Goal: Task Accomplishment & Management: Use online tool/utility

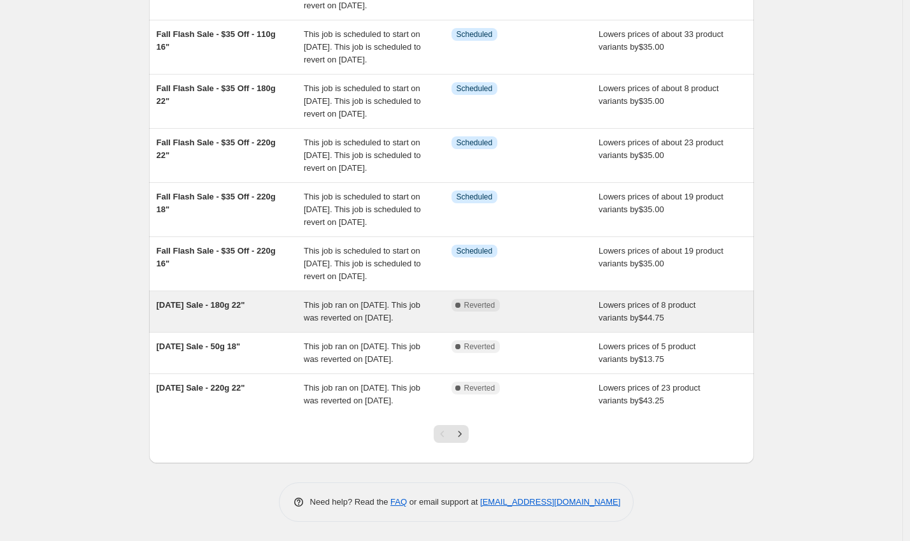
scroll to position [332, 0]
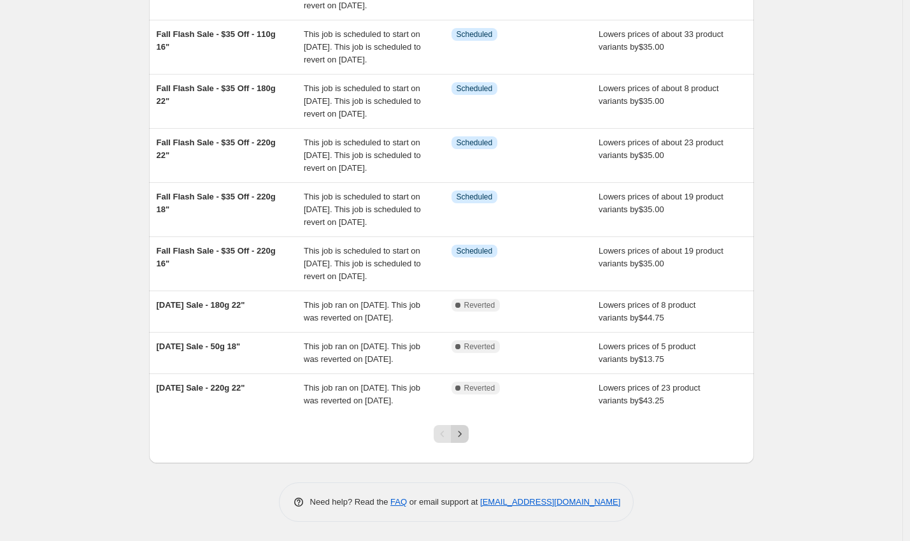
click at [466, 433] on icon "Next" at bounding box center [460, 433] width 13 height 13
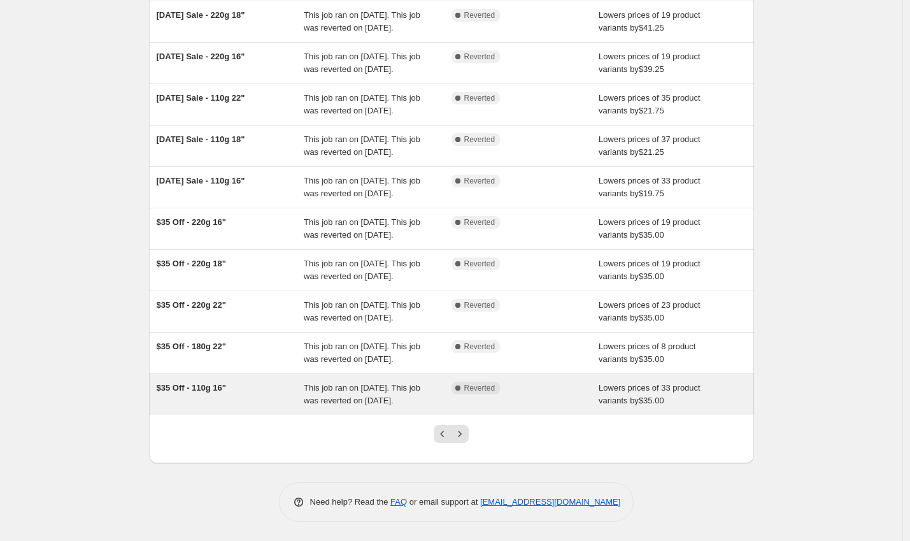
scroll to position [243, 0]
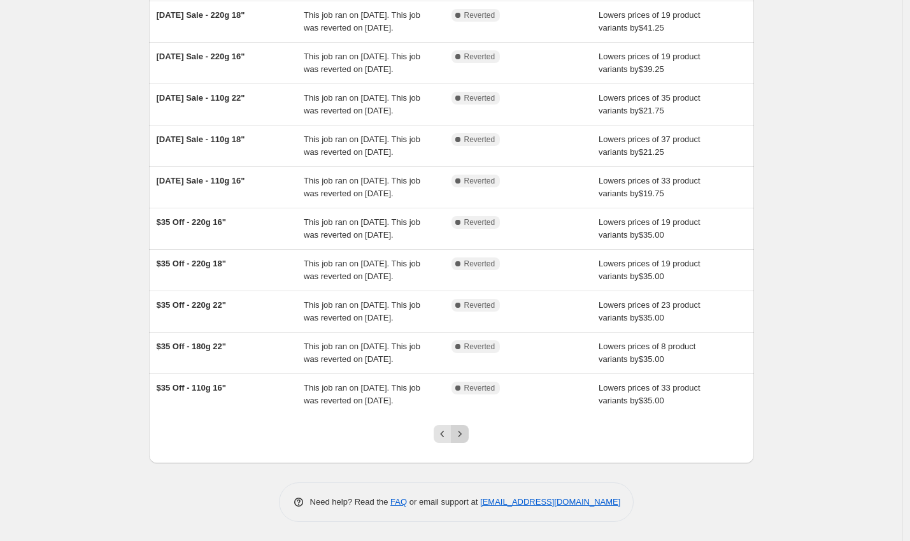
click at [465, 431] on icon "Next" at bounding box center [460, 433] width 13 height 13
click at [466, 439] on icon "Next" at bounding box center [460, 433] width 13 height 13
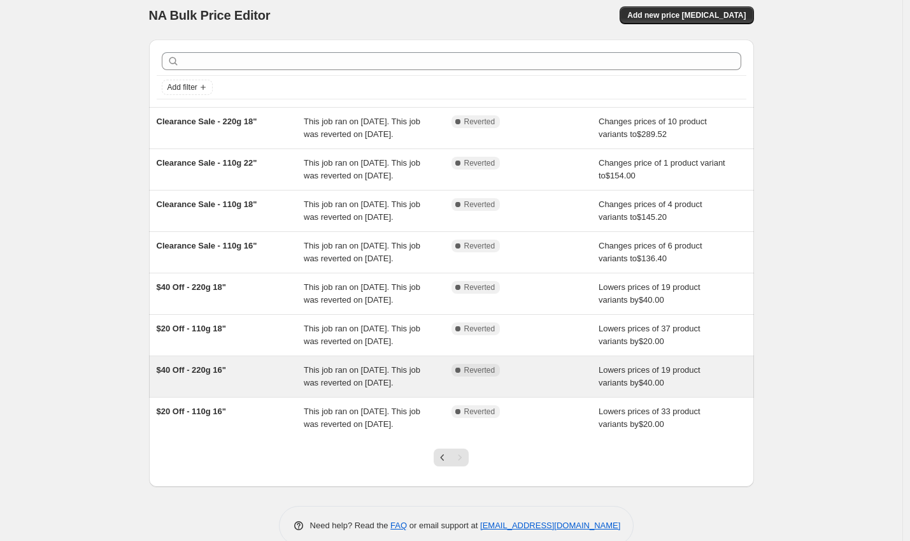
scroll to position [134, 0]
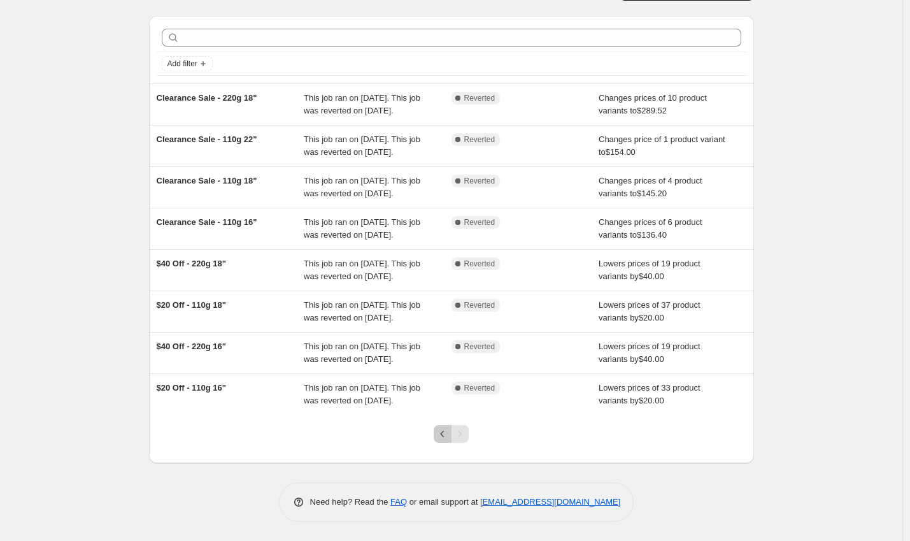
click at [448, 436] on icon "Previous" at bounding box center [442, 433] width 13 height 13
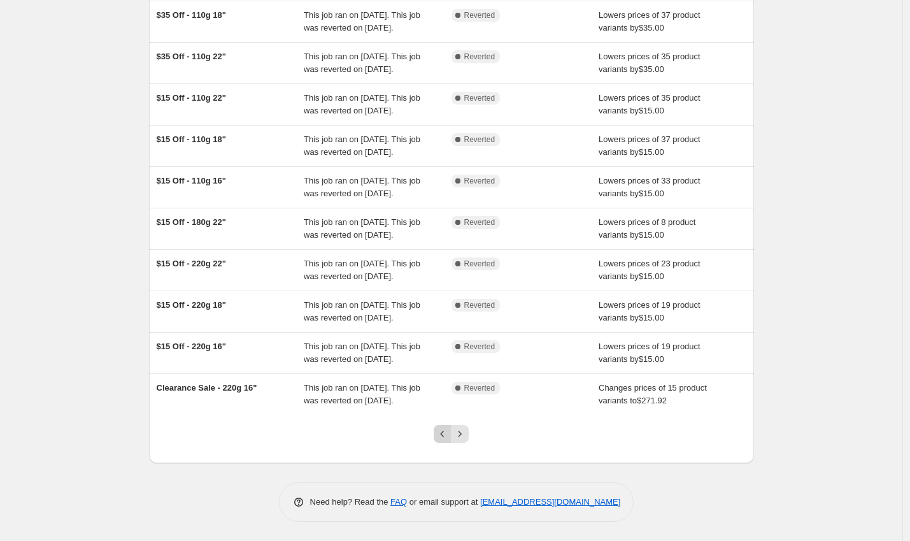
scroll to position [243, 0]
click at [445, 438] on icon "Previous" at bounding box center [442, 433] width 13 height 13
click at [445, 436] on icon "Previous" at bounding box center [442, 433] width 13 height 13
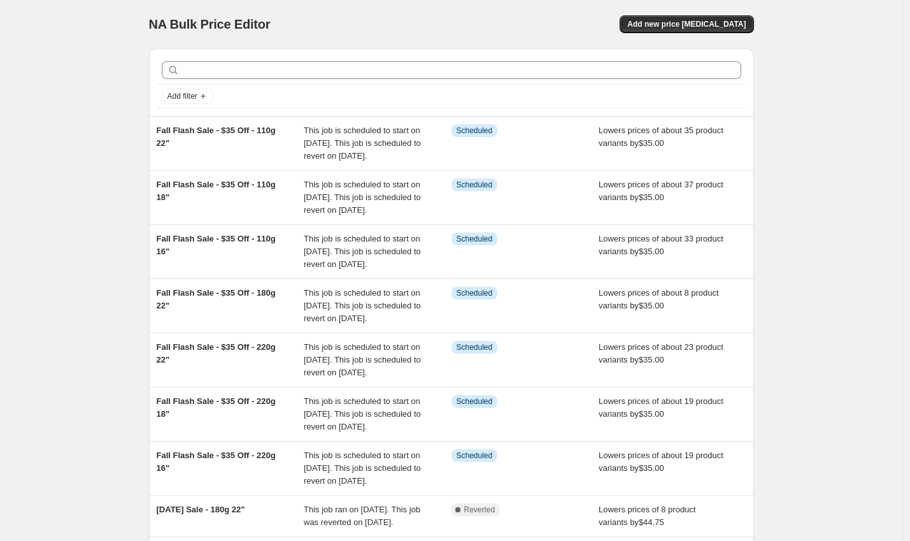
scroll to position [332, 0]
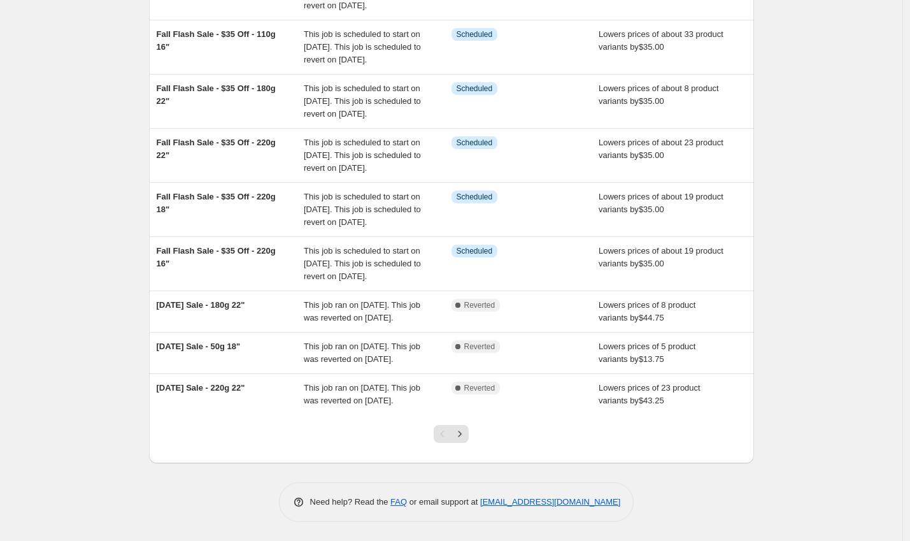
click at [446, 441] on div "Pagination" at bounding box center [443, 434] width 18 height 18
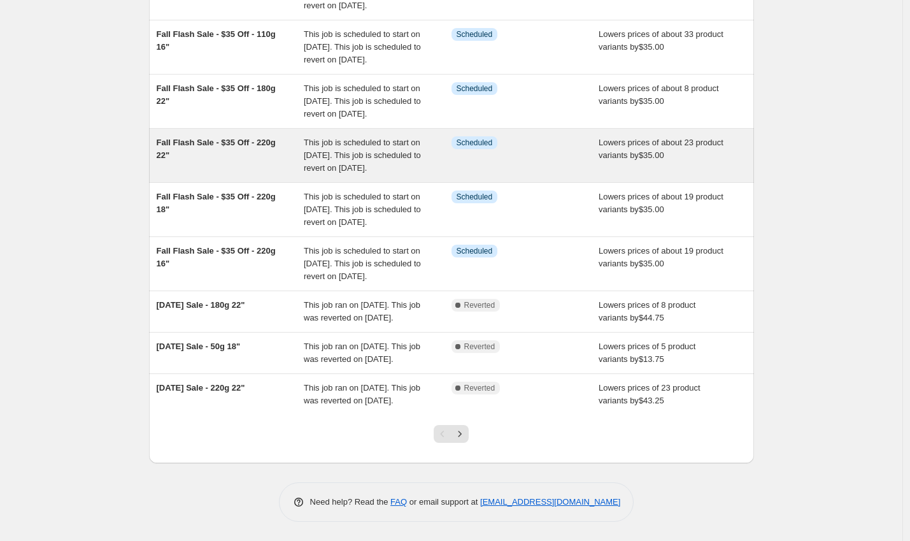
scroll to position [0, 0]
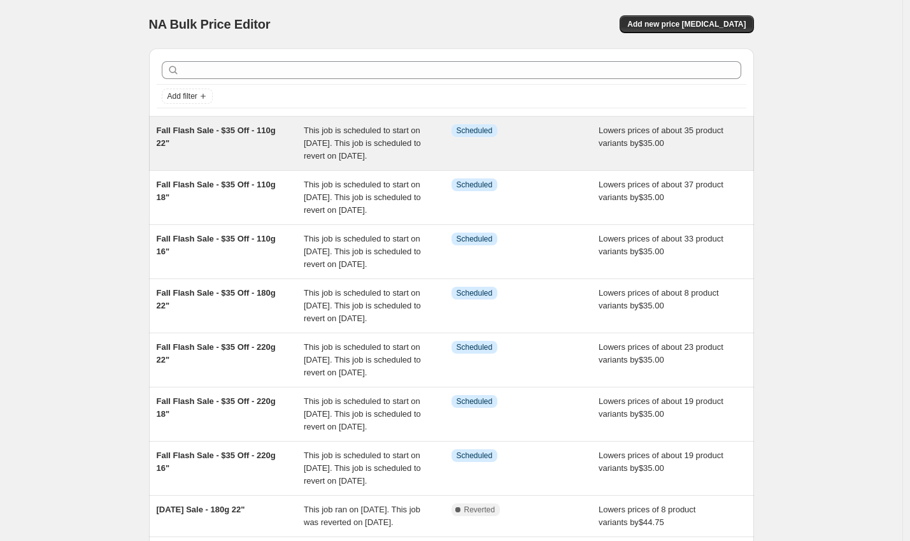
click at [225, 137] on div "Fall Flash Sale - $35 Off - 110g 22"" at bounding box center [231, 143] width 148 height 38
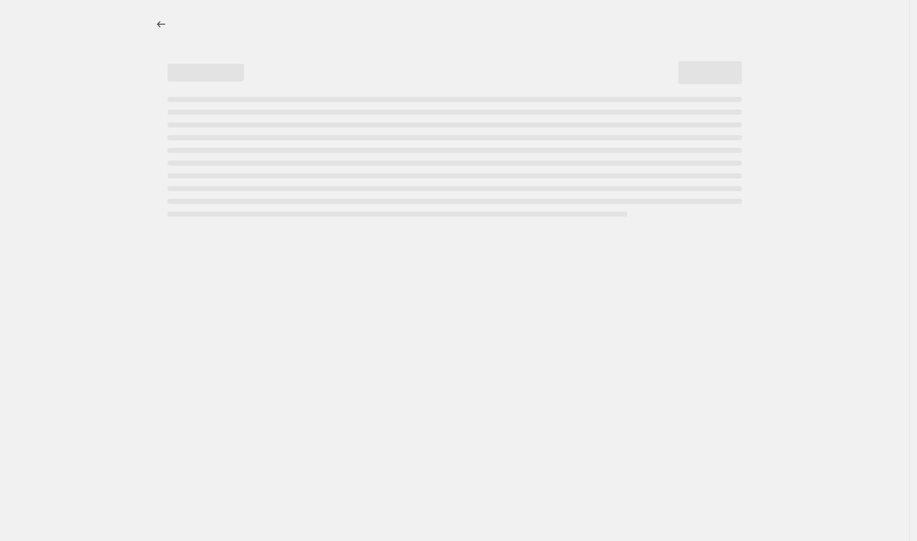
select select "by"
select select "to"
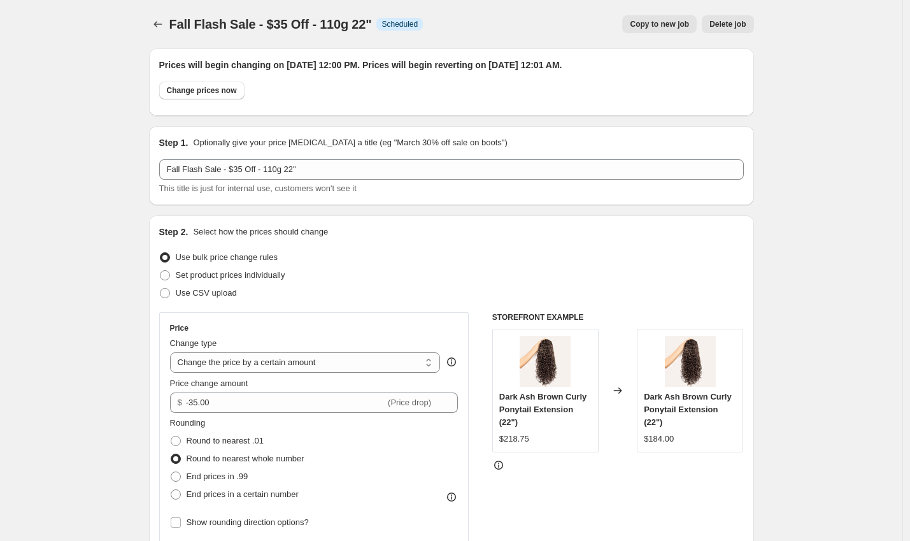
click at [286, 24] on span "Fall Flash Sale - $35 Off - 110g 22"" at bounding box center [270, 24] width 203 height 14
click at [286, 26] on span "Fall Flash Sale - $35 Off - 110g 22"" at bounding box center [270, 24] width 203 height 14
click at [372, 31] on span "Fall Flash Sale - $35 Off - 110g 22"" at bounding box center [270, 24] width 203 height 14
click at [317, 18] on span "Fall Flash Sale - $35 Off - 110g 22"" at bounding box center [270, 24] width 203 height 14
click at [283, 24] on span "Fall Flash Sale - $35 Off - 110g 22"" at bounding box center [270, 24] width 203 height 14
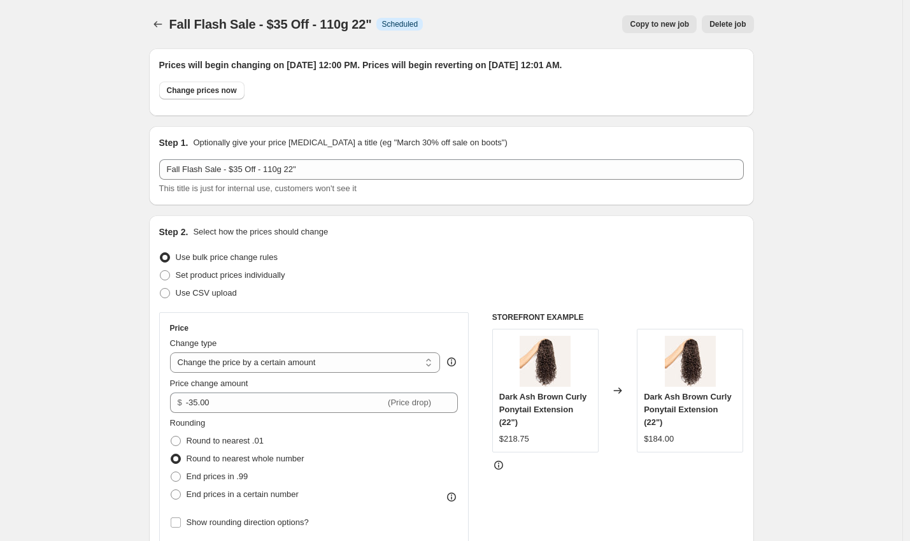
click at [301, 25] on span "Fall Flash Sale - $35 Off - 110g 22"" at bounding box center [270, 24] width 203 height 14
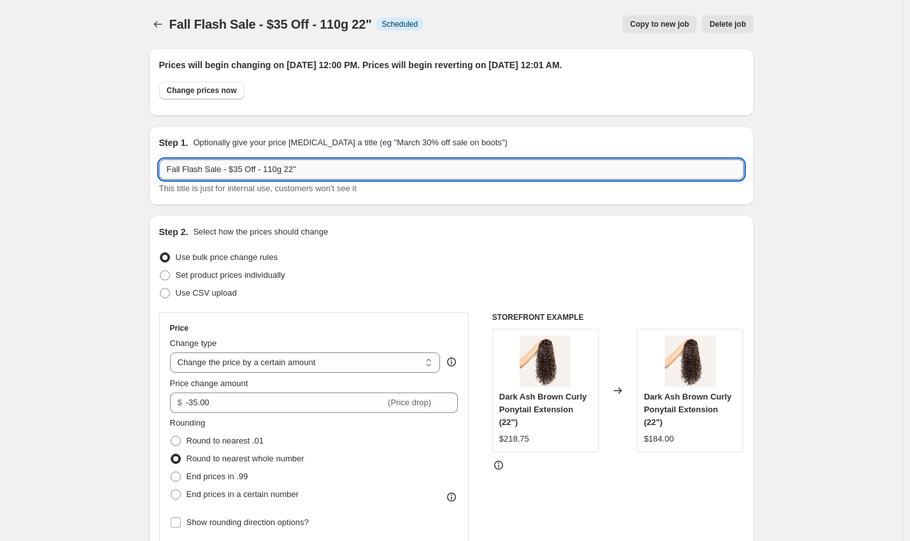
click at [250, 168] on input "Fall Flash Sale - $35 Off - 110g 22"" at bounding box center [451, 169] width 585 height 20
click at [245, 170] on input "Fall Flash Sale - $35 Off - 110g 22"" at bounding box center [451, 169] width 585 height 20
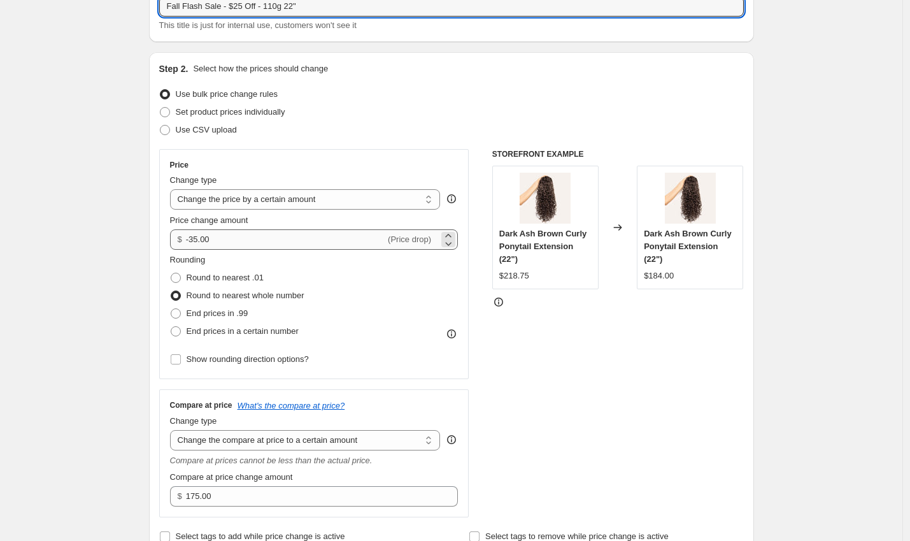
scroll to position [196, 0]
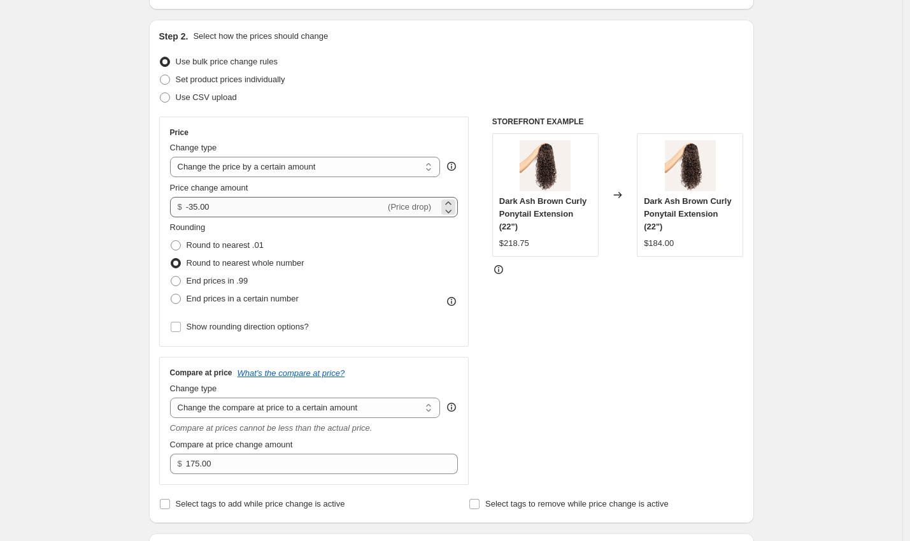
type input "Fall Flash Sale - $25 Off - 110g 22""
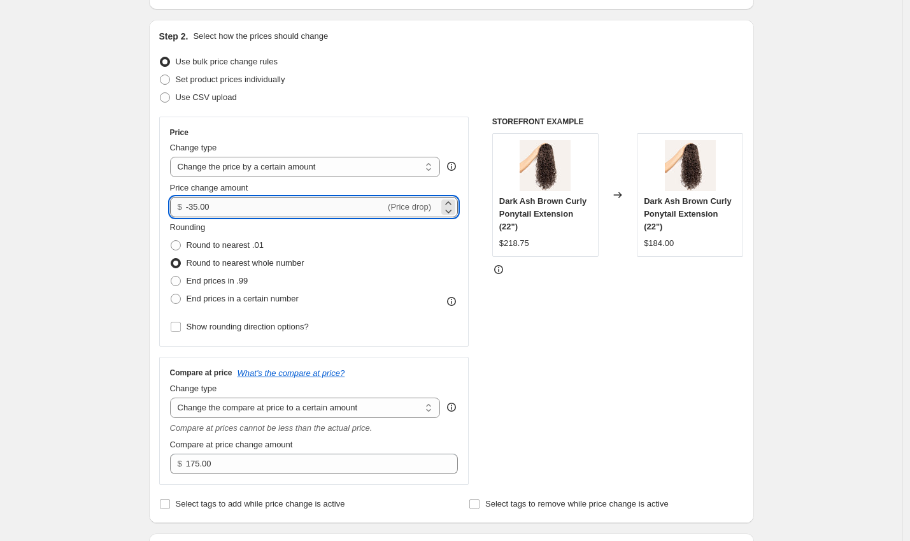
click at [197, 206] on input "-35.00" at bounding box center [285, 207] width 199 height 20
type input "-25.00"
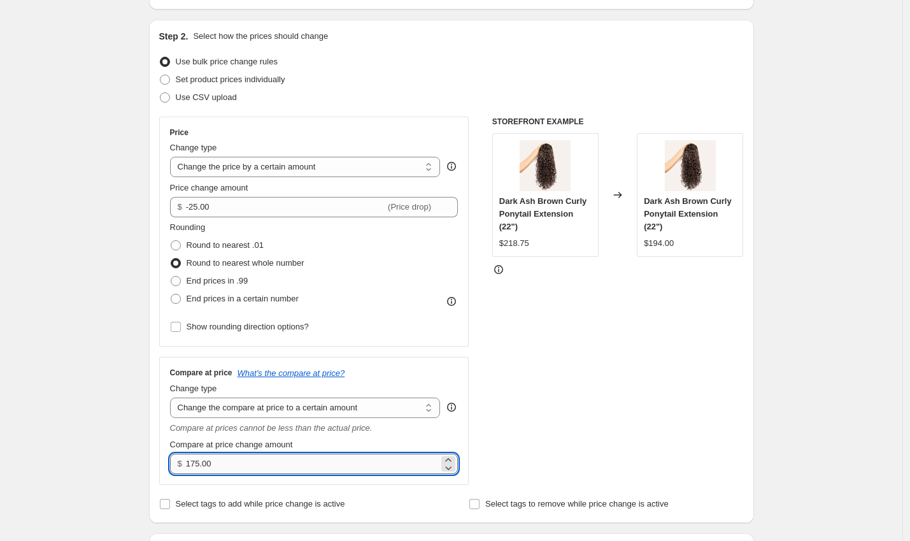
click at [262, 468] on input "175.00" at bounding box center [312, 464] width 253 height 20
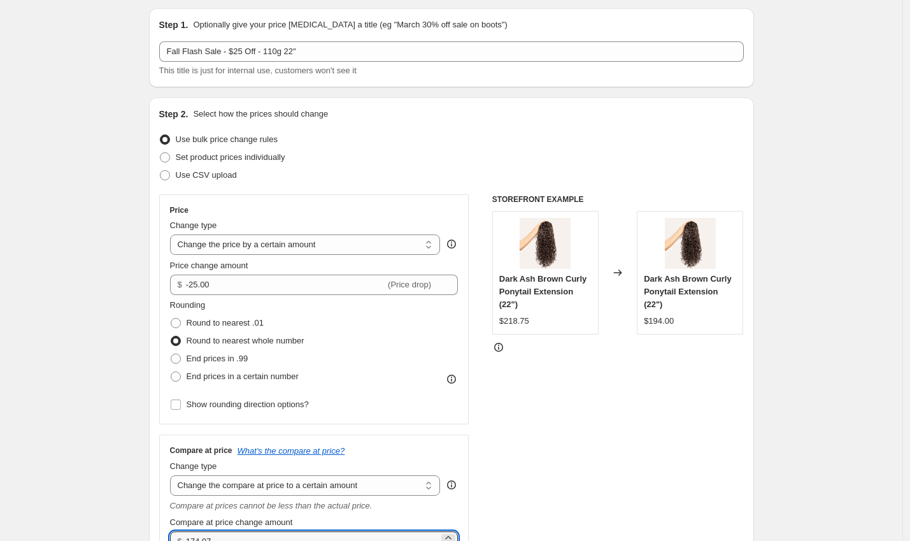
scroll to position [215, 0]
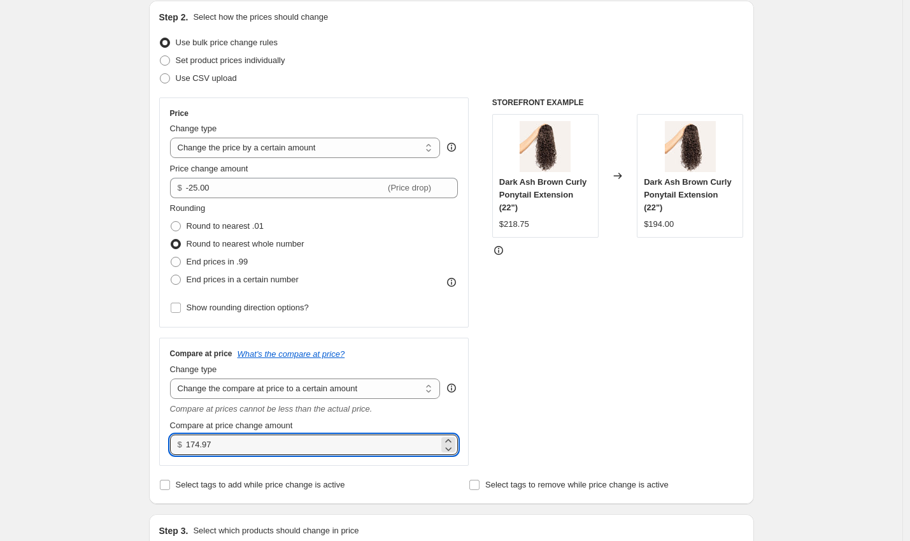
drag, startPoint x: 194, startPoint y: 446, endPoint x: 236, endPoint y: 456, distance: 43.3
click at [236, 456] on div "Compare at price What's the compare at price? Change type Change the compare at…" at bounding box center [314, 402] width 310 height 128
type input "193.75"
click at [357, 474] on div "Step 2. Select how the prices should change Use bulk price change rules Set pro…" at bounding box center [451, 252] width 585 height 483
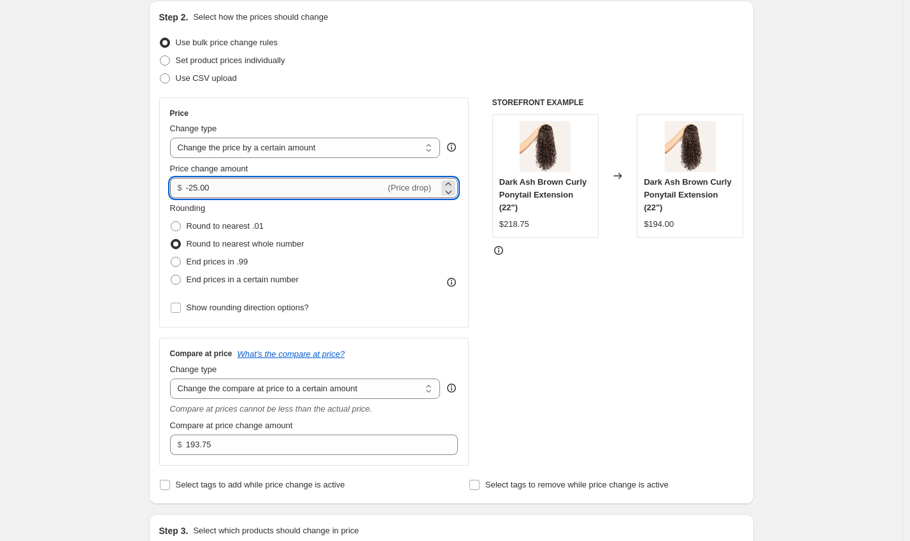
click at [252, 191] on input "-25.00" at bounding box center [285, 188] width 199 height 20
click at [526, 375] on div "STOREFRONT EXAMPLE Dark Ash Brown Curly Ponytail Extension (22") $218.75 Change…" at bounding box center [618, 281] width 252 height 368
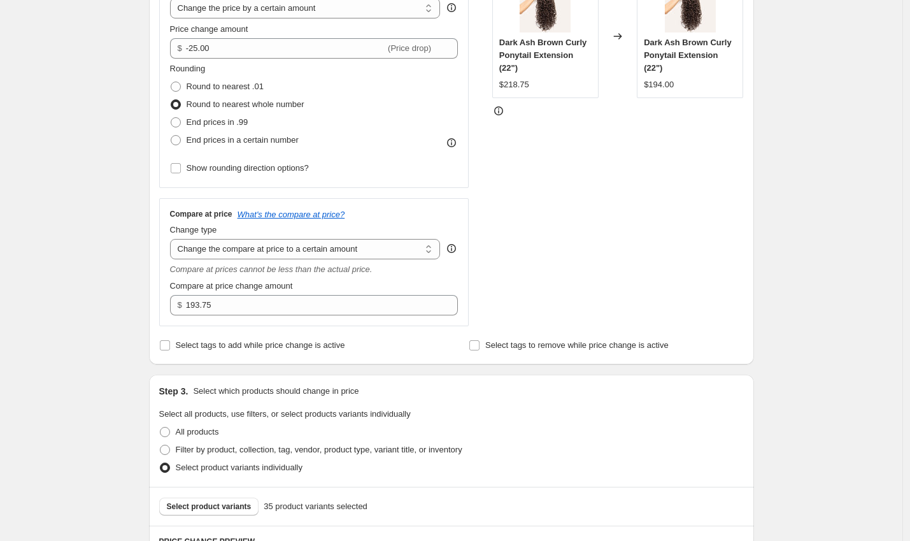
scroll to position [320, 0]
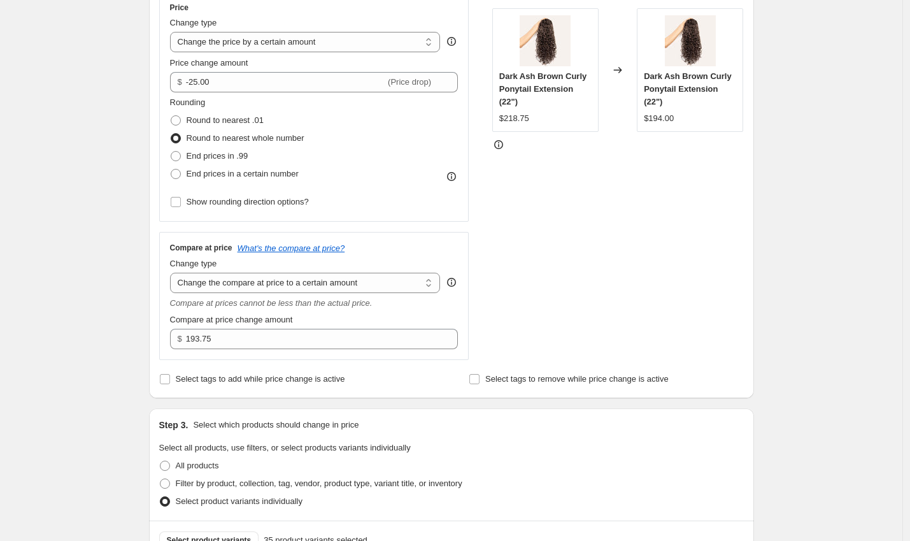
click at [411, 218] on div "Price Change type Change the price to a certain amount Change the price by a ce…" at bounding box center [314, 107] width 310 height 230
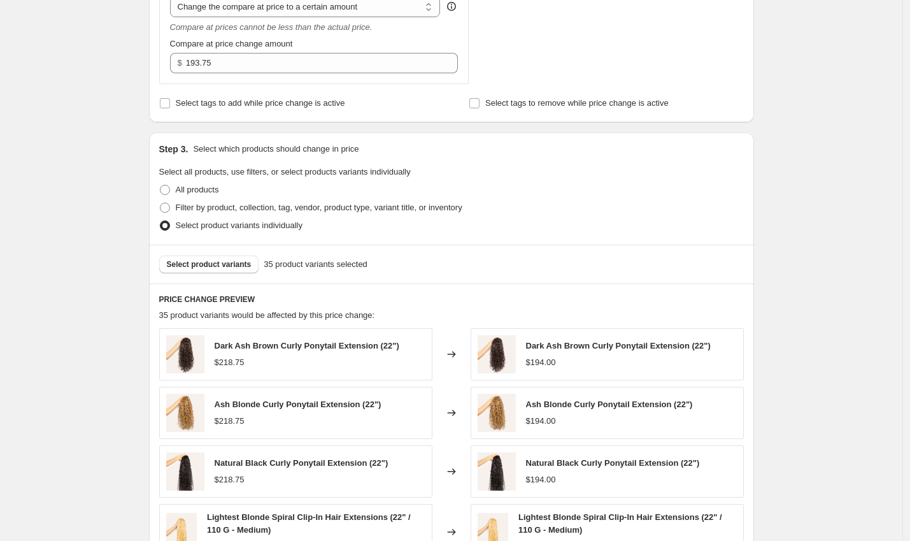
scroll to position [228, 0]
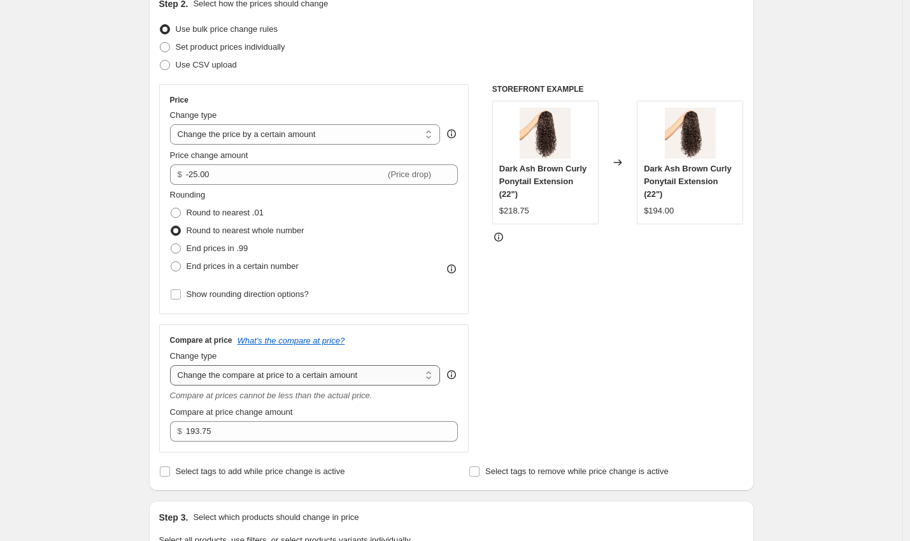
click at [348, 376] on select "Change the compare at price to the current price (sale) Change the compare at p…" at bounding box center [305, 375] width 271 height 20
click at [173, 365] on select "Change the compare at price to the current price (sale) Change the compare at p…" at bounding box center [305, 375] width 271 height 20
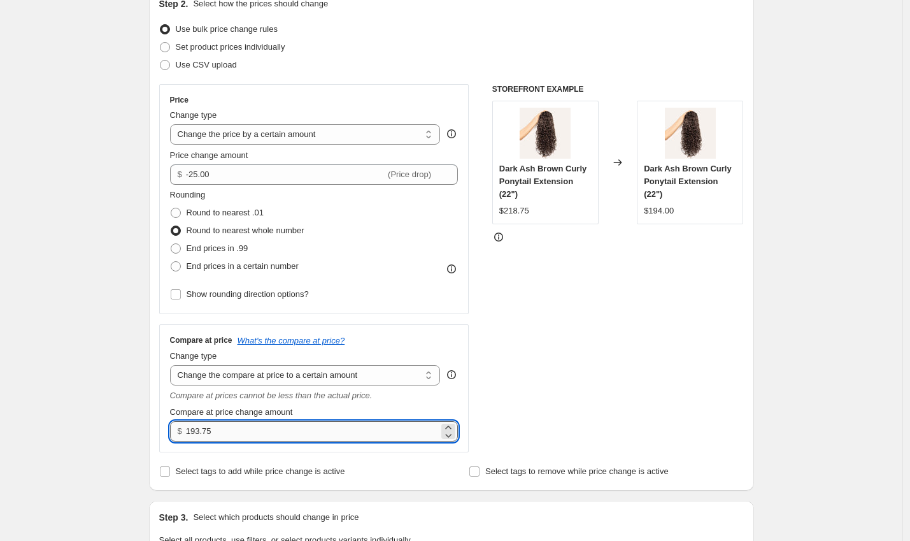
click at [269, 424] on input "193.75" at bounding box center [312, 431] width 253 height 20
click at [322, 377] on select "Change the compare at price to the current price (sale) Change the compare at p…" at bounding box center [305, 375] width 271 height 20
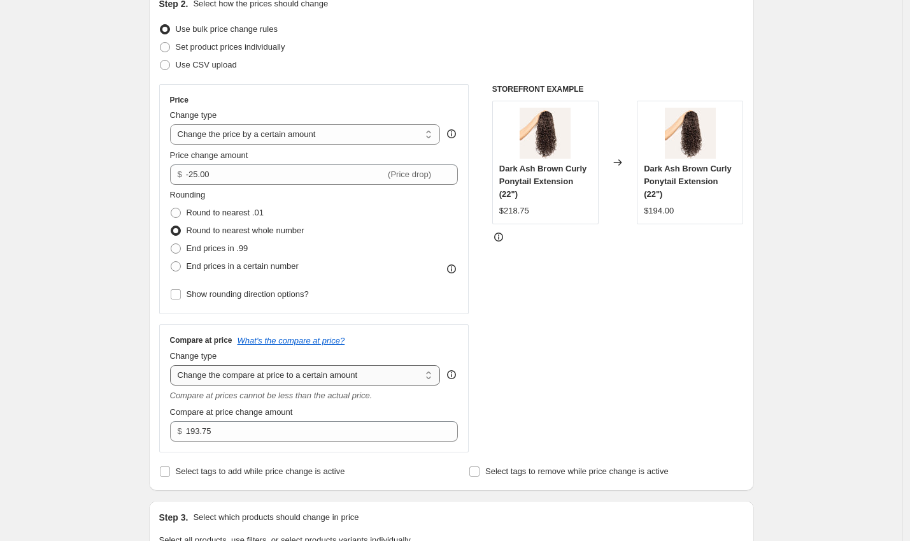
click at [173, 365] on select "Change the compare at price to the current price (sale) Change the compare at p…" at bounding box center [305, 375] width 271 height 20
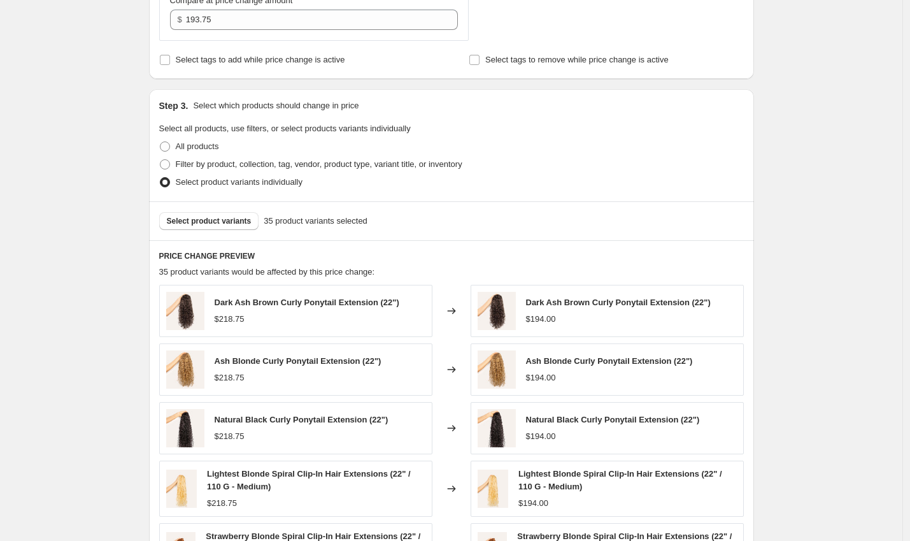
scroll to position [239, 0]
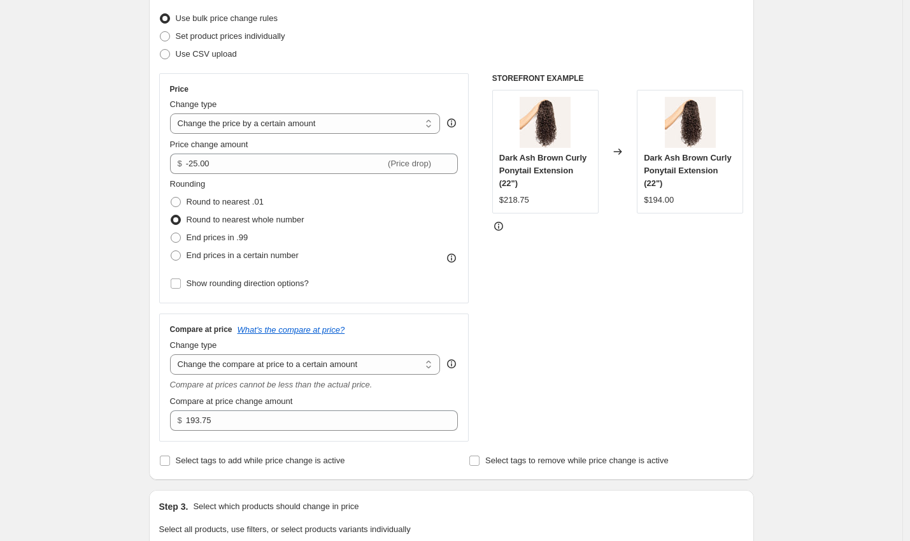
click at [564, 348] on div "STOREFRONT EXAMPLE Dark Ash Brown Curly Ponytail Extension (22") $218.75 Change…" at bounding box center [618, 257] width 252 height 368
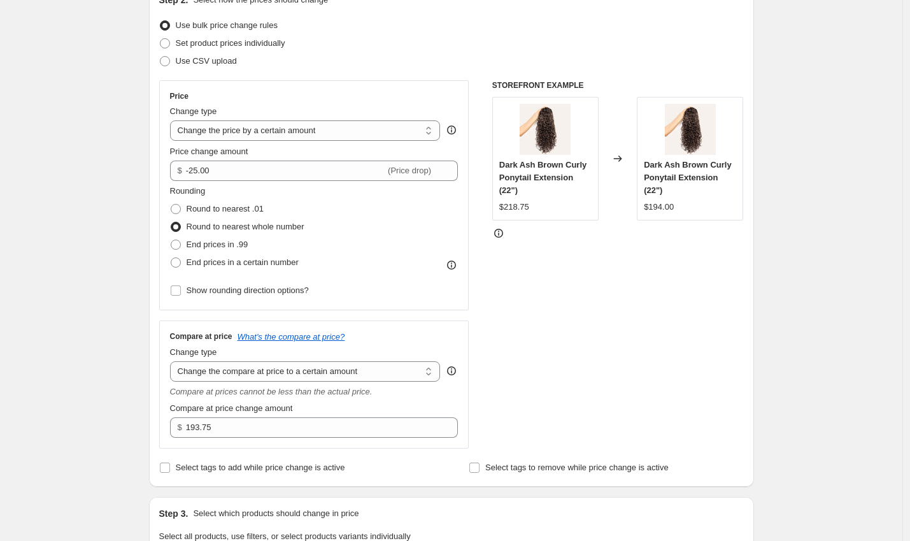
scroll to position [218, 0]
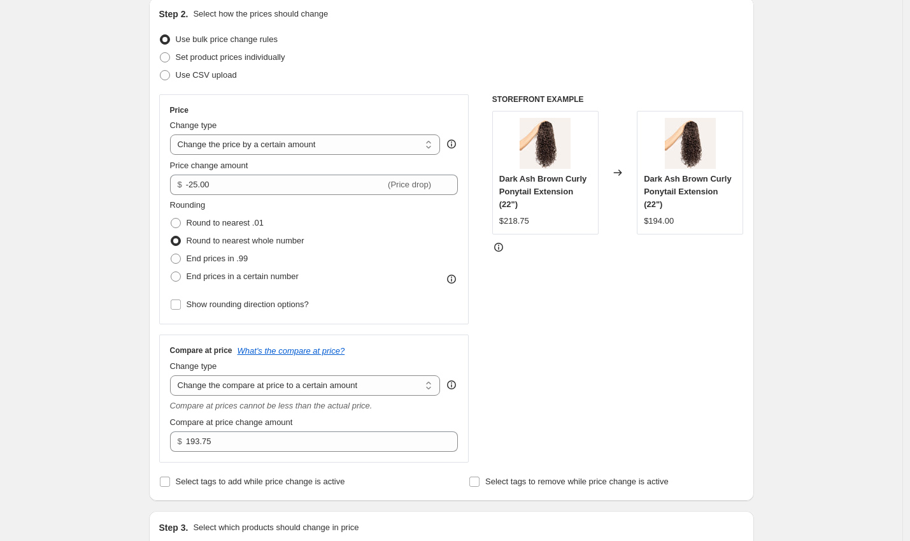
click at [452, 279] on icon at bounding box center [451, 279] width 1 height 3
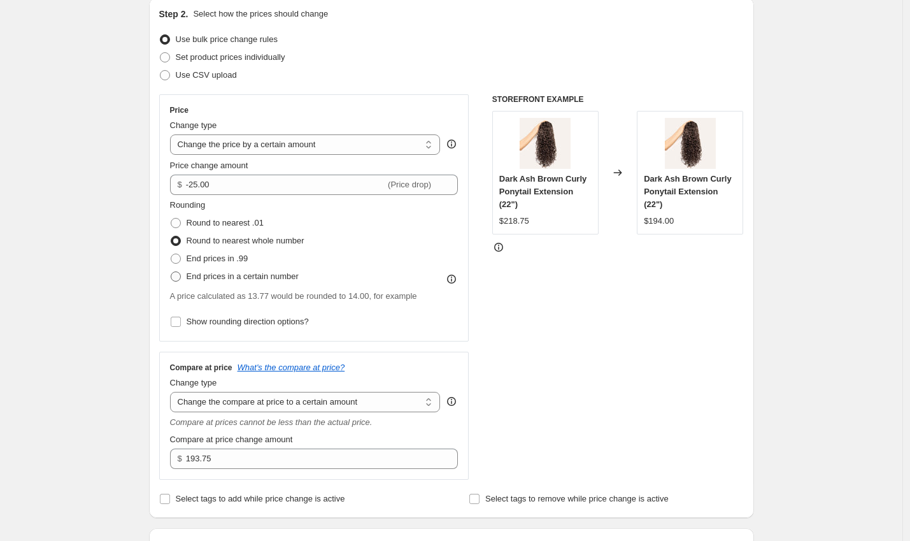
click at [277, 278] on span "End prices in a certain number" at bounding box center [243, 276] width 112 height 10
click at [171, 272] on input "End prices in a certain number" at bounding box center [171, 271] width 1 height 1
radio input "true"
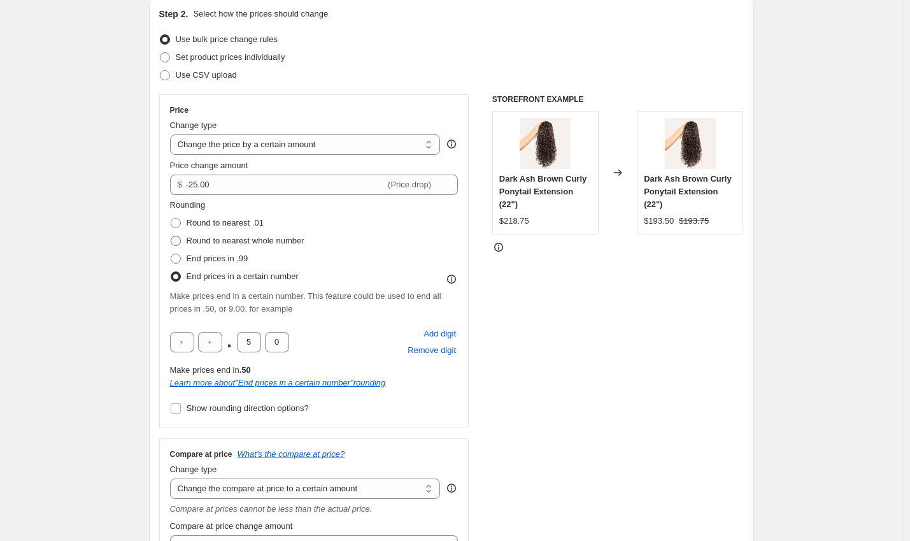
click at [283, 241] on span "Round to nearest whole number" at bounding box center [246, 241] width 118 height 10
click at [171, 236] on input "Round to nearest whole number" at bounding box center [171, 236] width 1 height 1
radio input "true"
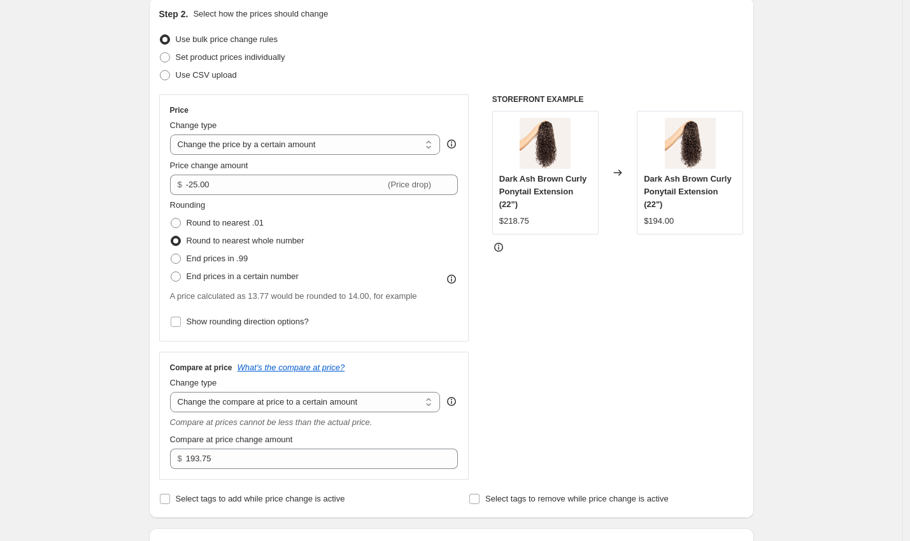
click at [452, 278] on icon at bounding box center [451, 279] width 13 height 13
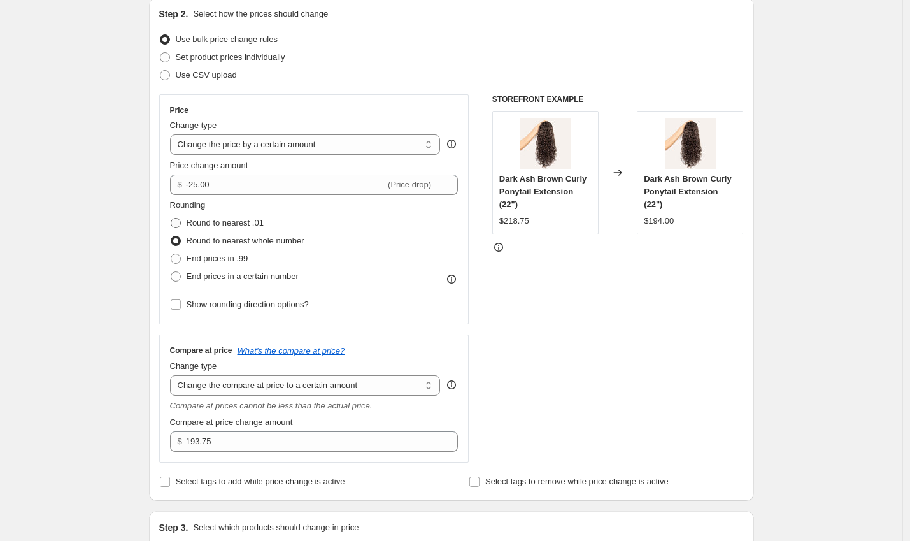
click at [259, 225] on span "Round to nearest .01" at bounding box center [225, 223] width 77 height 10
click at [171, 218] on input "Round to nearest .01" at bounding box center [171, 218] width 1 height 1
radio input "true"
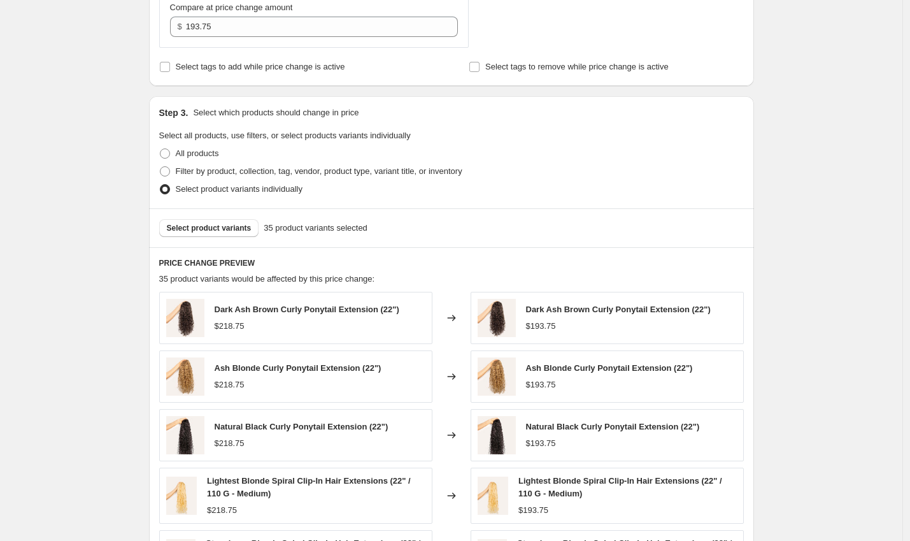
scroll to position [1131, 0]
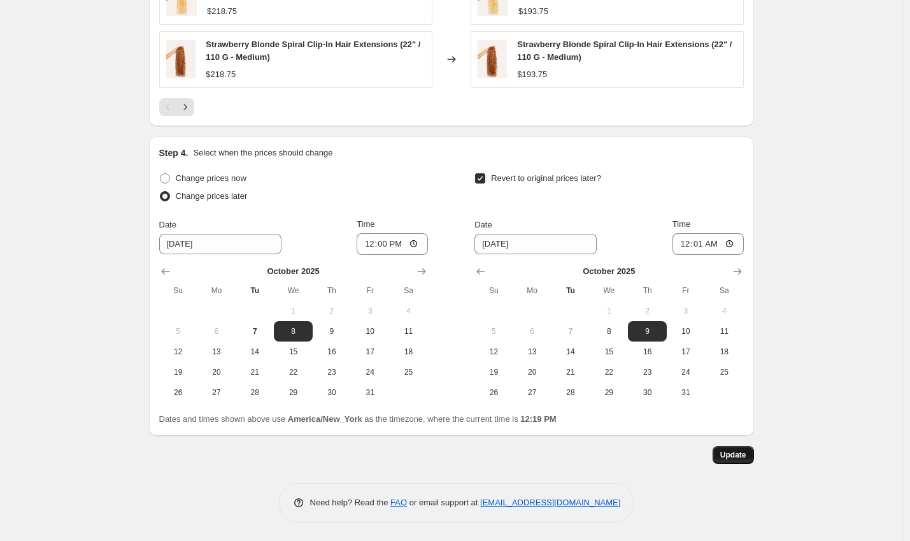
click at [736, 451] on span "Update" at bounding box center [733, 455] width 26 height 10
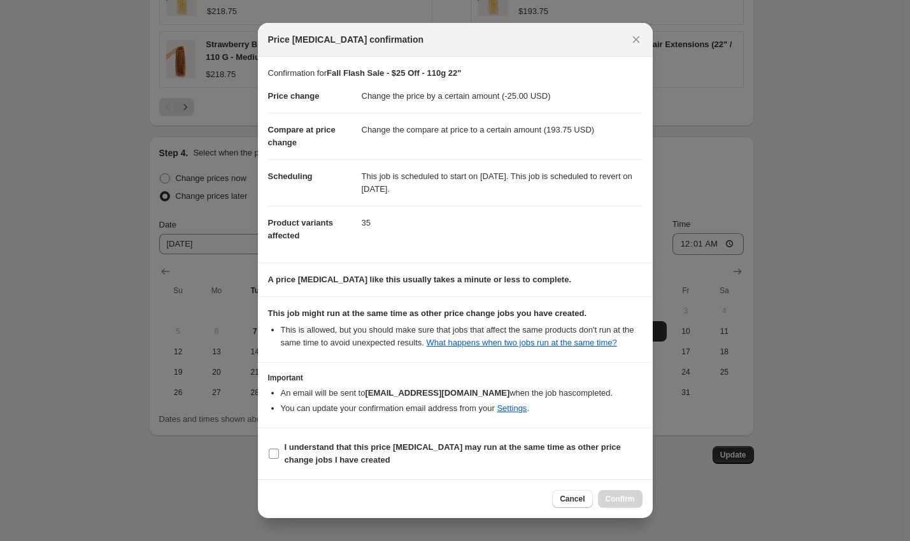
drag, startPoint x: 453, startPoint y: 453, endPoint x: 459, endPoint y: 457, distance: 7.3
click at [454, 454] on b "I understand that this price change job may run at the same time as other price…" at bounding box center [453, 453] width 336 height 22
click at [279, 454] on input "I understand that this price change job may run at the same time as other price…" at bounding box center [274, 453] width 10 height 10
checkbox input "true"
click at [616, 499] on span "Confirm" at bounding box center [620, 499] width 29 height 10
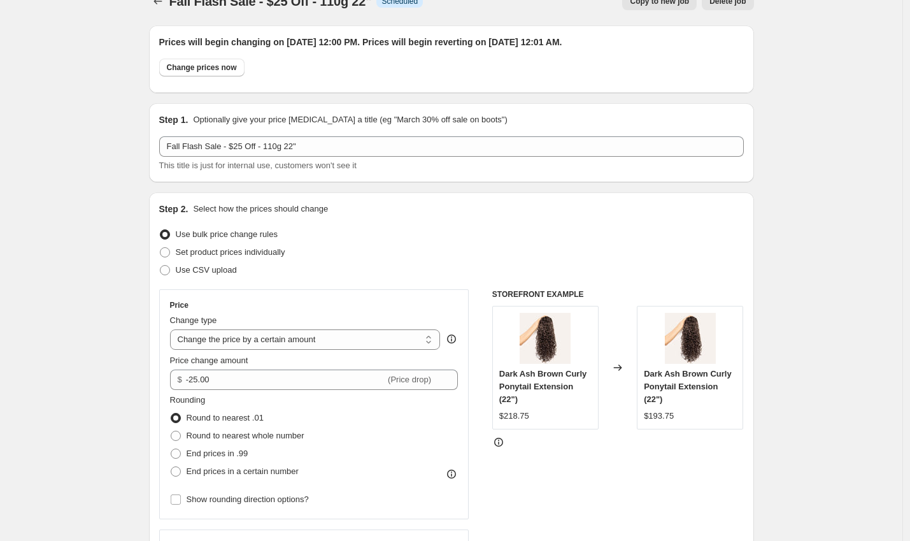
scroll to position [0, 0]
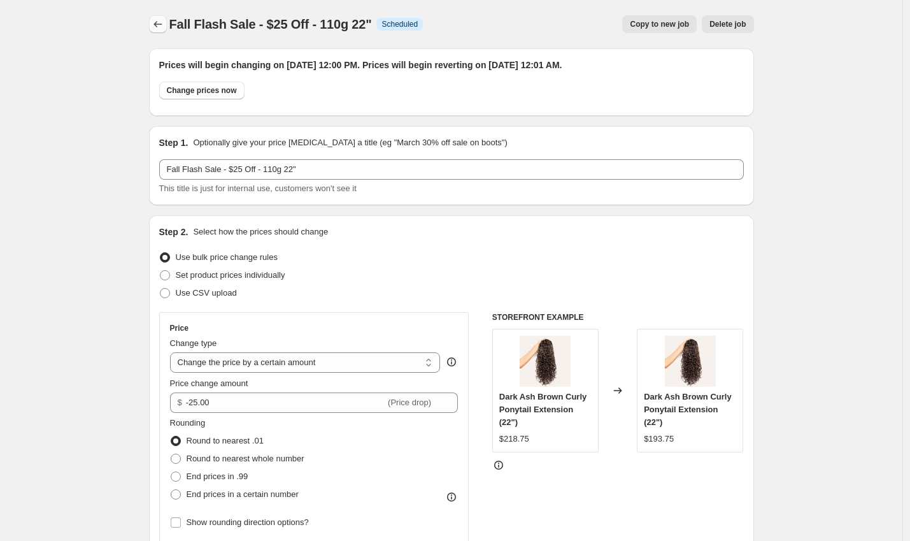
click at [163, 22] on icon "Price change jobs" at bounding box center [158, 24] width 13 height 13
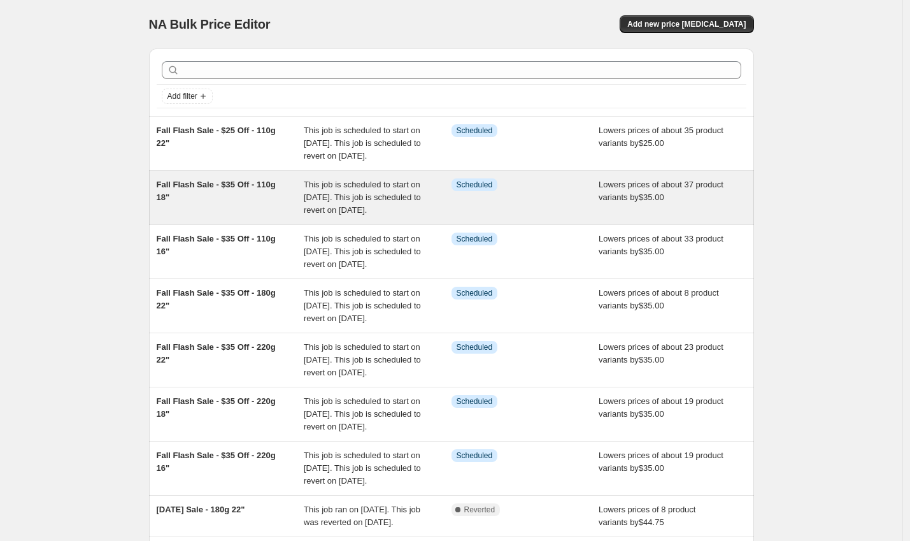
click at [259, 195] on span "Fall Flash Sale - $35 Off - 110g 18"" at bounding box center [216, 191] width 119 height 22
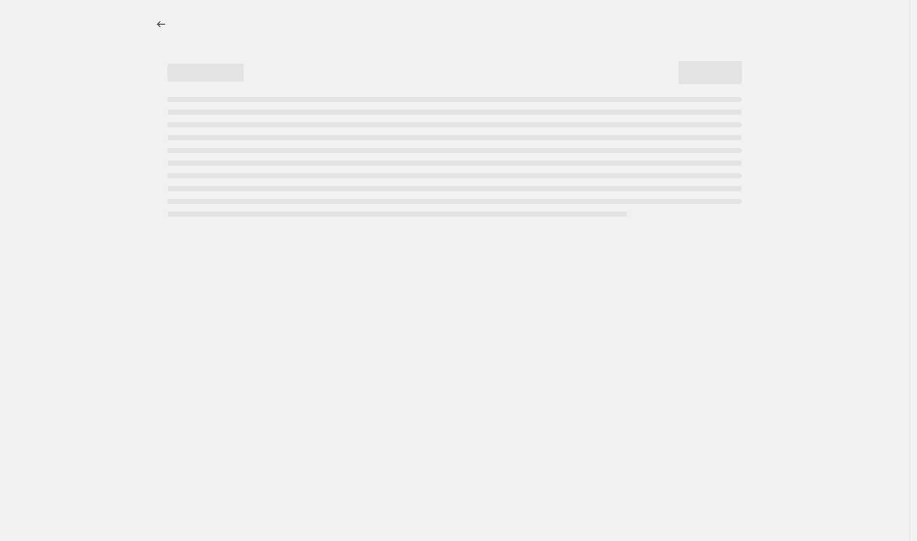
select select "by"
select select "to"
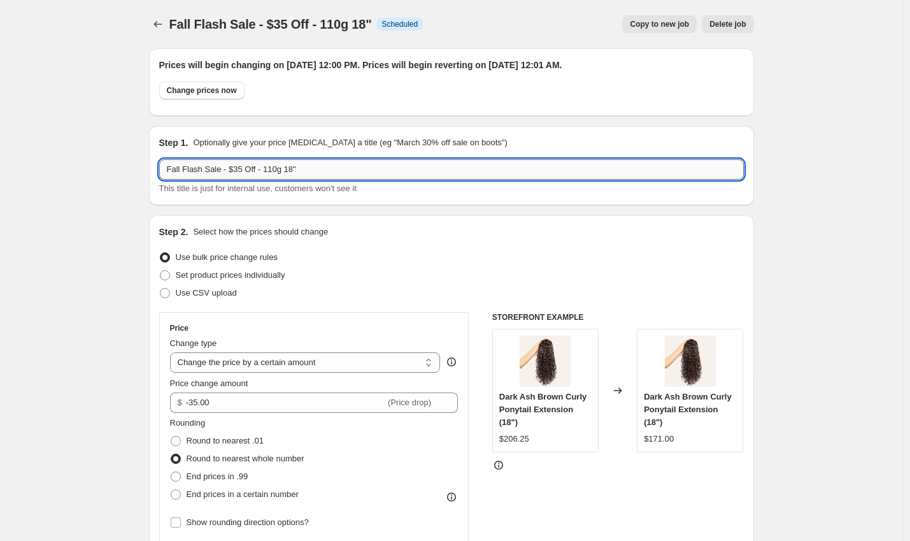
click at [245, 170] on input "Fall Flash Sale - $35 Off - 110g 18"" at bounding box center [451, 169] width 585 height 20
type input "Fall Flash Sale - $25 Off - 110g 18""
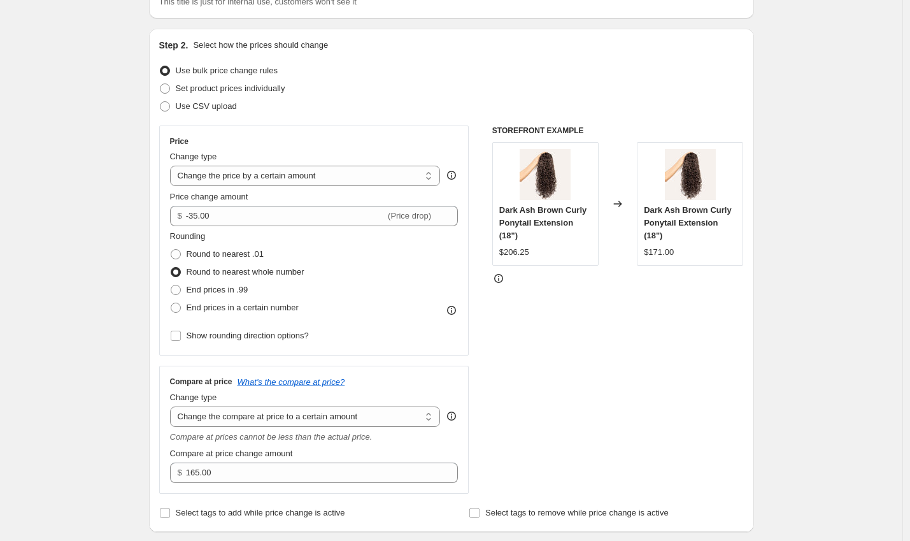
scroll to position [201, 0]
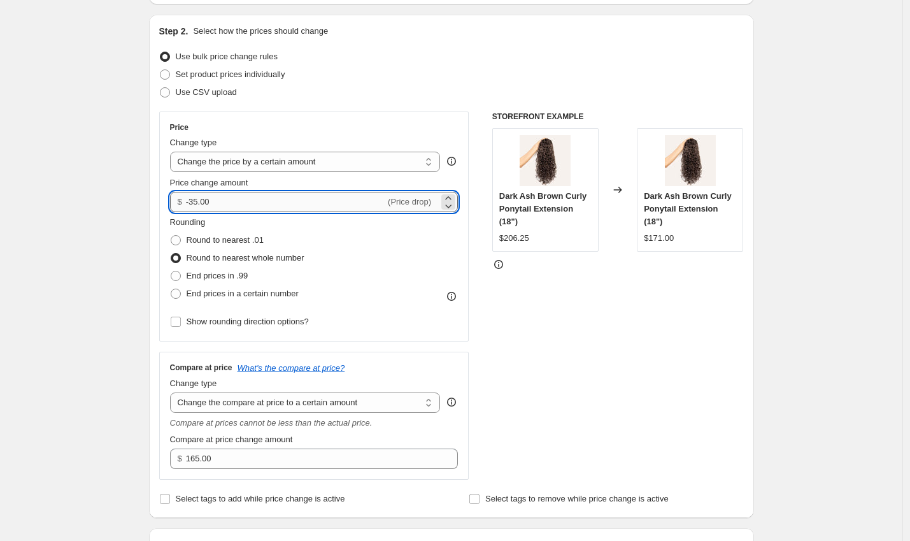
click at [199, 205] on input "-35.00" at bounding box center [285, 202] width 199 height 20
type input "-25.00"
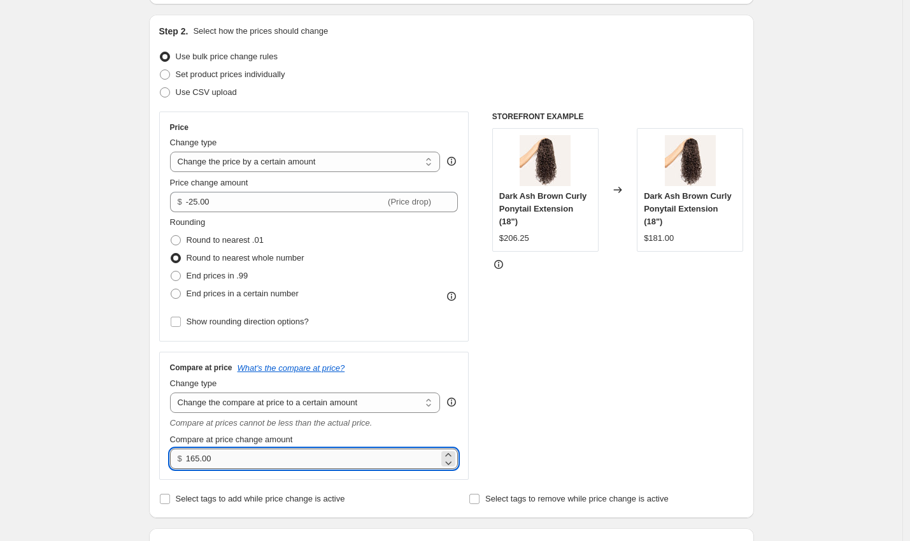
drag, startPoint x: 193, startPoint y: 459, endPoint x: 249, endPoint y: 465, distance: 56.4
click at [249, 465] on input "165.00" at bounding box center [312, 458] width 253 height 20
type input "181.25"
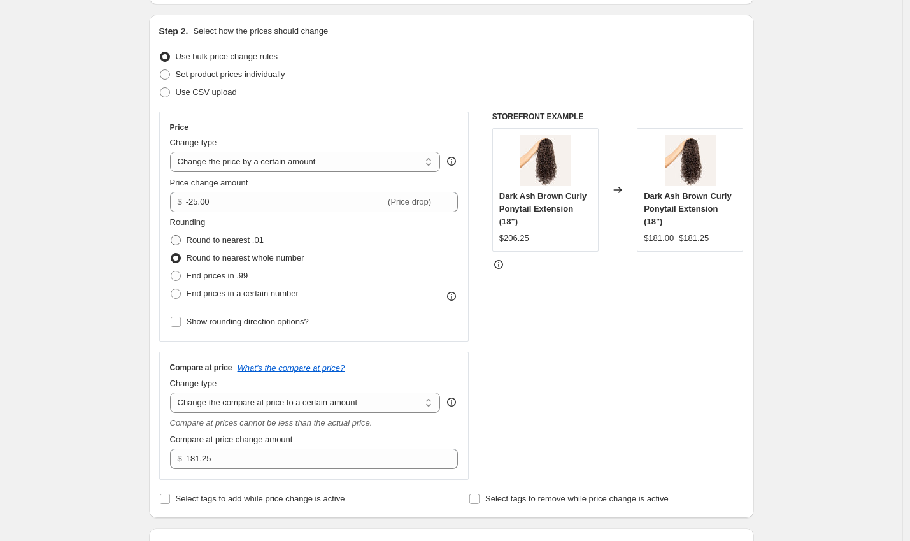
click at [253, 239] on span "Round to nearest .01" at bounding box center [225, 240] width 77 height 10
click at [171, 236] on input "Round to nearest .01" at bounding box center [171, 235] width 1 height 1
radio input "true"
click at [257, 258] on span "Round to nearest whole number" at bounding box center [246, 258] width 118 height 10
click at [171, 254] on input "Round to nearest whole number" at bounding box center [171, 253] width 1 height 1
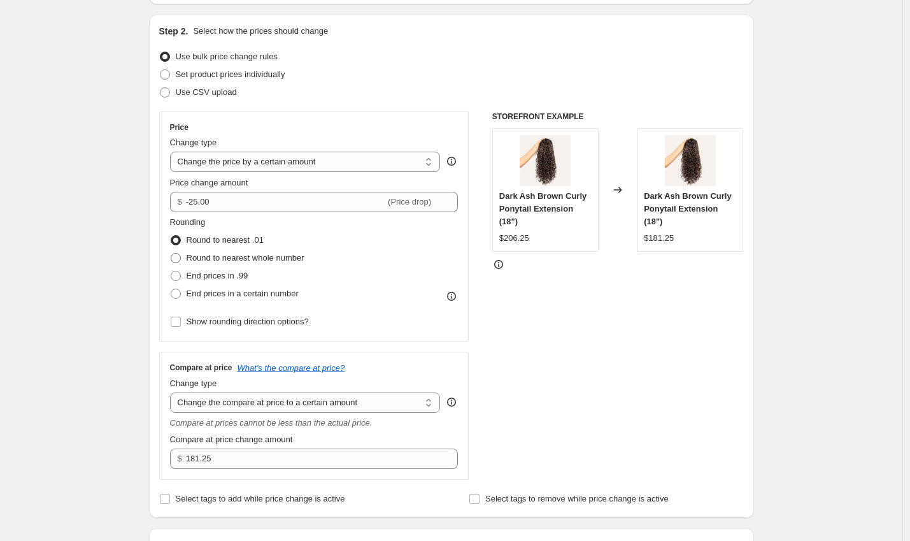
radio input "true"
click at [255, 238] on span "Round to nearest .01" at bounding box center [225, 240] width 77 height 10
click at [171, 236] on input "Round to nearest .01" at bounding box center [171, 235] width 1 height 1
radio input "true"
click at [298, 253] on span "Round to nearest whole number" at bounding box center [246, 258] width 118 height 10
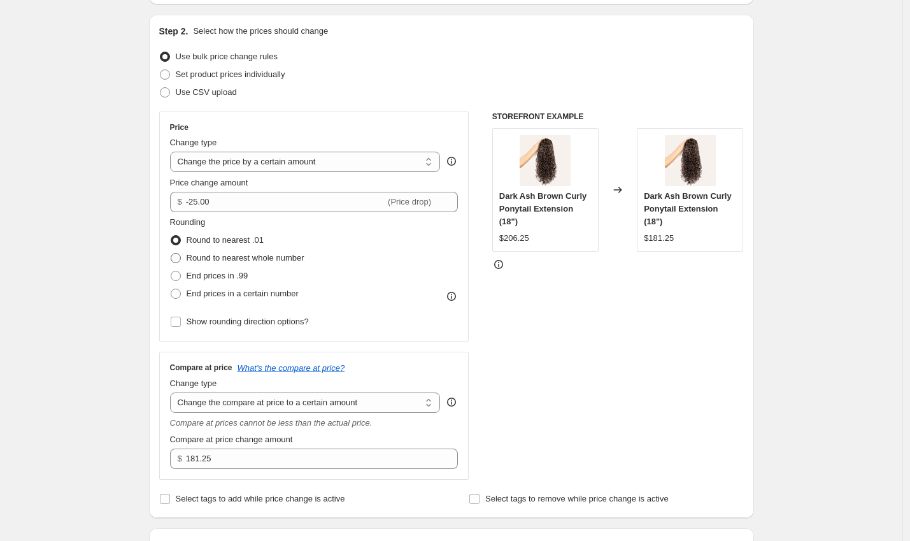
click at [171, 253] on input "Round to nearest whole number" at bounding box center [171, 253] width 1 height 1
radio input "true"
click at [264, 240] on span "Round to nearest .01" at bounding box center [225, 240] width 77 height 10
click at [171, 236] on input "Round to nearest .01" at bounding box center [171, 235] width 1 height 1
radio input "true"
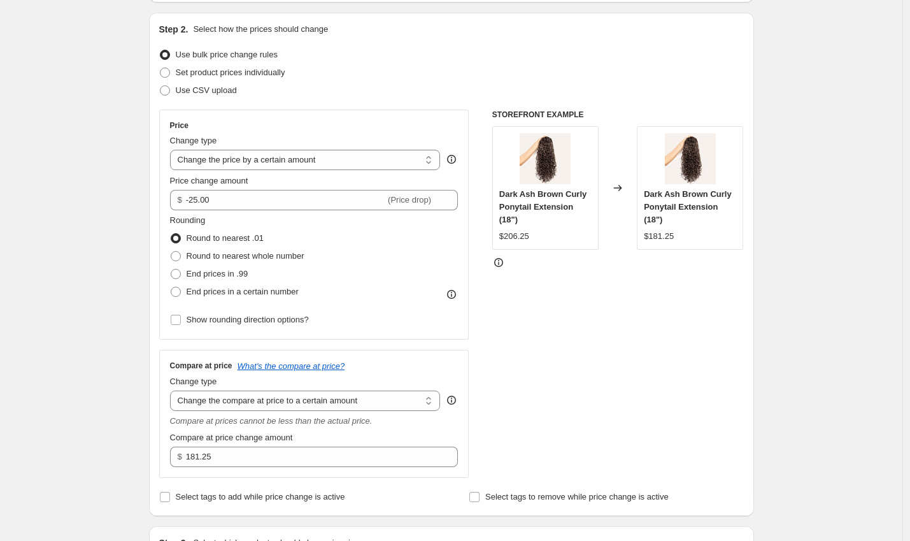
scroll to position [224, 0]
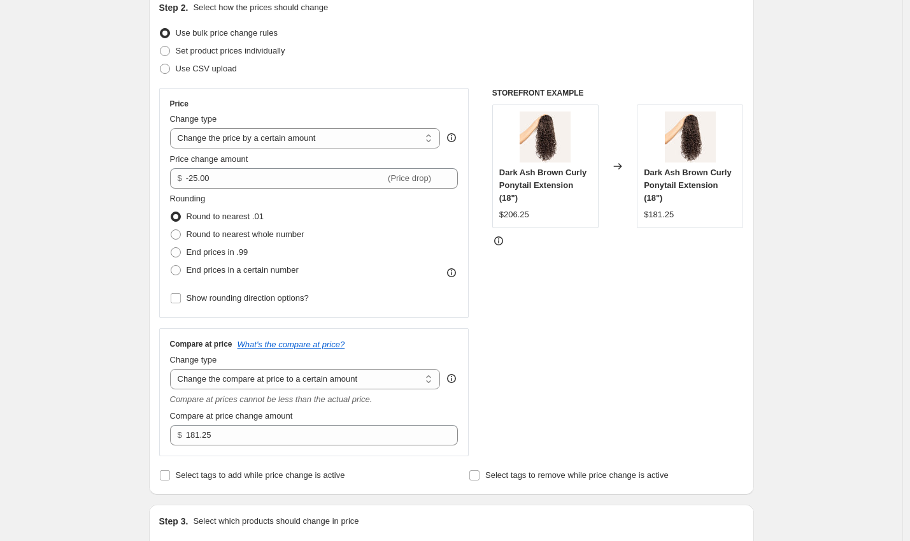
click at [548, 314] on div "STOREFRONT EXAMPLE Dark Ash Brown Curly Ponytail Extension (18") $206.25 Change…" at bounding box center [618, 272] width 252 height 368
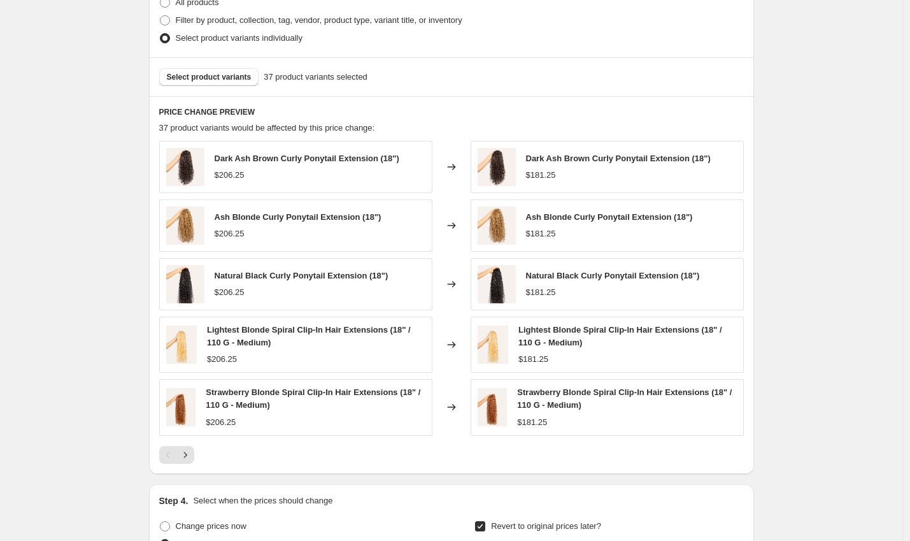
scroll to position [1052, 0]
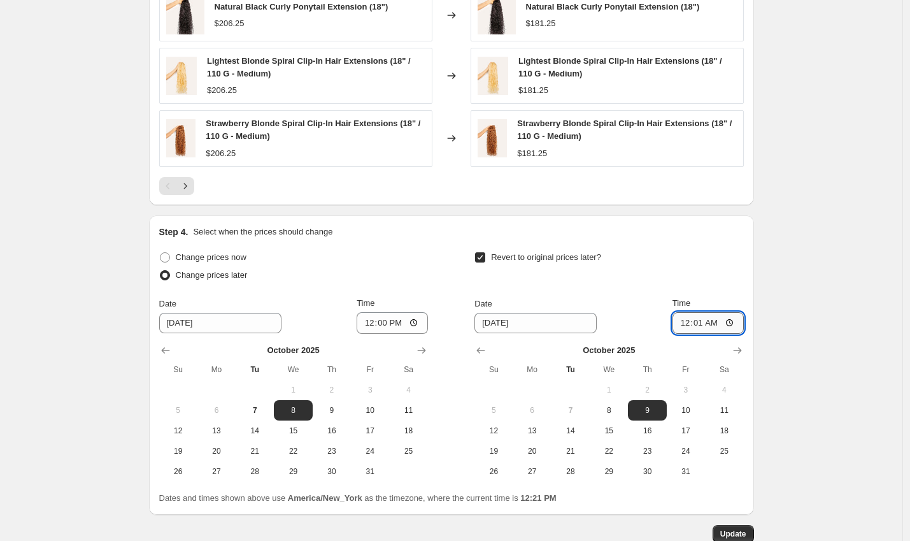
click at [702, 323] on input "00:01" at bounding box center [708, 323] width 71 height 22
click at [685, 324] on input "00:01" at bounding box center [708, 323] width 71 height 22
click at [704, 322] on input "00:01" at bounding box center [708, 323] width 71 height 22
click at [697, 321] on input "00:01" at bounding box center [708, 323] width 71 height 22
type input "00:00"
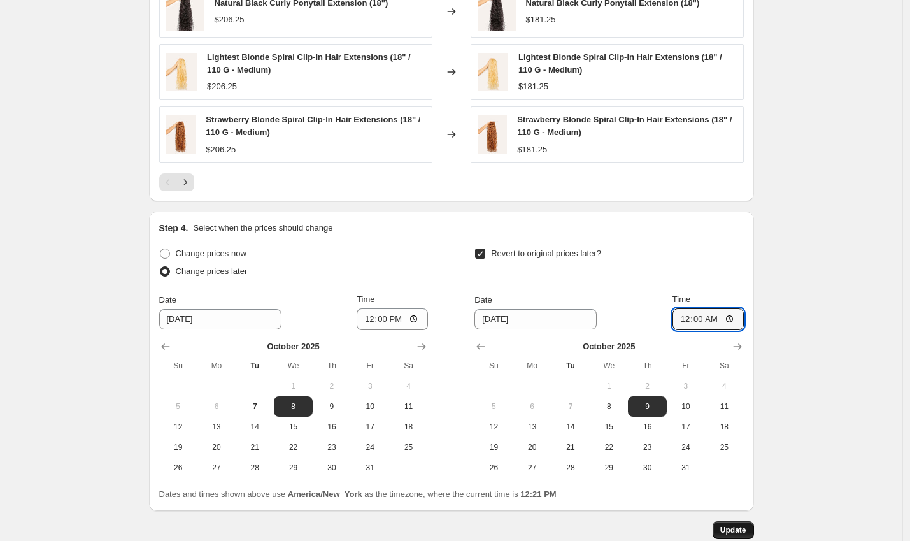
scroll to position [1057, 0]
click at [735, 527] on span "Update" at bounding box center [733, 529] width 26 height 10
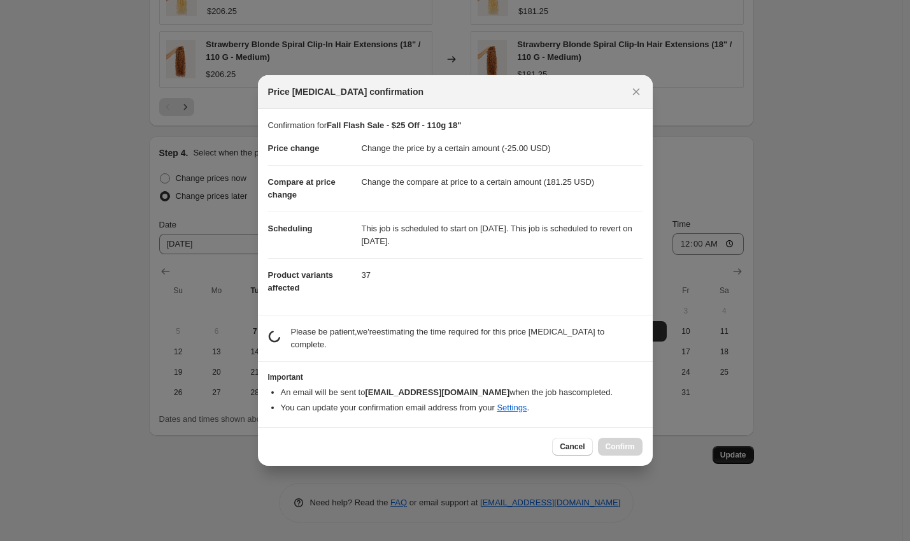
scroll to position [0, 0]
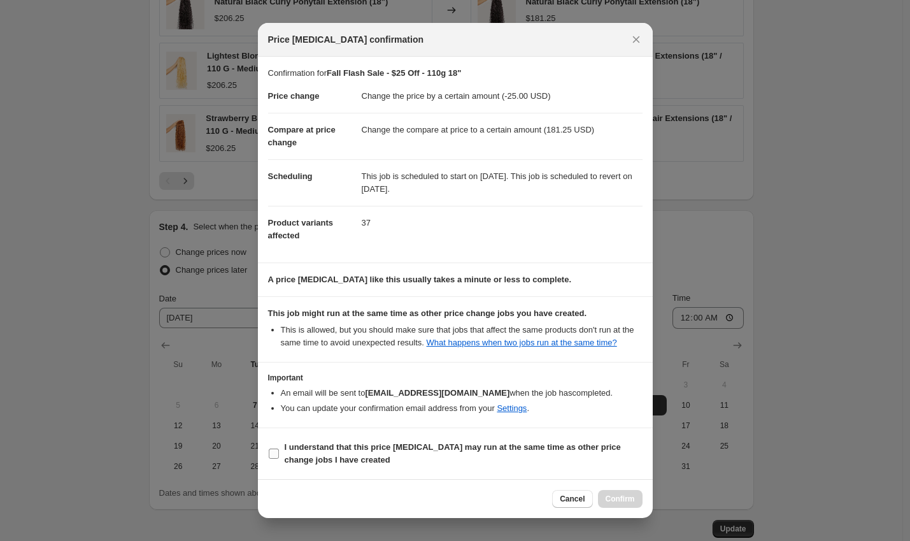
click at [419, 454] on b "I understand that this price change job may run at the same time as other price…" at bounding box center [453, 453] width 336 height 22
click at [279, 454] on input "I understand that this price change job may run at the same time as other price…" at bounding box center [274, 453] width 10 height 10
checkbox input "true"
click at [611, 497] on span "Confirm" at bounding box center [620, 499] width 29 height 10
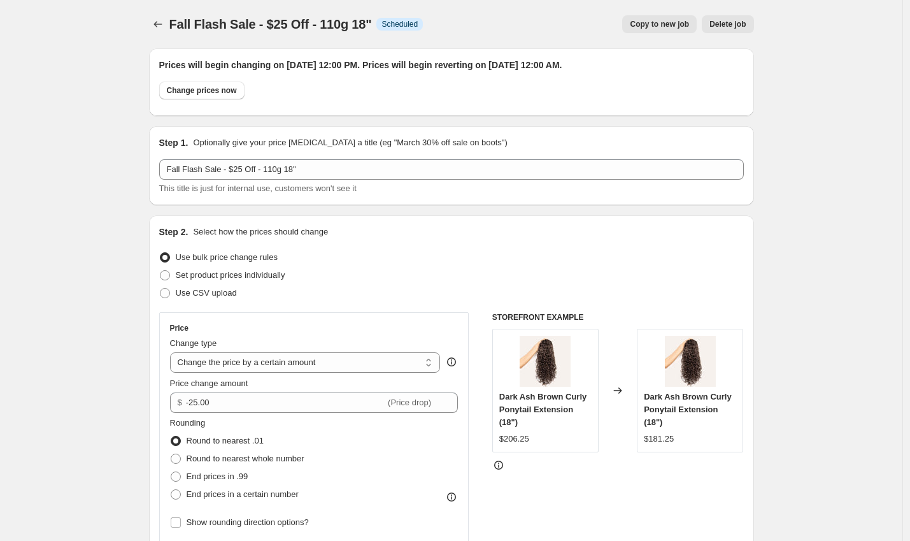
click at [157, 27] on icon "Price change jobs" at bounding box center [158, 24] width 13 height 13
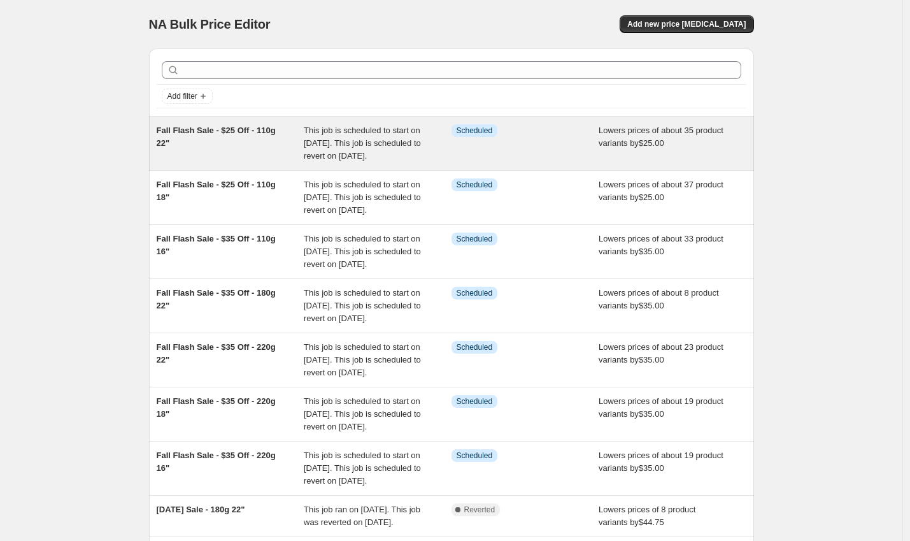
click at [257, 154] on div "Fall Flash Sale - $25 Off - 110g 22"" at bounding box center [231, 143] width 148 height 38
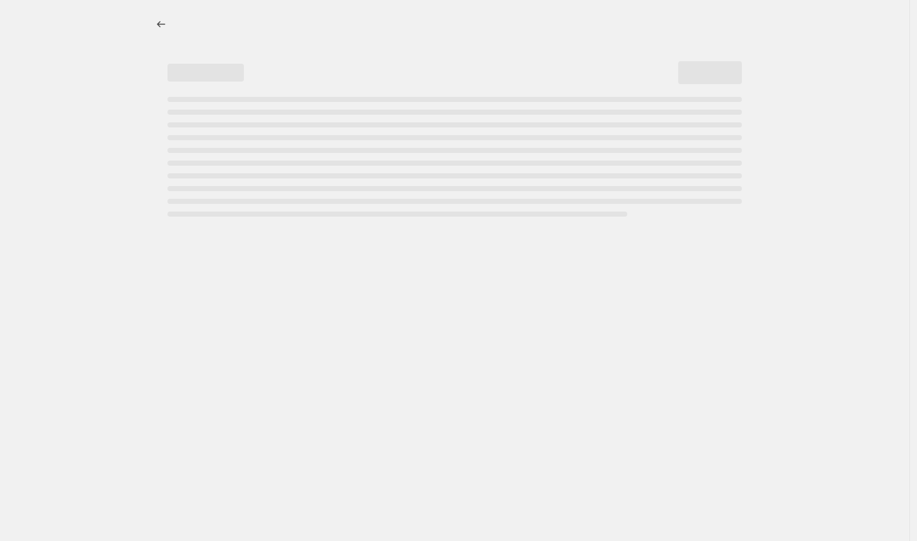
select select "by"
select select "to"
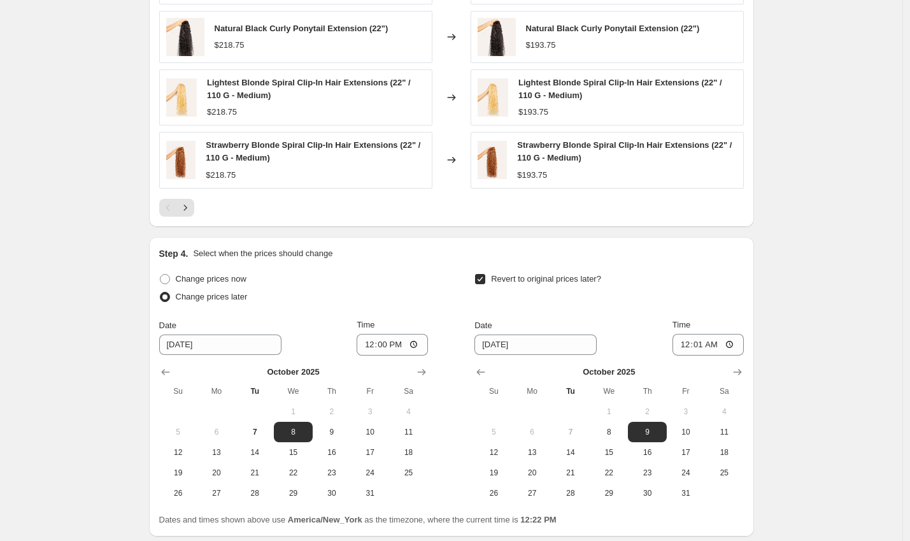
scroll to position [1084, 0]
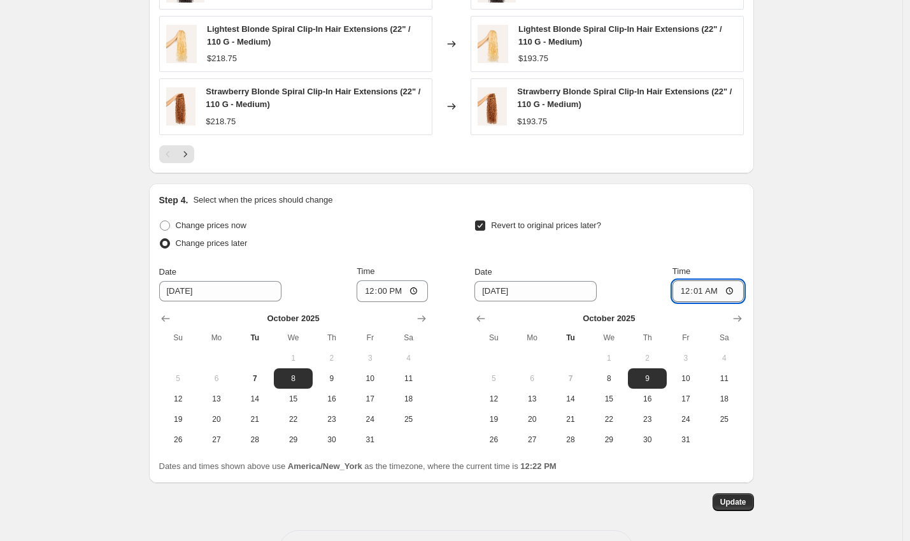
click at [690, 295] on input "00:01" at bounding box center [708, 291] width 71 height 22
click at [695, 291] on input "00:01" at bounding box center [708, 291] width 71 height 22
type input "00:00"
click at [736, 501] on span "Update" at bounding box center [733, 502] width 26 height 10
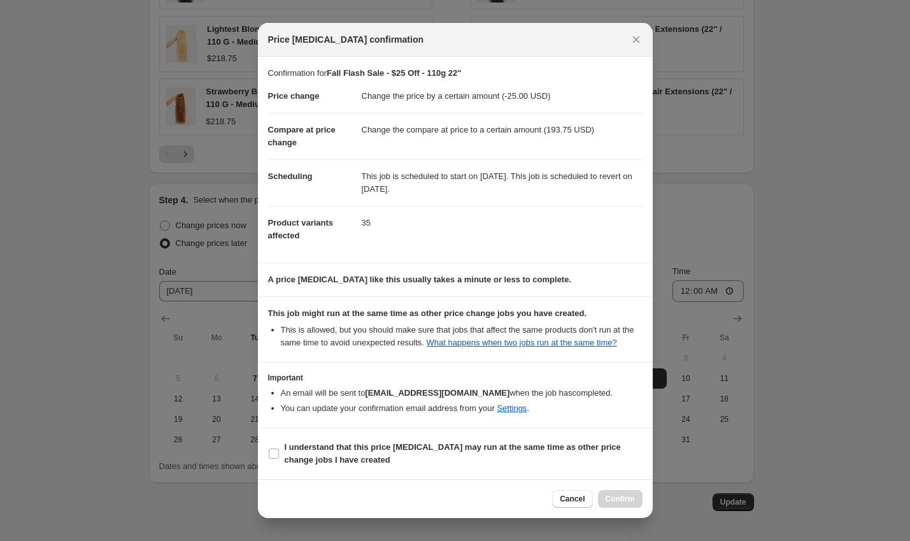
click at [417, 442] on section "I understand that this price change job may run at the same time as other price…" at bounding box center [455, 453] width 395 height 51
click at [446, 459] on b "I understand that this price change job may run at the same time as other price…" at bounding box center [453, 453] width 336 height 22
click at [279, 459] on input "I understand that this price change job may run at the same time as other price…" at bounding box center [274, 453] width 10 height 10
checkbox input "true"
drag, startPoint x: 592, startPoint y: 501, endPoint x: 610, endPoint y: 501, distance: 18.5
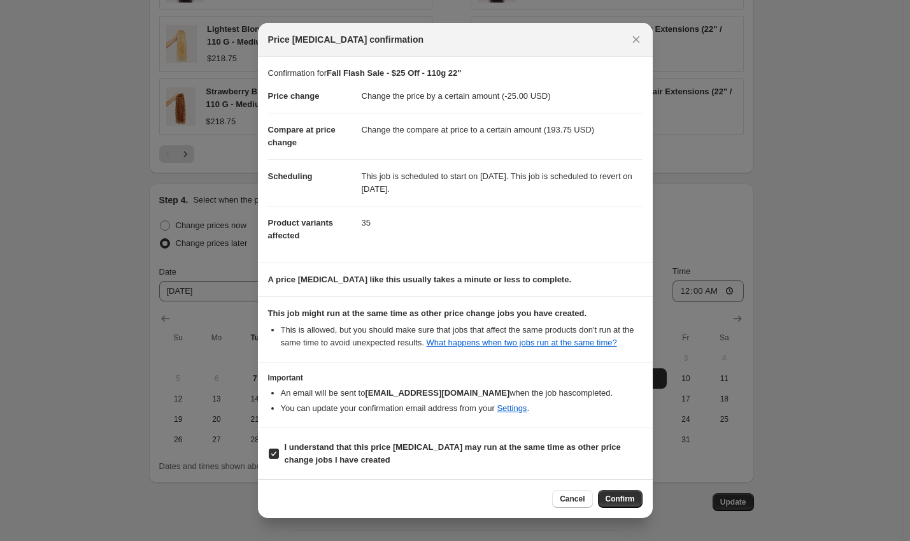
click at [593, 501] on div "Cancel Confirm" at bounding box center [597, 499] width 90 height 18
click at [610, 501] on span "Confirm" at bounding box center [620, 499] width 29 height 10
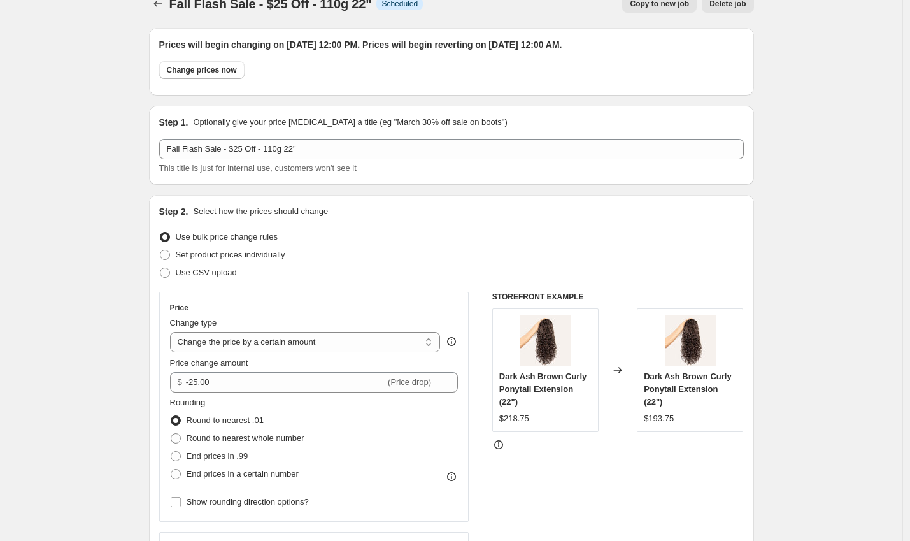
scroll to position [2, 0]
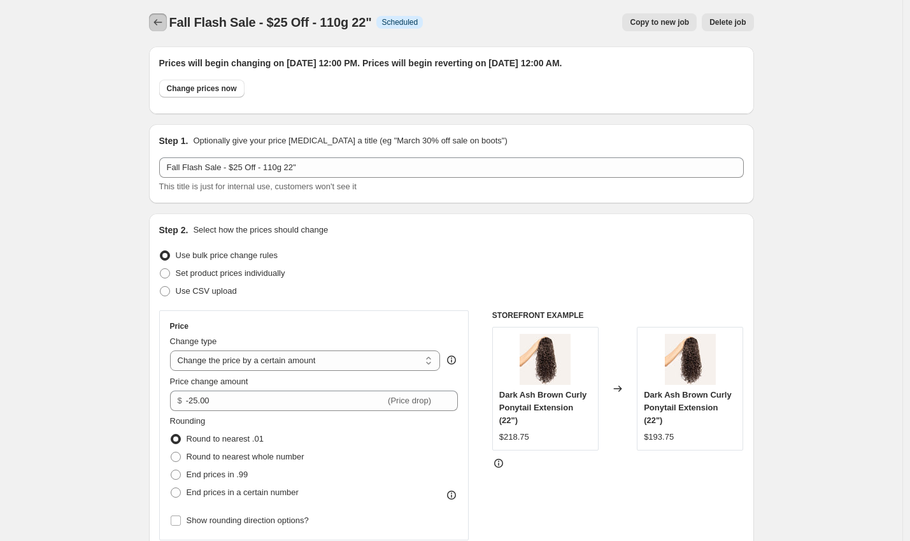
click at [155, 16] on icon "Price change jobs" at bounding box center [158, 22] width 13 height 13
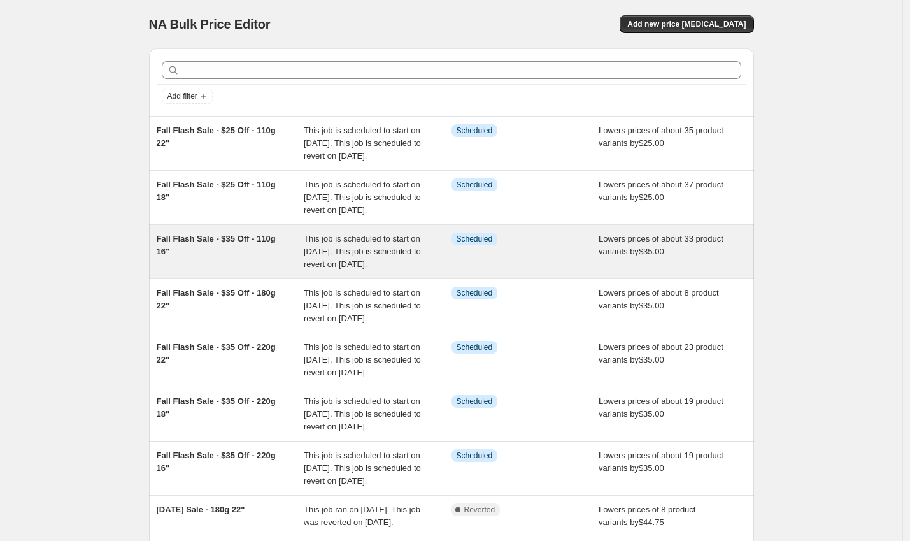
click at [252, 256] on span "Fall Flash Sale - $35 Off - 110g 16"" at bounding box center [216, 245] width 119 height 22
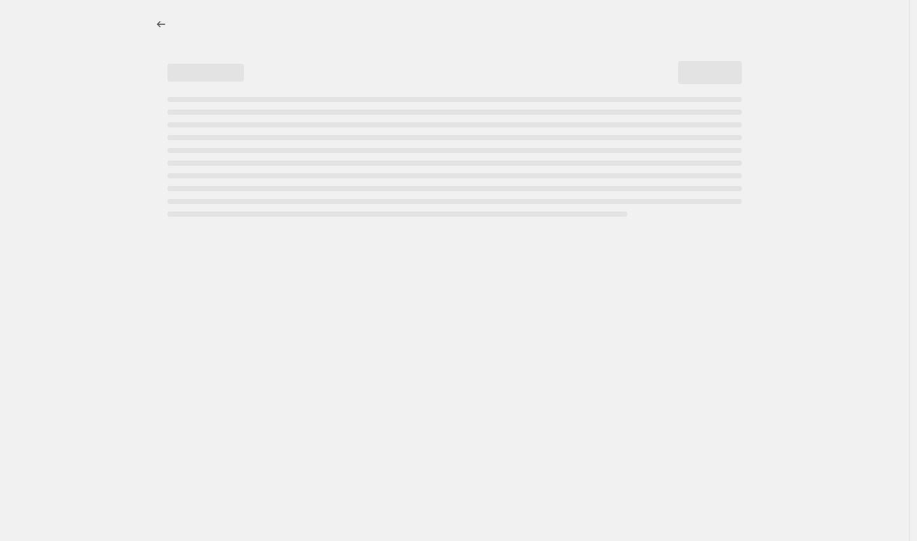
select select "by"
select select "to"
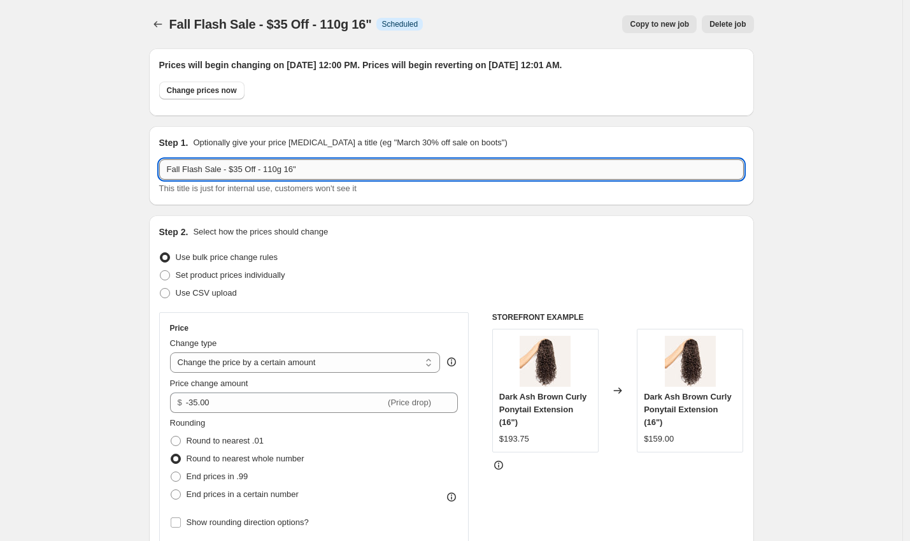
click at [245, 168] on input "Fall Flash Sale - $35 Off - 110g 16"" at bounding box center [451, 169] width 585 height 20
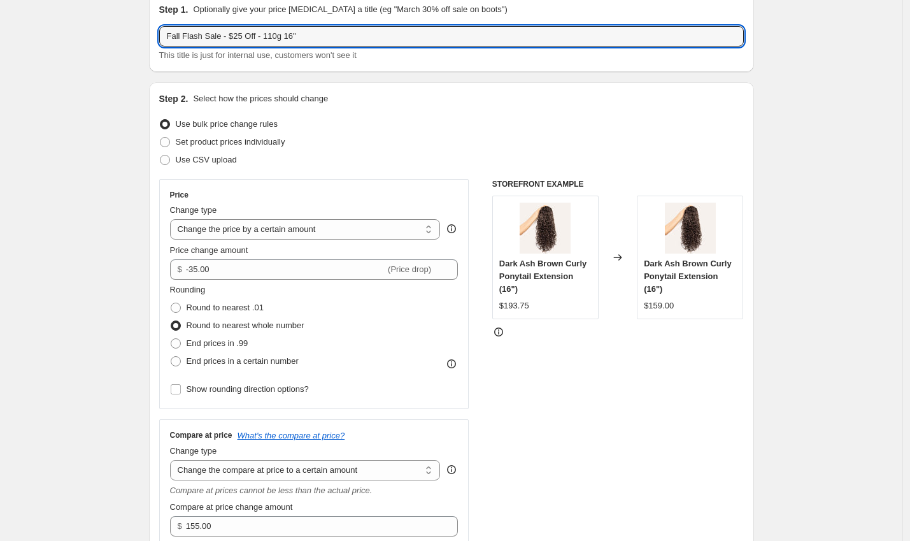
scroll to position [134, 0]
type input "Fall Flash Sale - $25 Off - 110g 16""
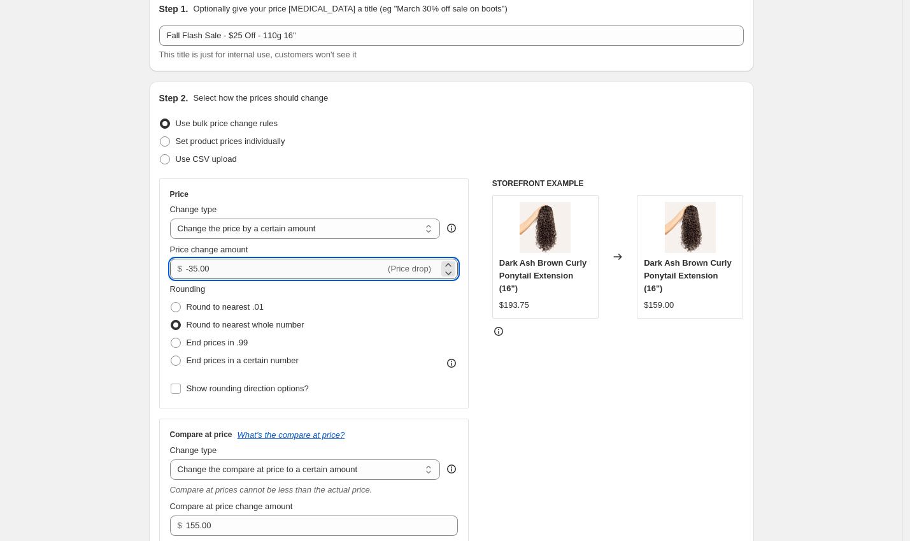
click at [196, 266] on input "-35.00" at bounding box center [285, 269] width 199 height 20
type input "-25.00"
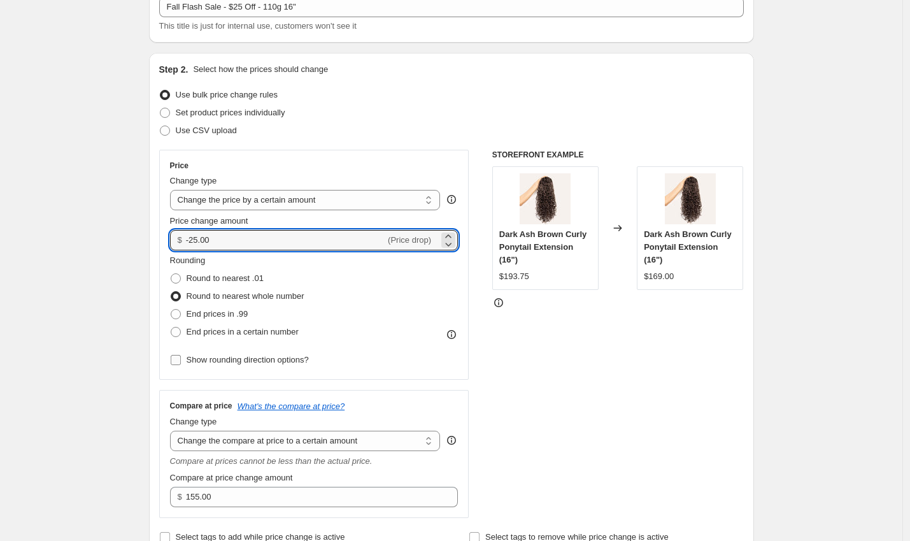
scroll to position [252, 0]
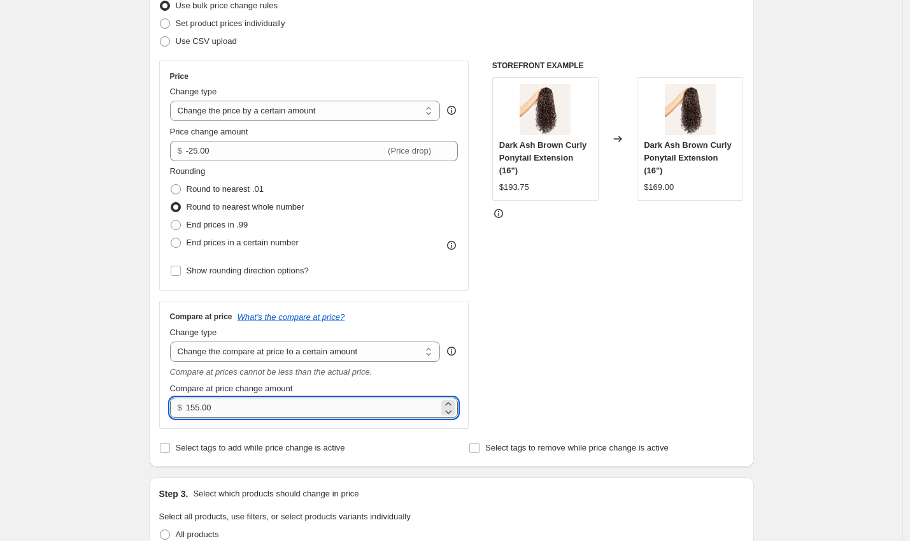
click at [230, 413] on input "155.00" at bounding box center [312, 407] width 253 height 20
type input "168.75"
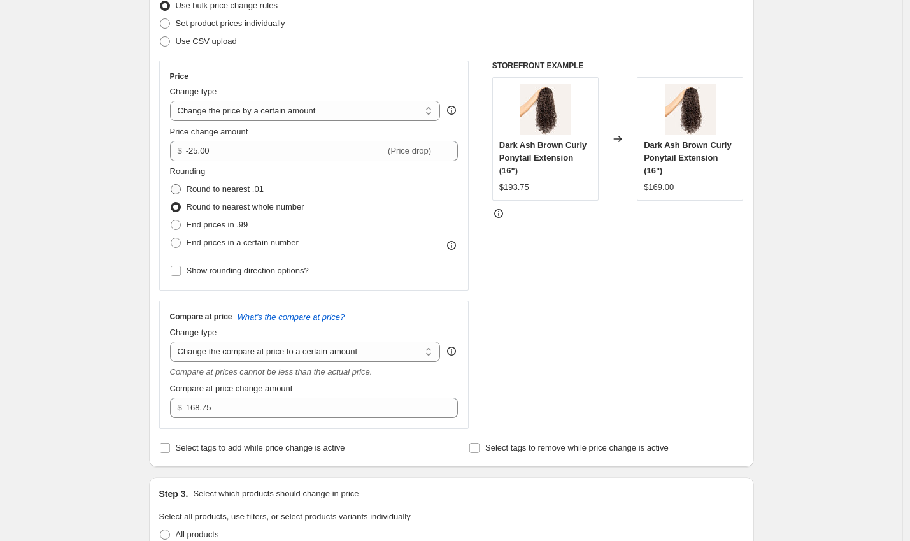
click at [236, 190] on span "Round to nearest .01" at bounding box center [225, 189] width 77 height 10
click at [171, 185] on input "Round to nearest .01" at bounding box center [171, 184] width 1 height 1
radio input "true"
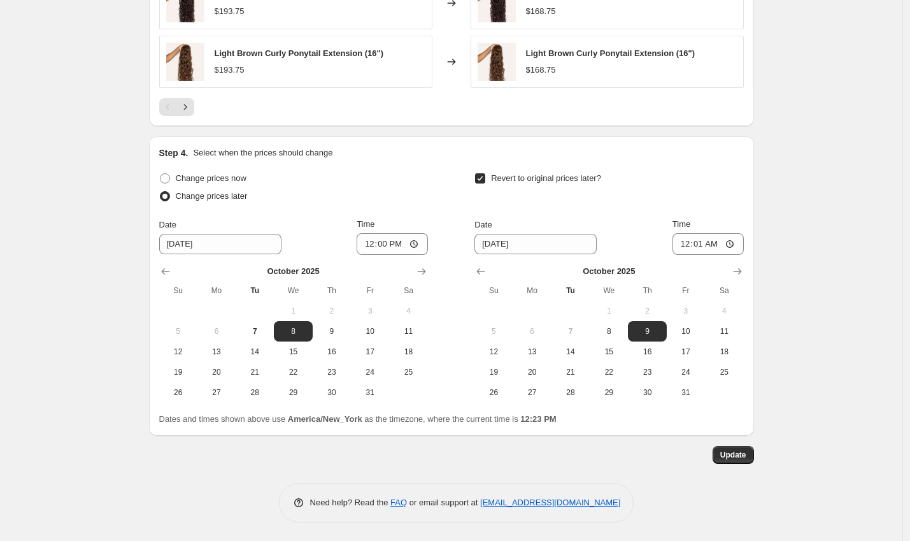
scroll to position [1127, 0]
click at [701, 244] on input "00:01" at bounding box center [708, 243] width 71 height 22
type input "00:00"
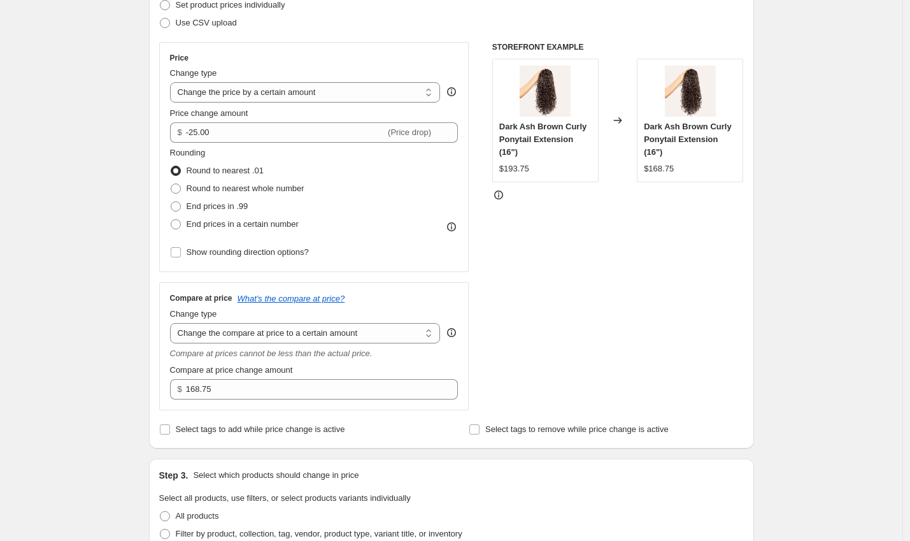
click at [754, 208] on div "Step 2. Select how the prices should change Use bulk price change rules Set pro…" at bounding box center [451, 196] width 605 height 503
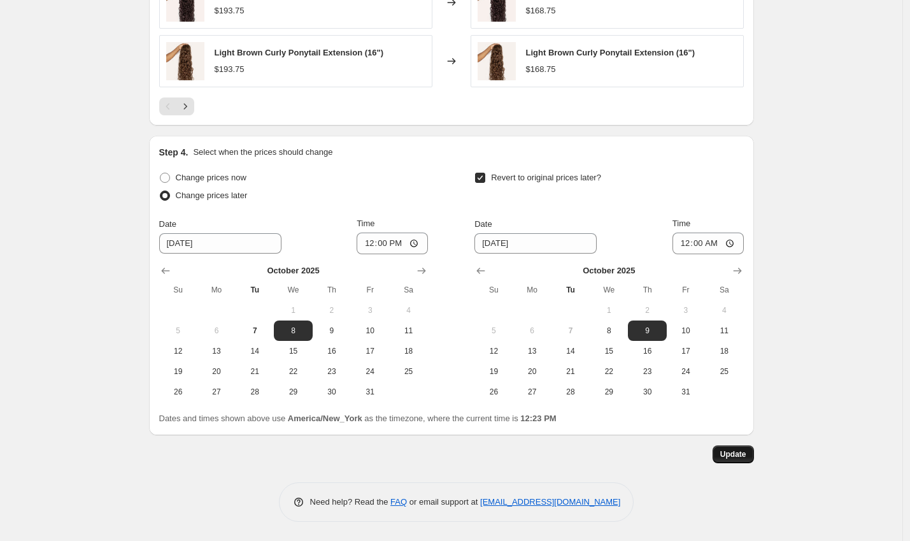
click at [741, 455] on span "Update" at bounding box center [733, 454] width 26 height 10
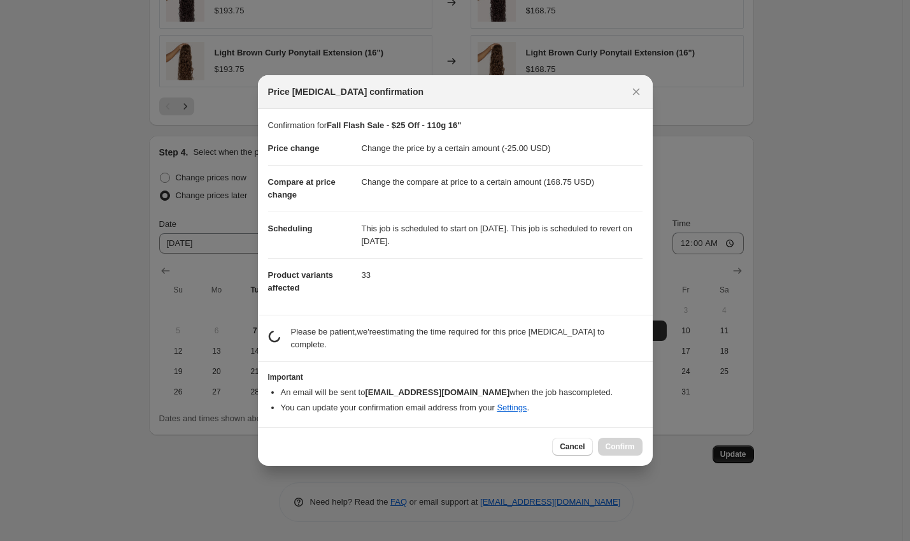
scroll to position [0, 0]
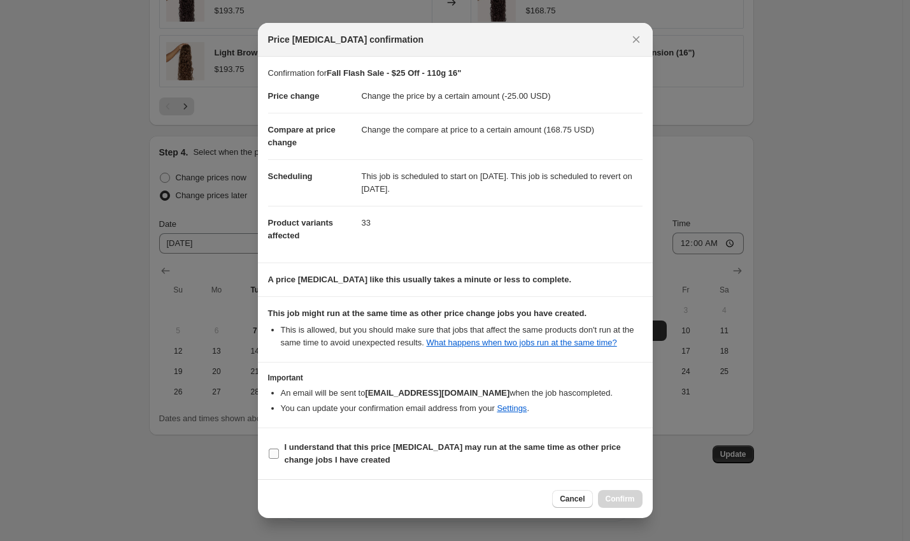
click at [459, 448] on label "I understand that this price change job may run at the same time as other price…" at bounding box center [455, 453] width 375 height 31
click at [279, 448] on input "I understand that this price change job may run at the same time as other price…" at bounding box center [274, 453] width 10 height 10
checkbox input "true"
click at [613, 503] on span "Confirm" at bounding box center [620, 499] width 29 height 10
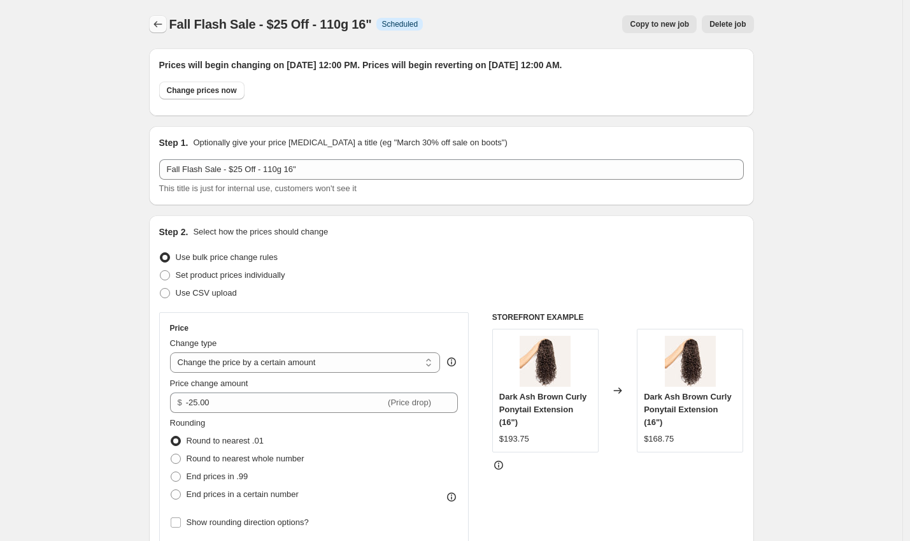
click at [157, 17] on button "Price change jobs" at bounding box center [158, 24] width 18 height 18
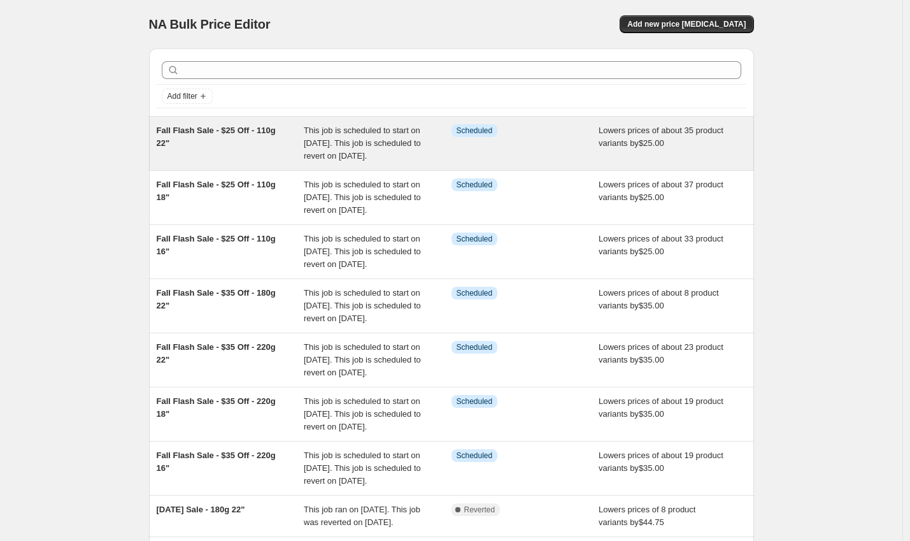
click at [251, 138] on div "Fall Flash Sale - $25 Off - 110g 22"" at bounding box center [231, 143] width 148 height 38
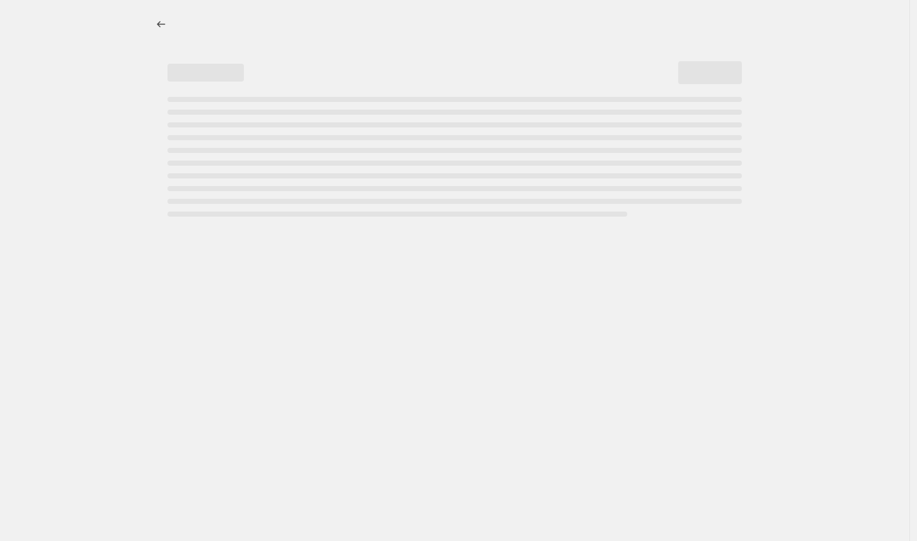
select select "by"
select select "to"
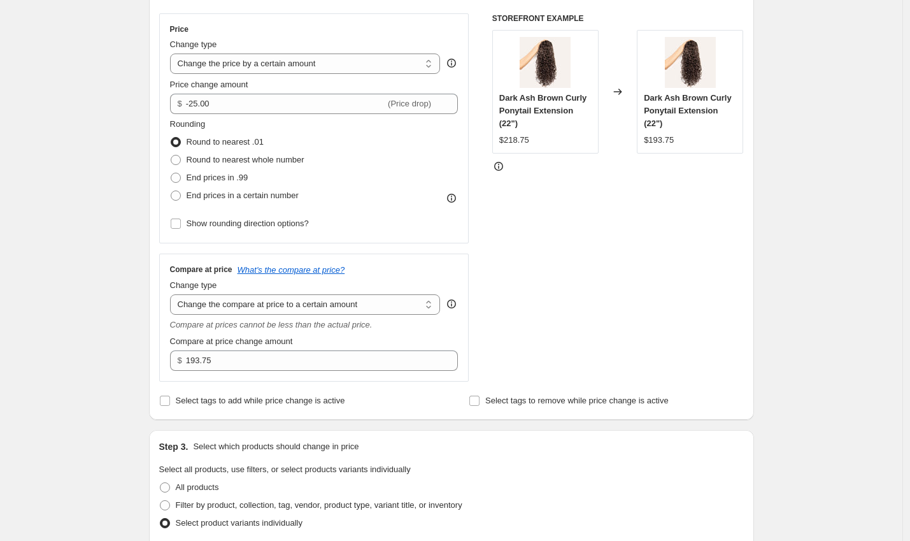
scroll to position [134, 0]
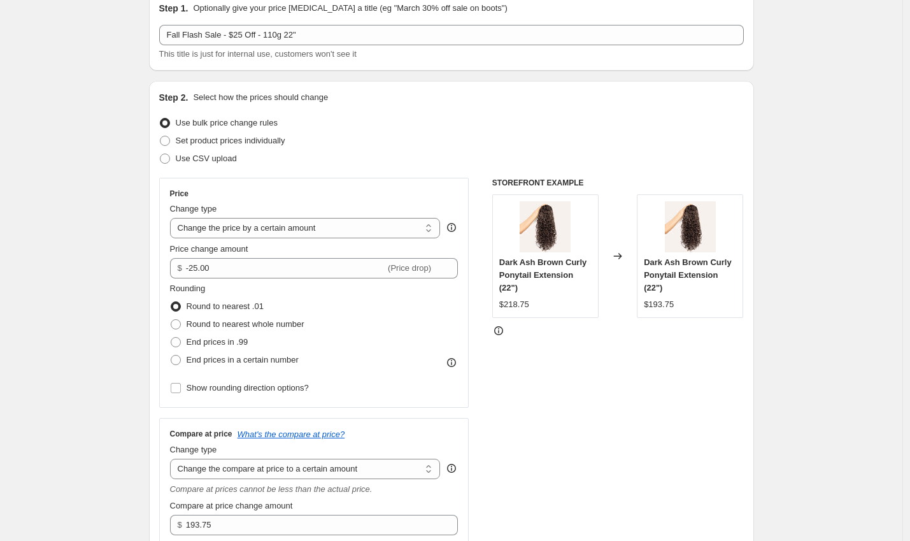
click at [500, 329] on icon at bounding box center [498, 330] width 13 height 13
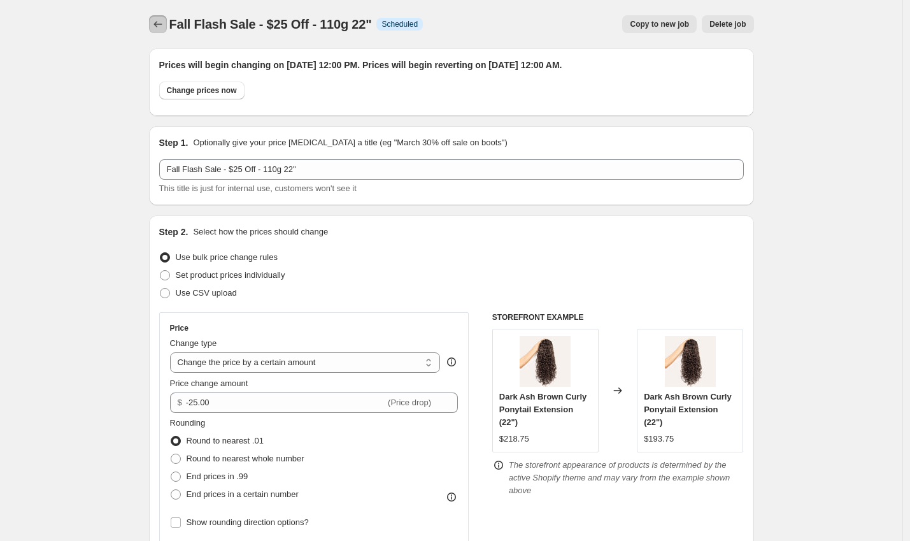
click at [164, 24] on icon "Price change jobs" at bounding box center [158, 24] width 13 height 13
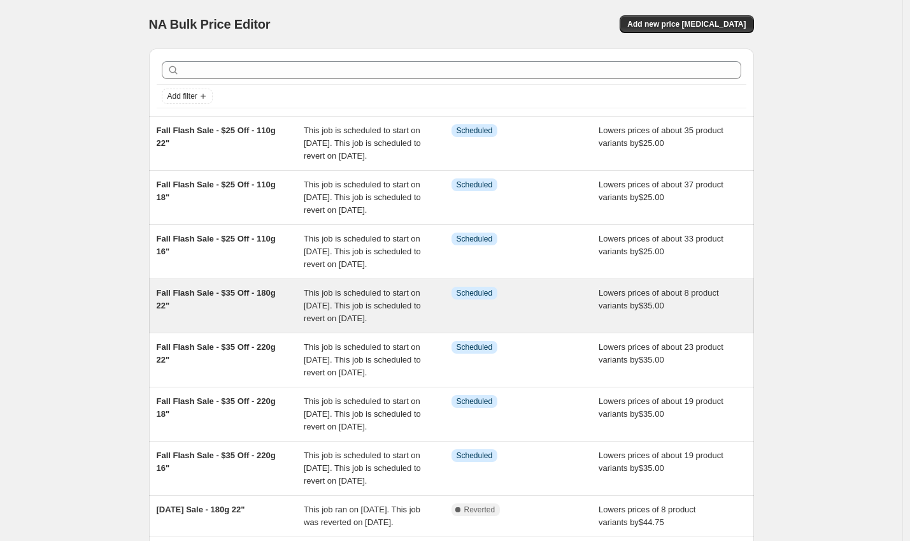
click at [266, 325] on div "Fall Flash Sale - $35 Off - 180g 22"" at bounding box center [231, 306] width 148 height 38
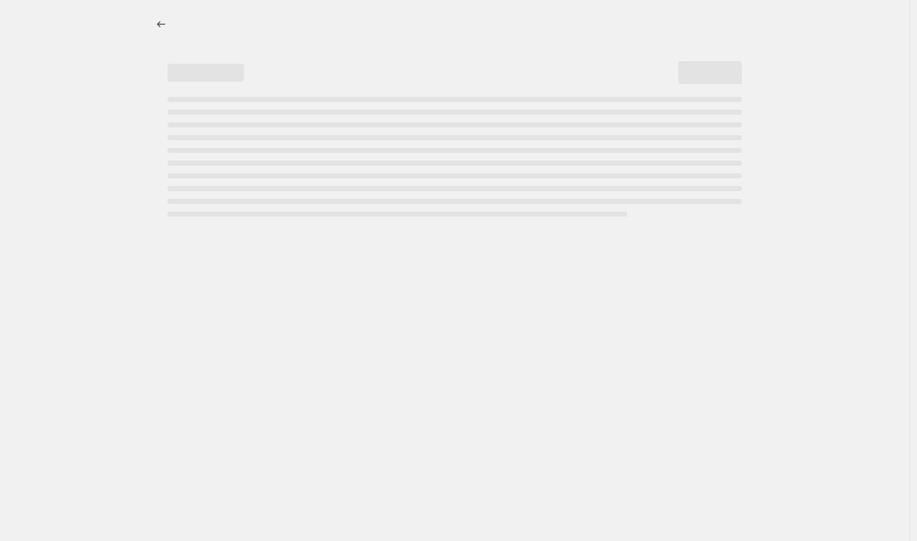
select select "by"
select select "to"
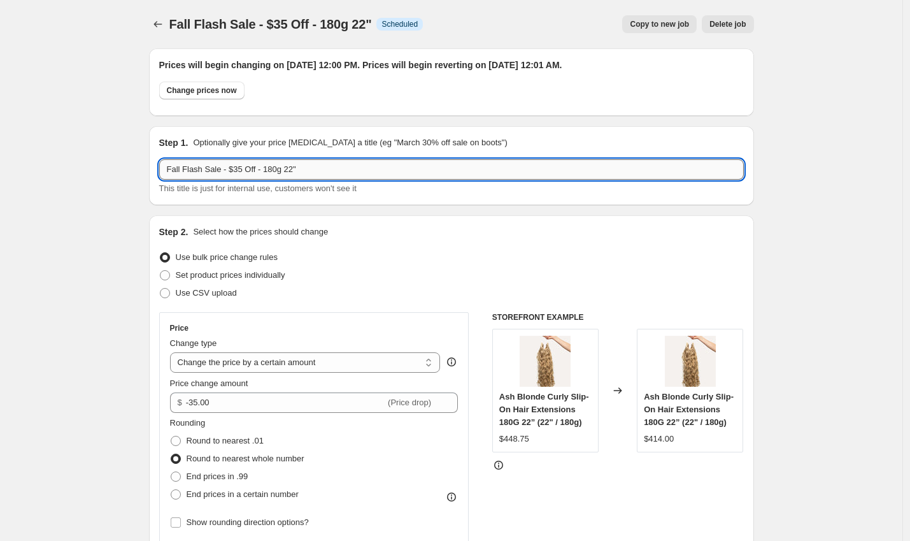
click at [241, 172] on input "Fall Flash Sale - $35 Off - 180g 22"" at bounding box center [451, 169] width 585 height 20
click at [245, 172] on input "Fall Flash Sale - $35 Off - 180g 22"" at bounding box center [451, 169] width 585 height 20
type input "Fall Flash Sale - $25 Off - 180g 22""
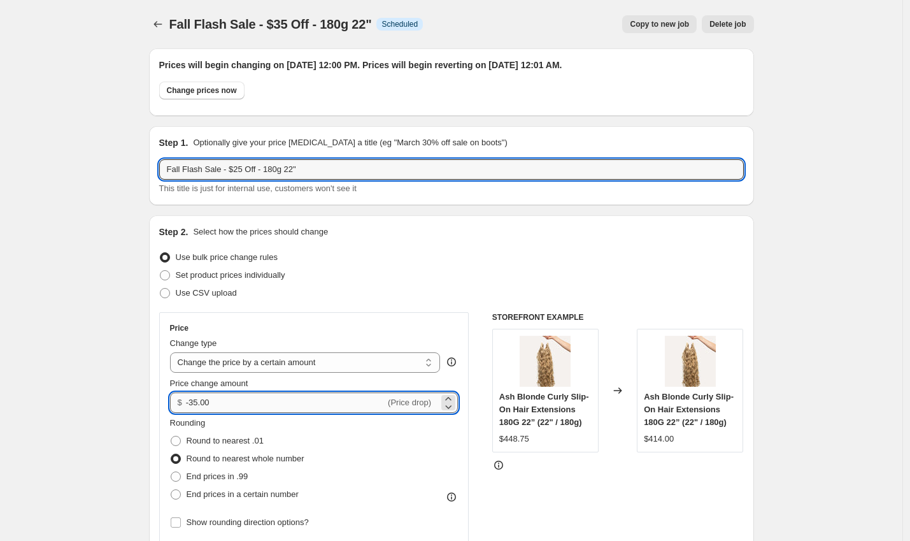
click at [197, 401] on input "-35.00" at bounding box center [285, 402] width 199 height 20
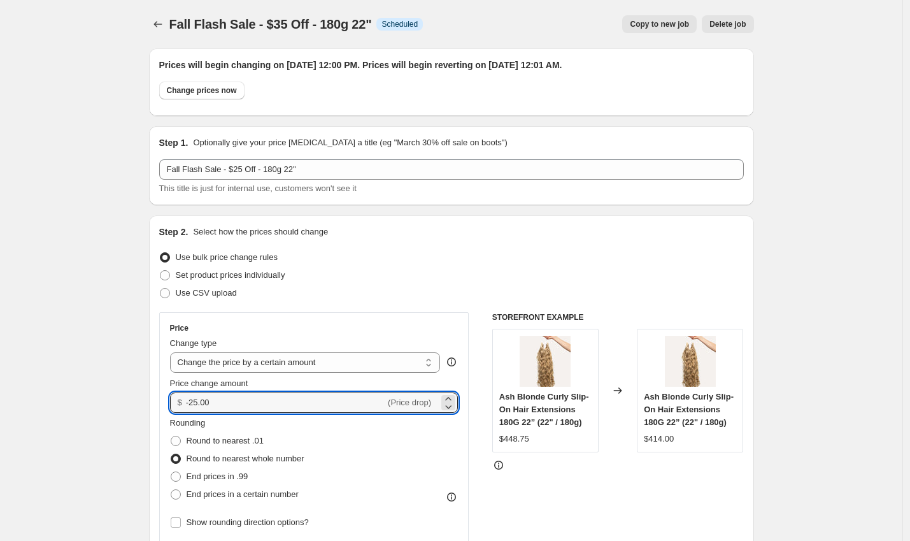
type input "-25.00"
click at [152, 368] on div "Step 2. Select how the prices should change Use bulk price change rules Set pro…" at bounding box center [451, 466] width 605 height 503
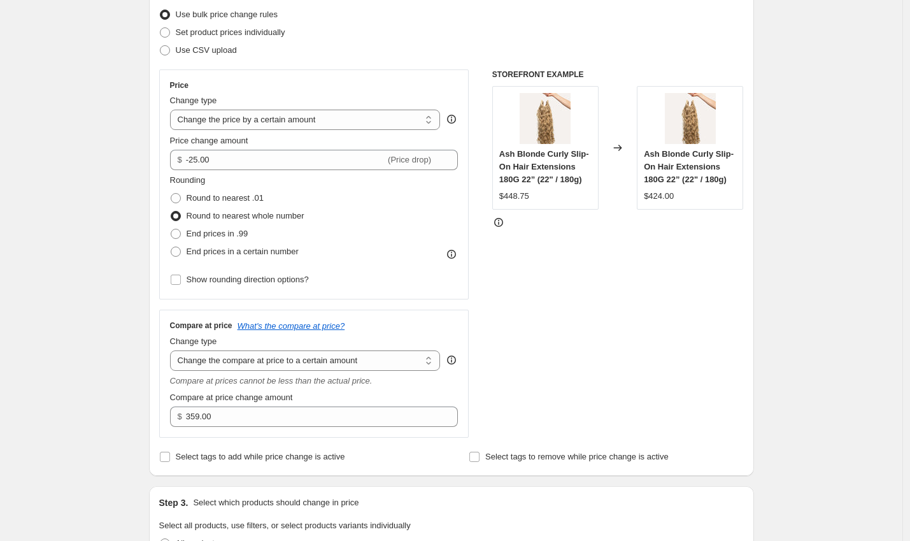
scroll to position [254, 0]
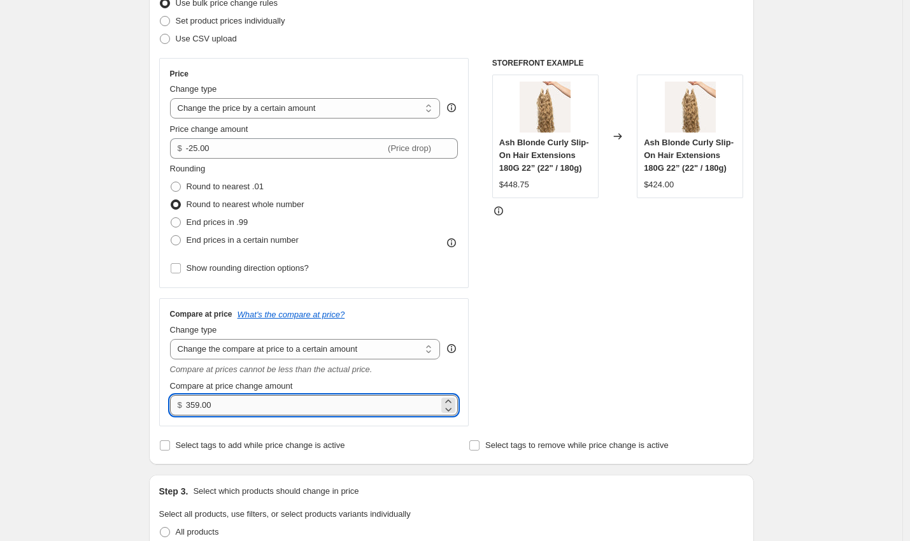
click at [203, 404] on input "359.00" at bounding box center [312, 405] width 253 height 20
type input "423.75"
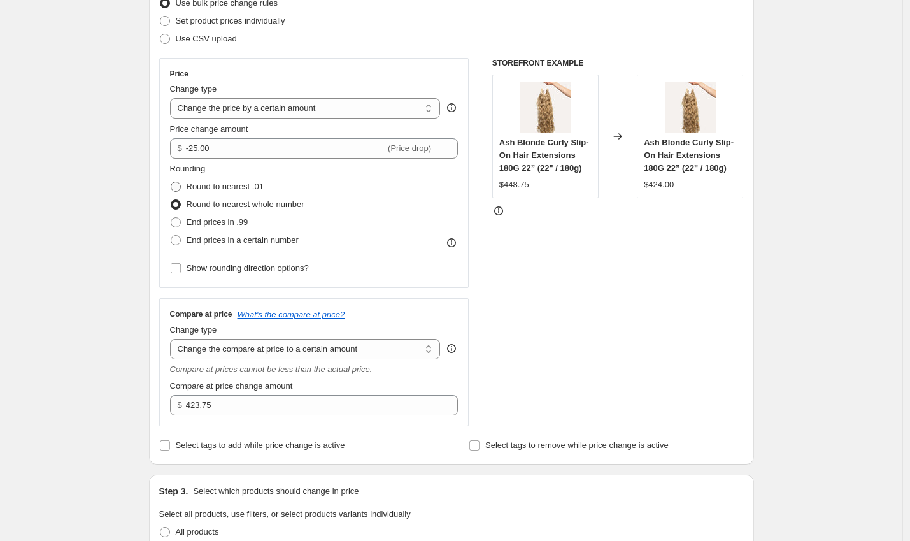
click at [188, 189] on label "Round to nearest .01" at bounding box center [217, 187] width 94 height 18
click at [171, 182] on input "Round to nearest .01" at bounding box center [171, 182] width 1 height 1
radio input "true"
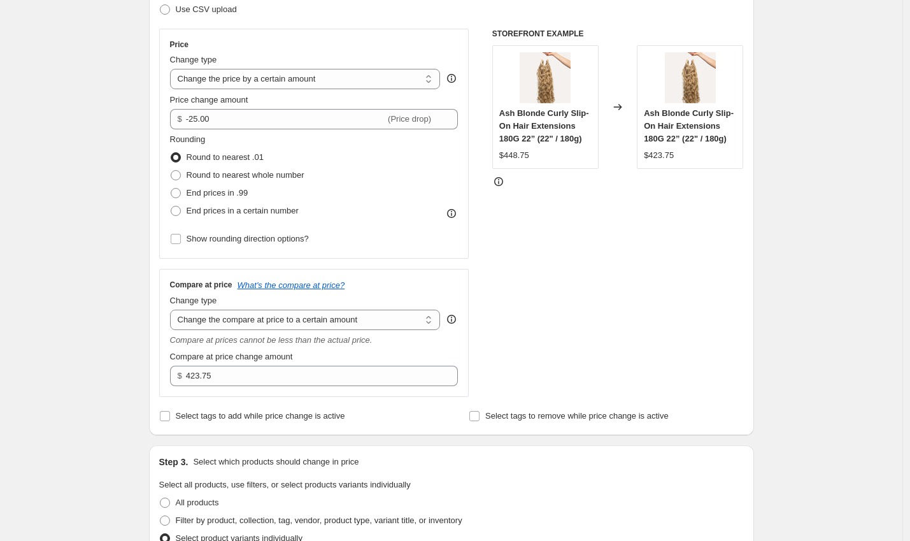
scroll to position [185, 0]
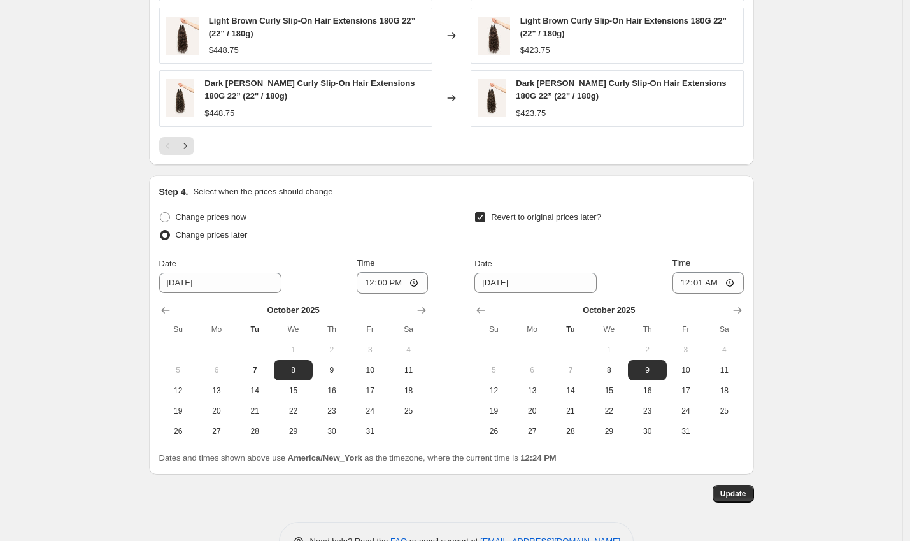
scroll to position [1112, 0]
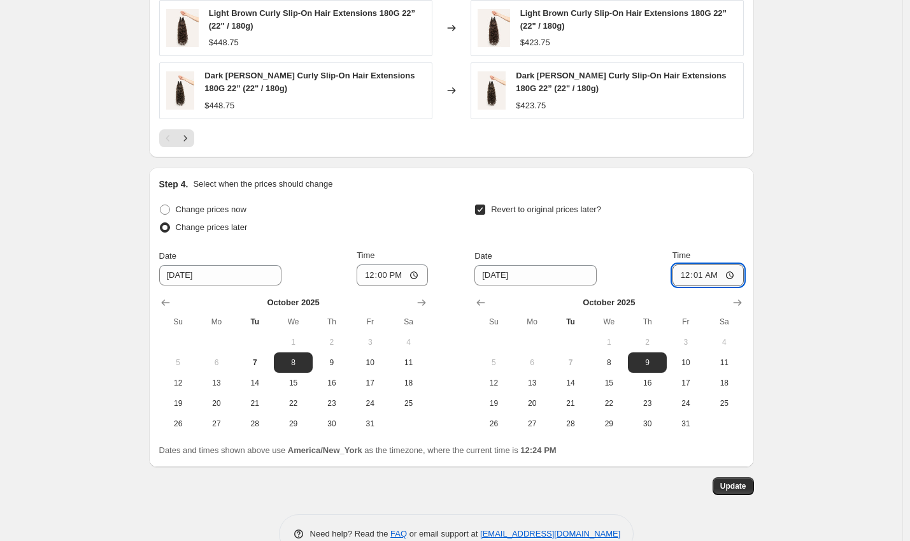
click at [700, 273] on input "00:01" at bounding box center [708, 275] width 71 height 22
type input "00:00"
click at [732, 487] on span "Update" at bounding box center [733, 486] width 26 height 10
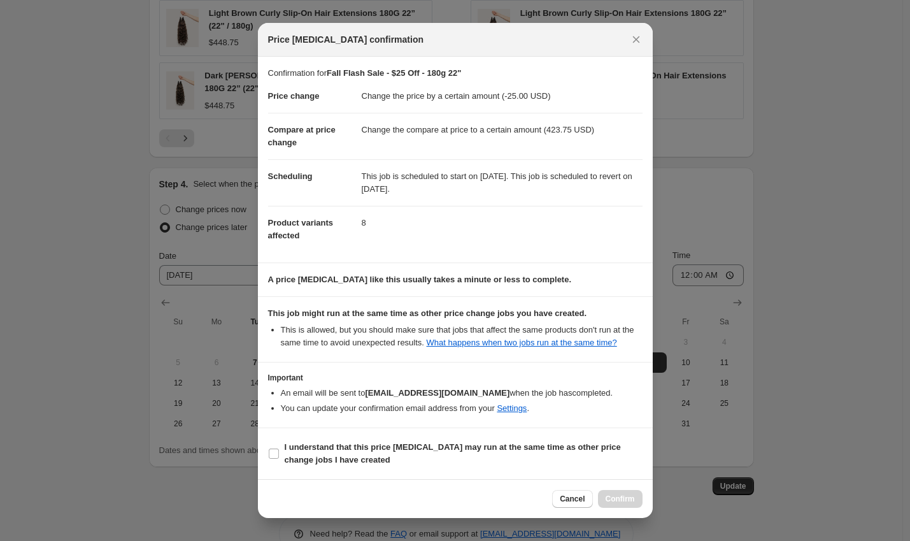
click at [387, 446] on section "I understand that this price change job may run at the same time as other price…" at bounding box center [455, 453] width 395 height 51
click at [402, 455] on b "I understand that this price change job may run at the same time as other price…" at bounding box center [453, 453] width 336 height 22
click at [279, 455] on input "I understand that this price change job may run at the same time as other price…" at bounding box center [274, 453] width 10 height 10
checkbox input "true"
click at [601, 496] on button "Confirm" at bounding box center [620, 499] width 45 height 18
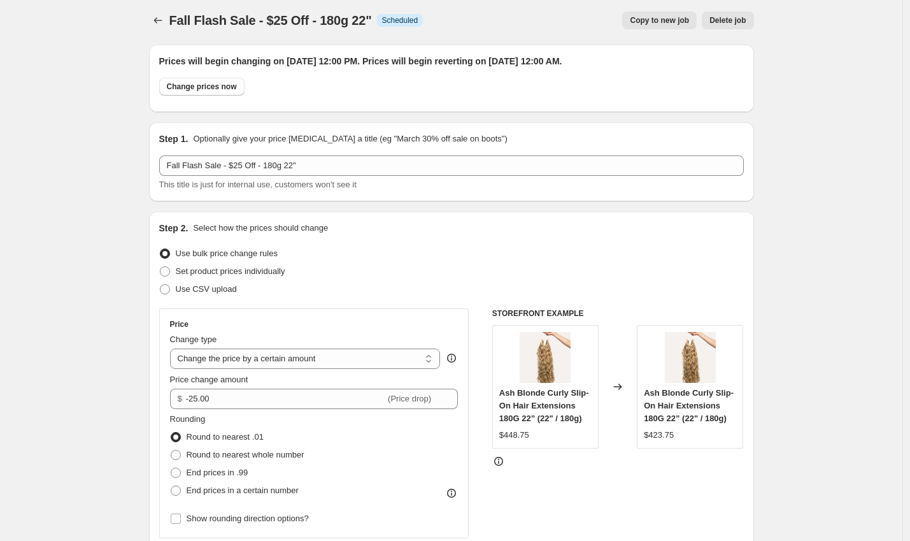
scroll to position [0, 0]
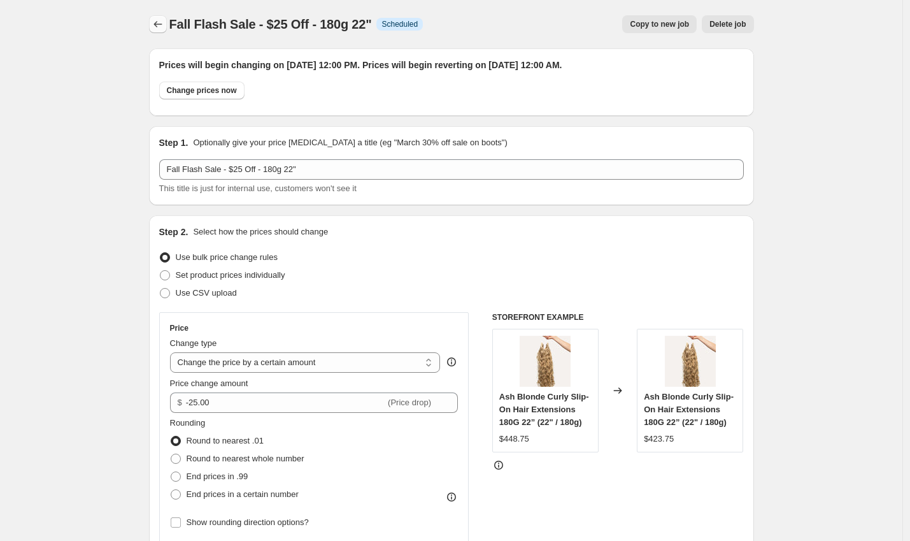
click at [164, 22] on icon "Price change jobs" at bounding box center [158, 24] width 13 height 13
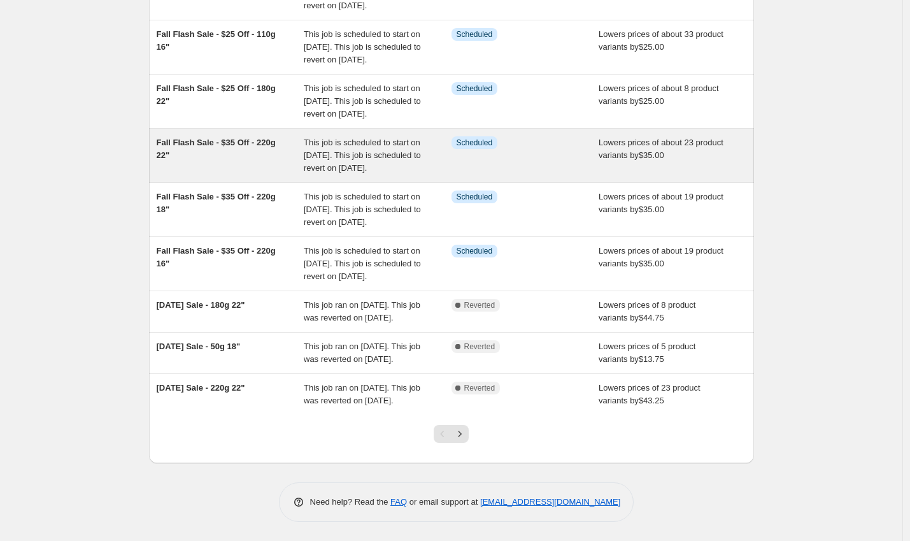
scroll to position [205, 0]
click at [245, 175] on div "Fall Flash Sale - $35 Off - 220g 22"" at bounding box center [231, 155] width 148 height 38
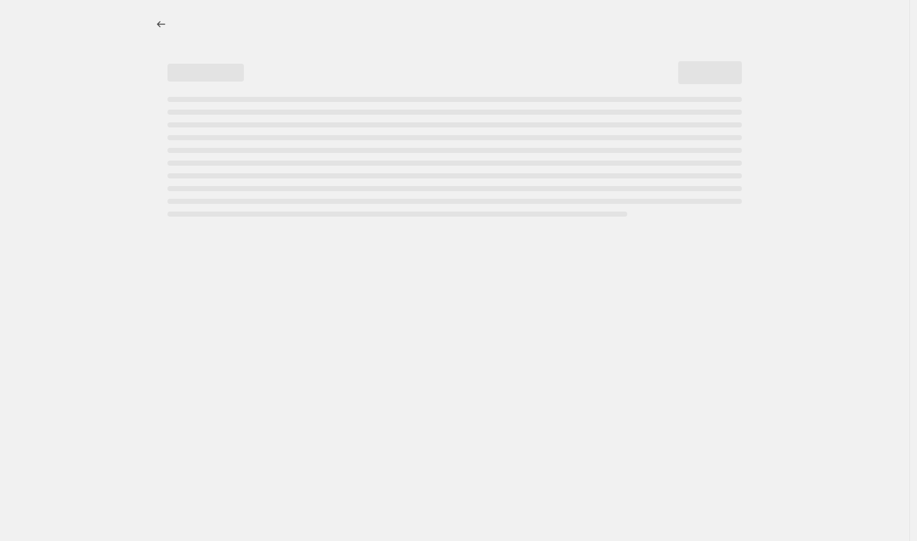
select select "by"
select select "to"
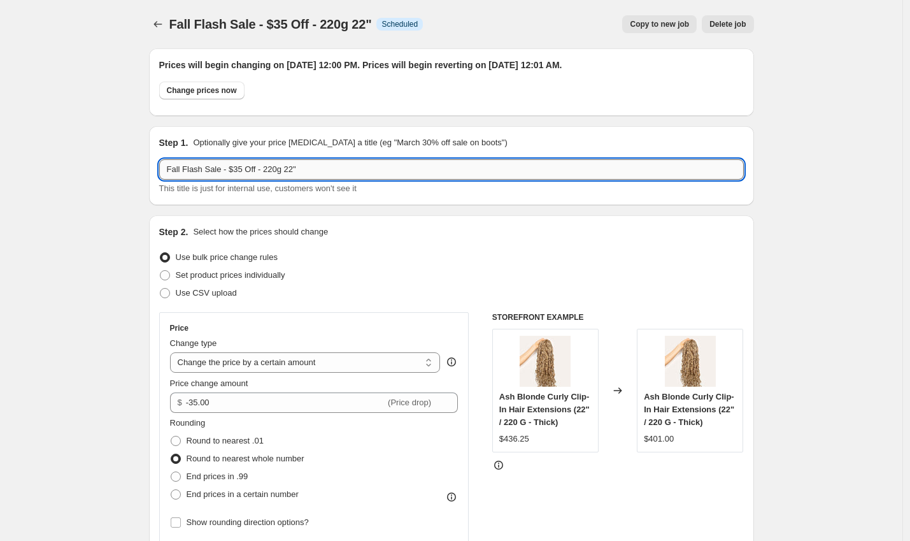
click at [244, 170] on input "Fall Flash Sale - $35 Off - 220g 22"" at bounding box center [451, 169] width 585 height 20
type input "Fall Flash Sale - $25 Off - 220g 22""
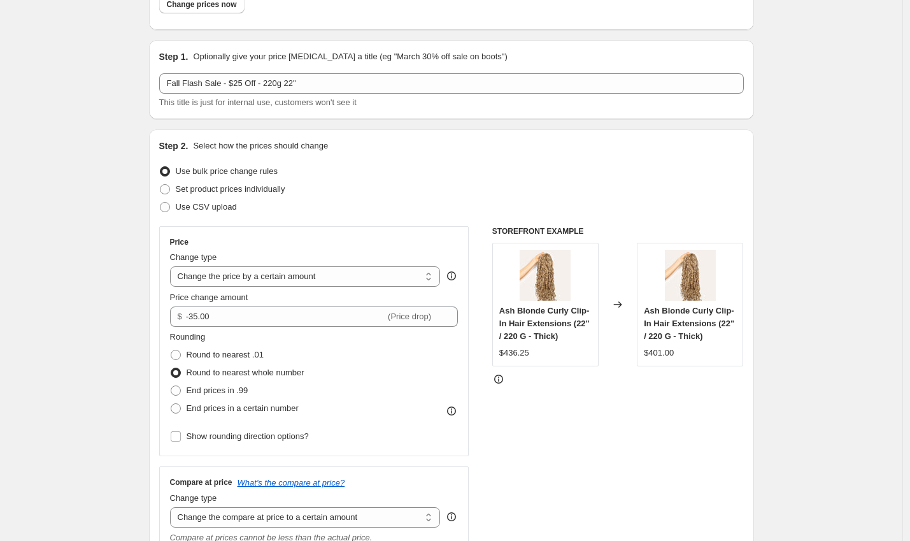
scroll to position [96, 0]
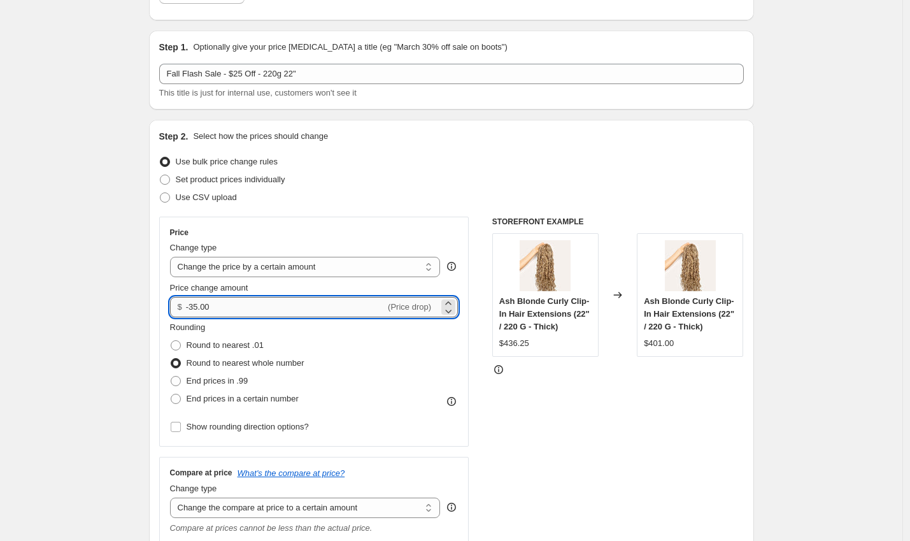
click at [199, 308] on input "-35.00" at bounding box center [285, 307] width 199 height 20
type input "-25.00"
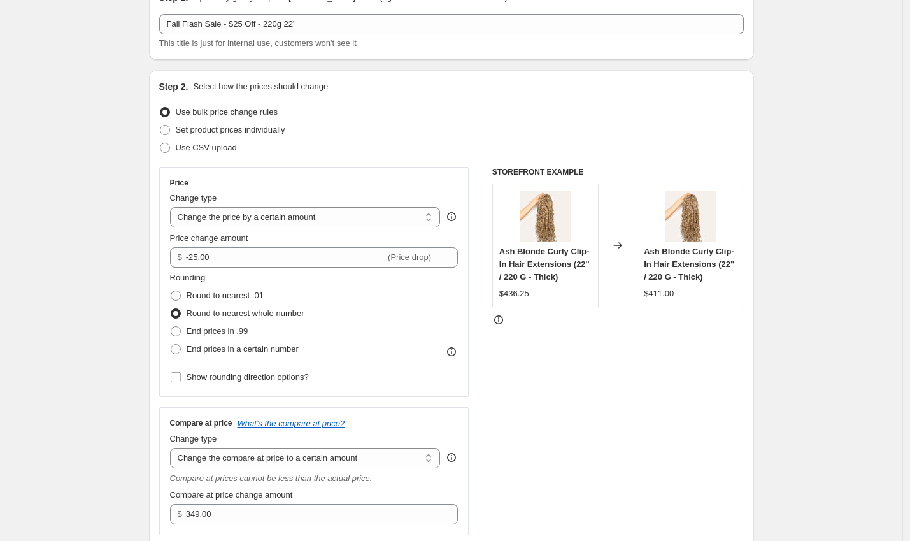
scroll to position [146, 0]
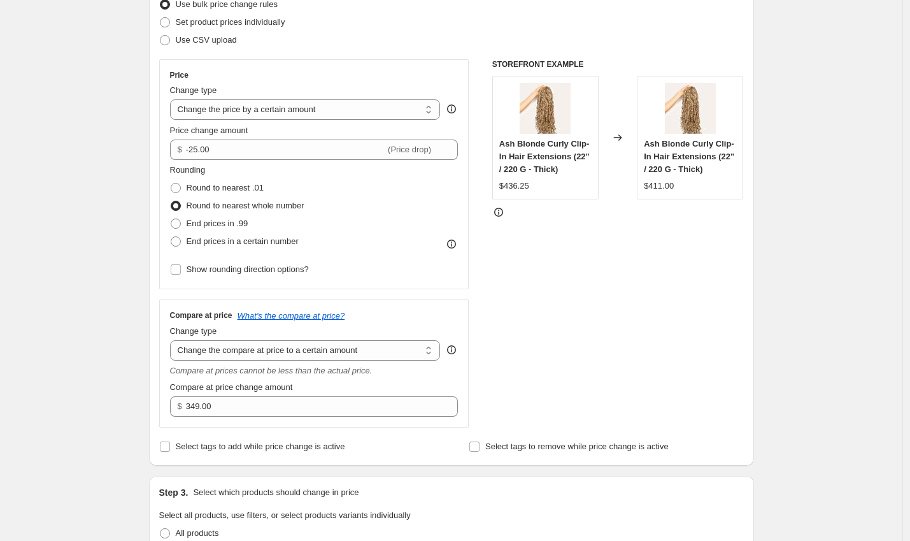
scroll to position [259, 0]
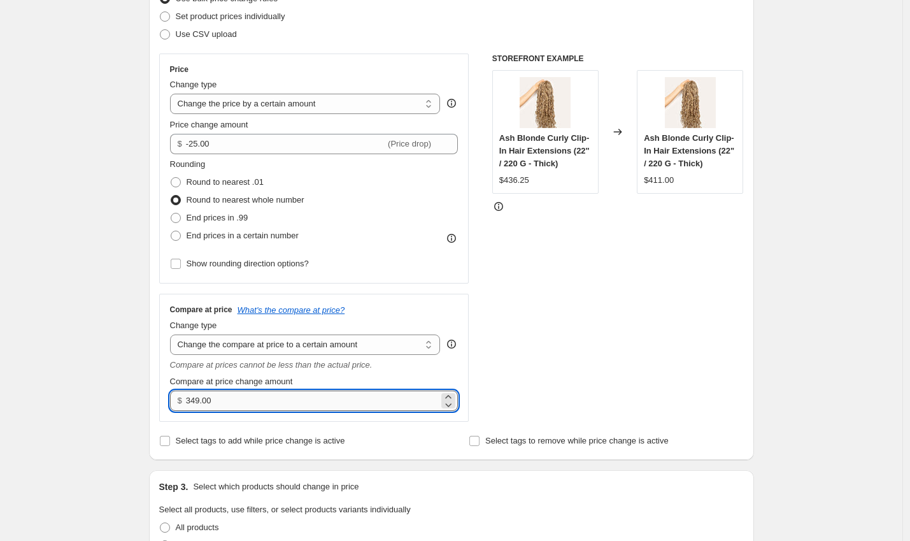
click at [201, 401] on input "349.00" at bounding box center [312, 400] width 253 height 20
type input "411.25"
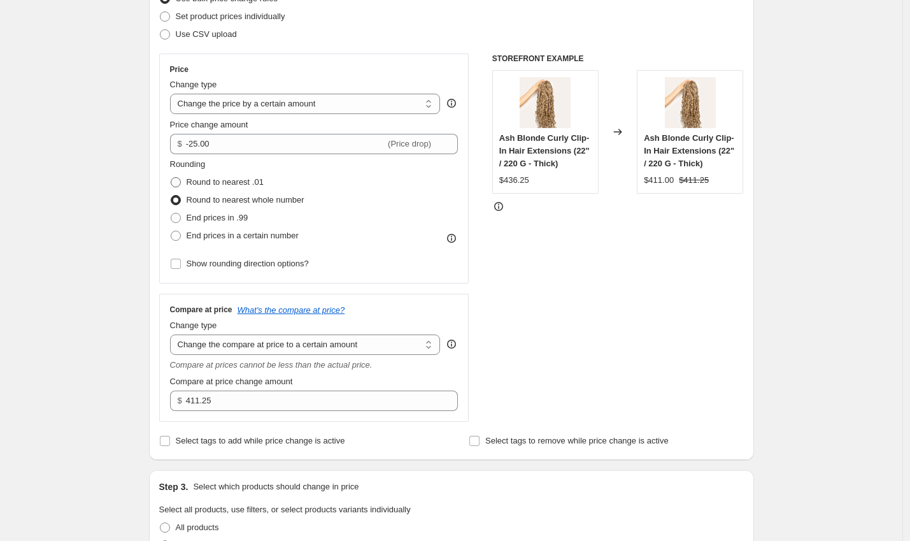
click at [236, 187] on span "Round to nearest .01" at bounding box center [225, 182] width 77 height 10
click at [171, 178] on input "Round to nearest .01" at bounding box center [171, 177] width 1 height 1
radio input "true"
drag, startPoint x: 341, startPoint y: 4, endPoint x: 94, endPoint y: 184, distance: 305.5
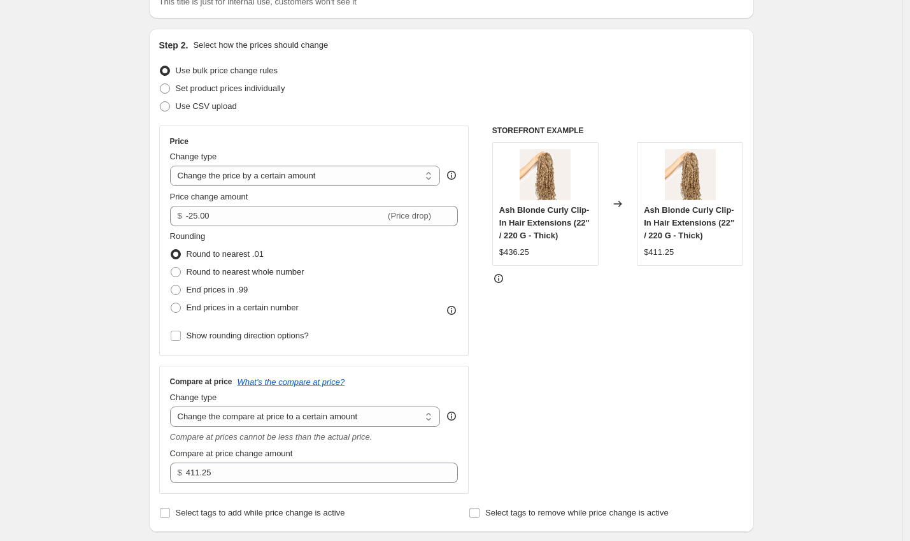
scroll to position [388, 0]
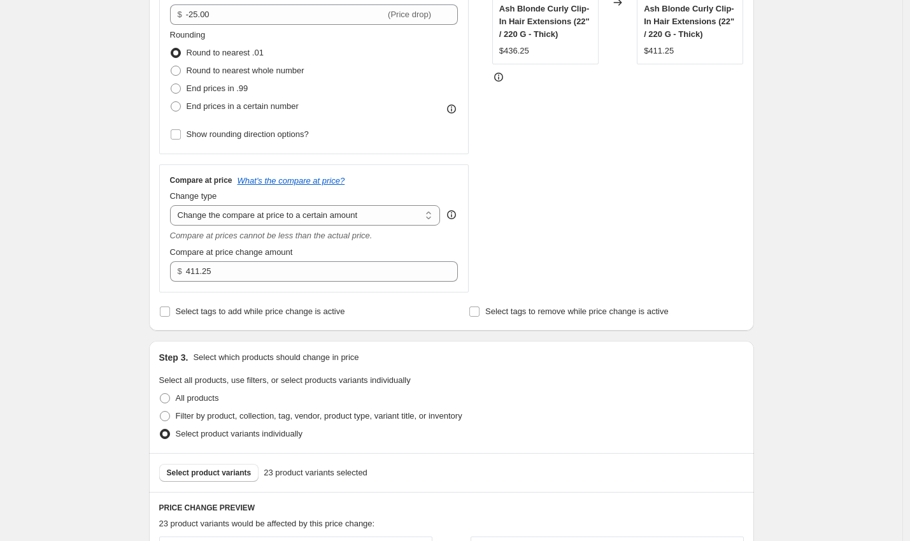
click at [36, 242] on div "Fall Flash Sale - $35 Off - 220g 22". This page is ready Fall Flash Sale - $35 …" at bounding box center [451, 454] width 903 height 1685
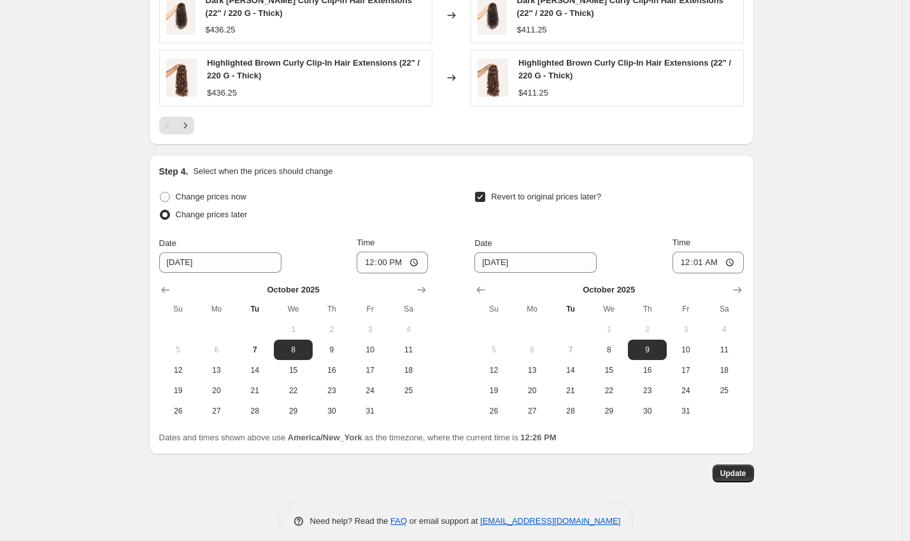
scroll to position [1125, 0]
click at [704, 261] on input "00:01" at bounding box center [708, 263] width 71 height 22
click at [700, 261] on input "00:01" at bounding box center [708, 263] width 71 height 22
type input "00:00"
click at [741, 475] on span "Update" at bounding box center [733, 473] width 26 height 10
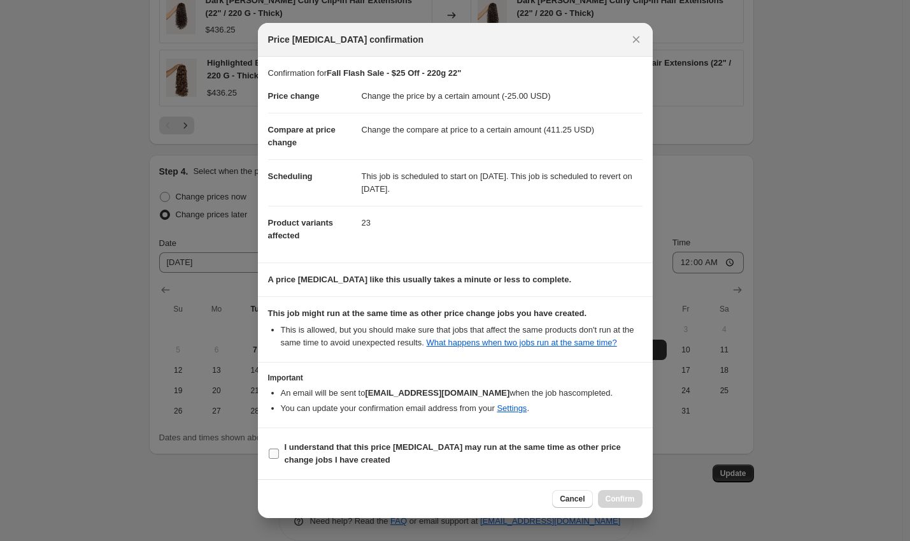
click at [418, 452] on b "I understand that this price change job may run at the same time as other price…" at bounding box center [453, 453] width 336 height 22
click at [279, 452] on input "I understand that this price change job may run at the same time as other price…" at bounding box center [274, 453] width 10 height 10
checkbox input "true"
click at [626, 504] on span "Confirm" at bounding box center [620, 499] width 29 height 10
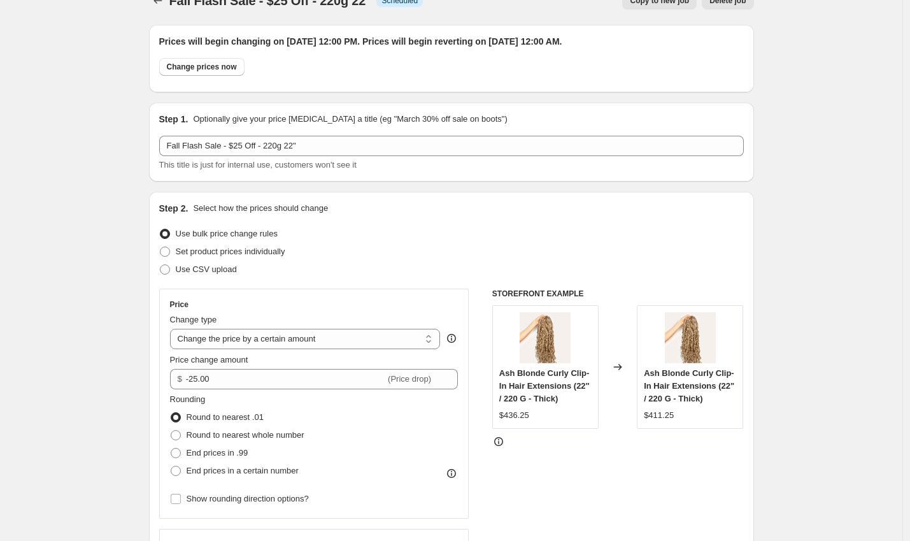
scroll to position [798, 0]
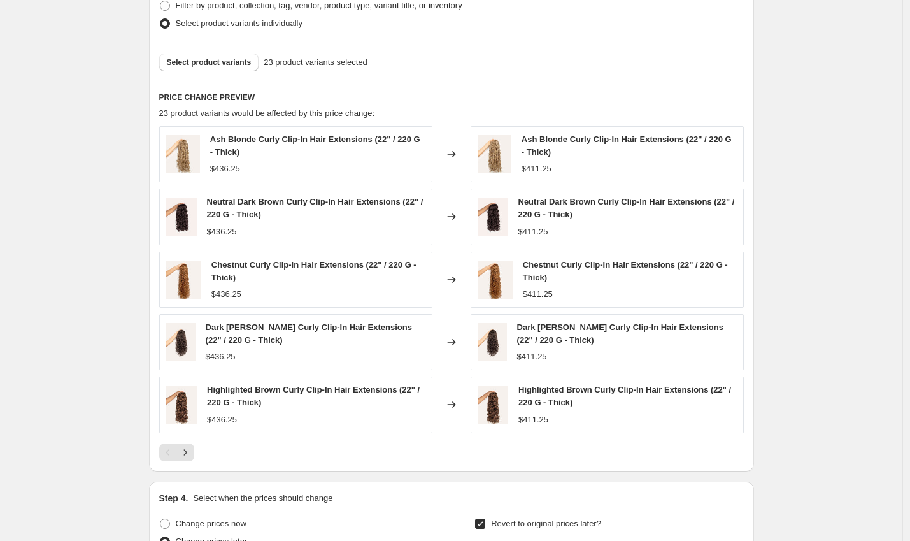
click at [198, 455] on div at bounding box center [451, 452] width 585 height 18
click at [192, 455] on icon "Next" at bounding box center [185, 452] width 13 height 13
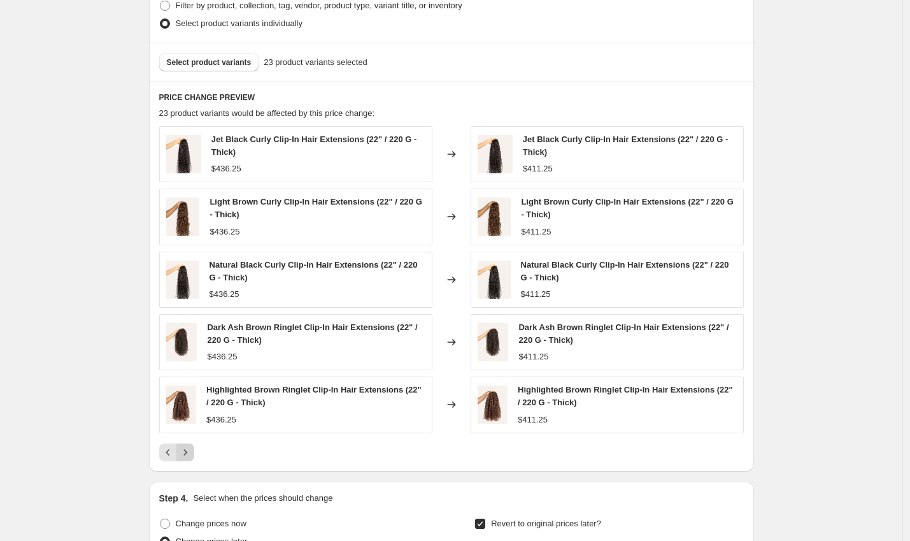
click at [192, 455] on icon "Next" at bounding box center [185, 452] width 13 height 13
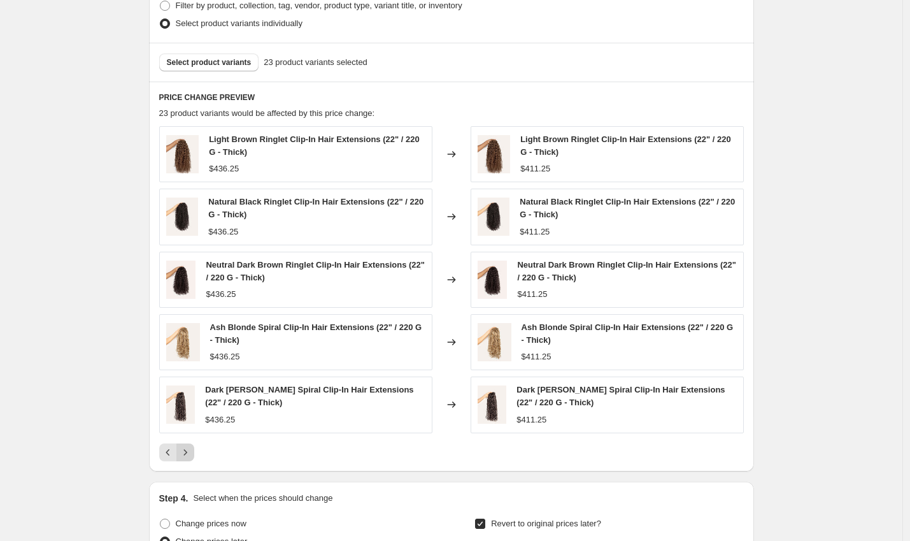
click at [192, 455] on icon "Next" at bounding box center [185, 452] width 13 height 13
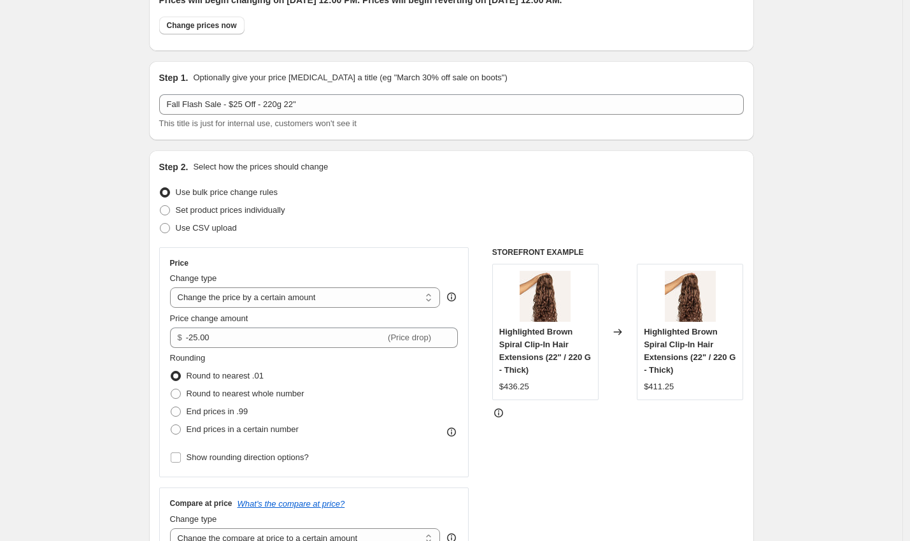
scroll to position [0, 0]
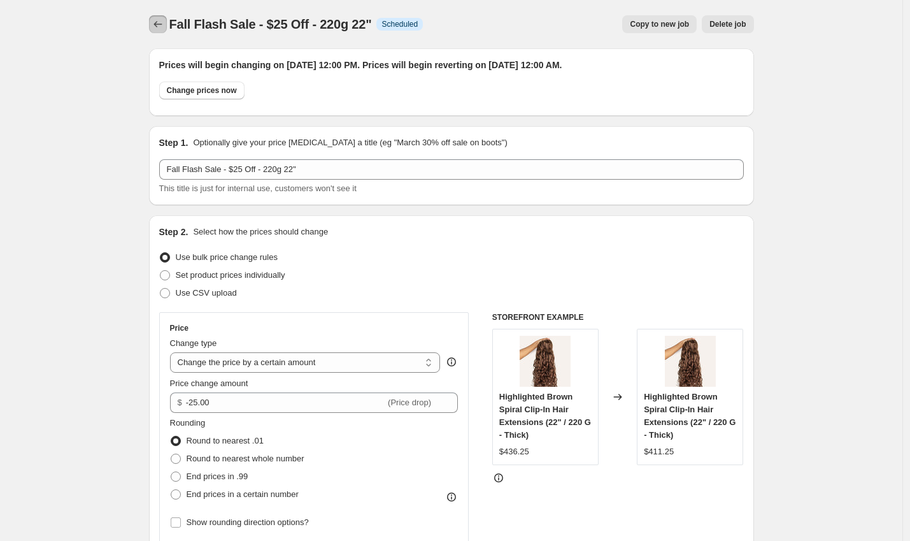
click at [160, 30] on icon "Price change jobs" at bounding box center [158, 24] width 13 height 13
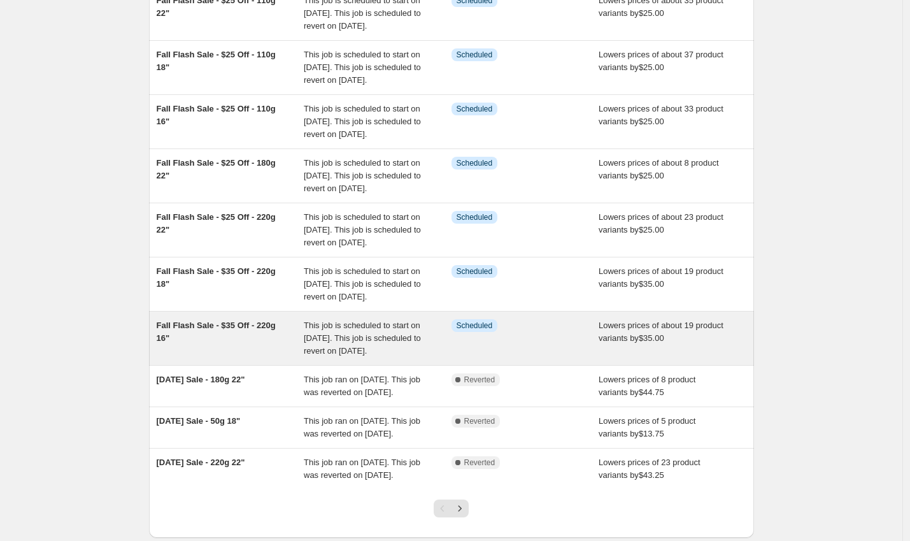
scroll to position [197, 0]
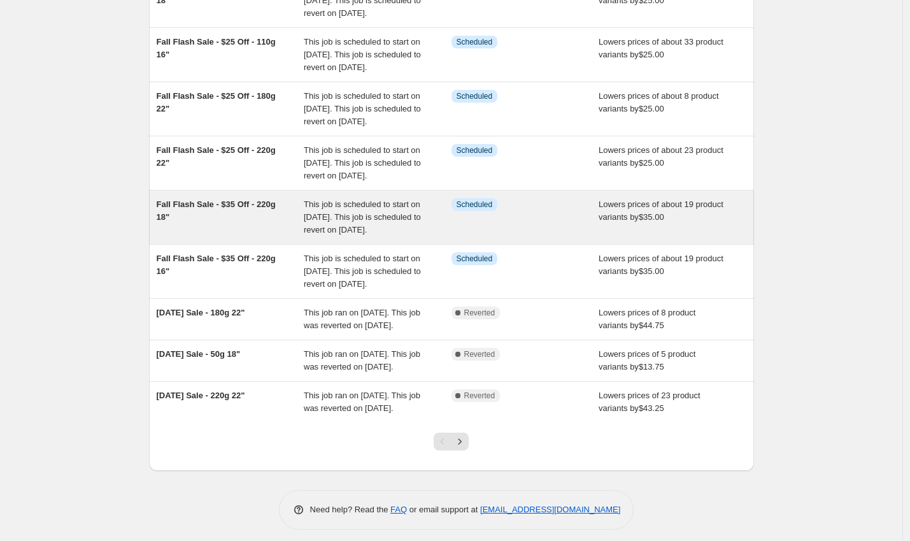
click at [262, 236] on div "Fall Flash Sale - $35 Off - 220g 18"" at bounding box center [231, 217] width 148 height 38
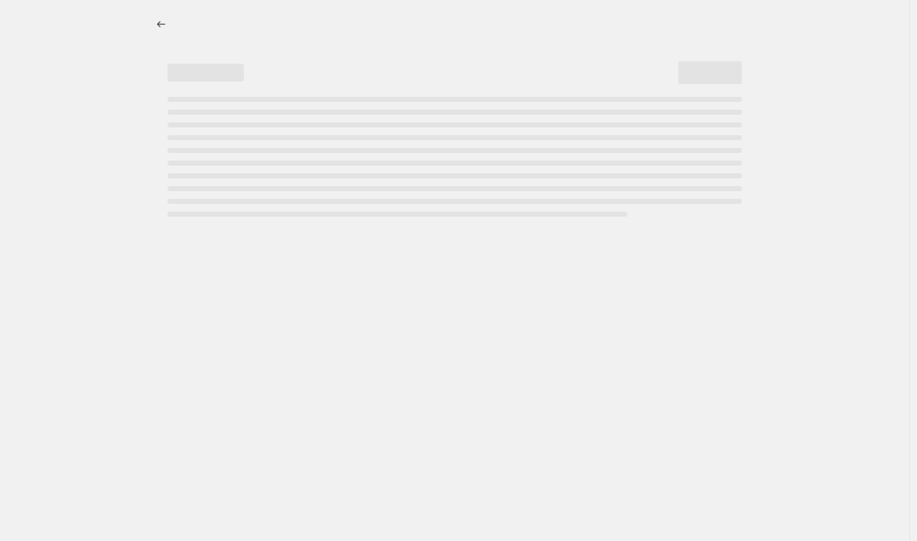
select select "by"
select select "to"
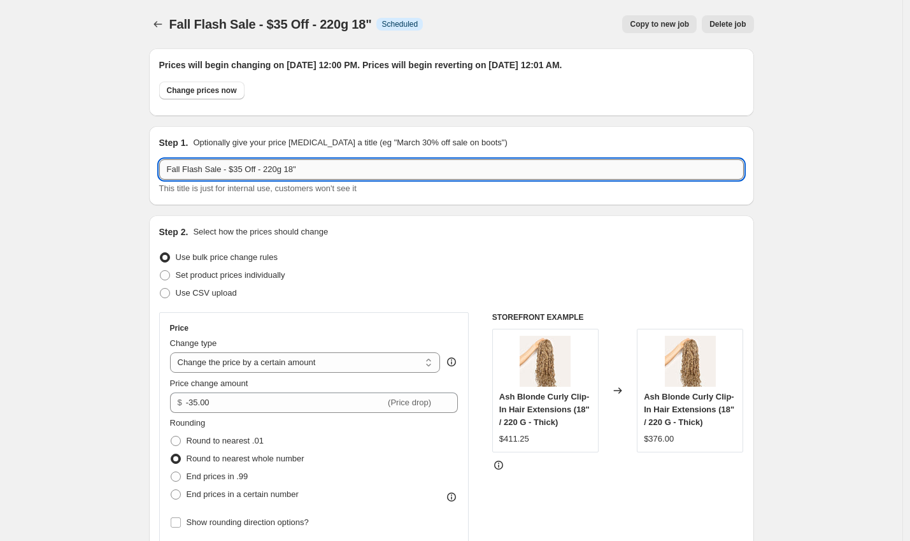
click at [244, 167] on input "Fall Flash Sale - $35 Off - 220g 18"" at bounding box center [451, 169] width 585 height 20
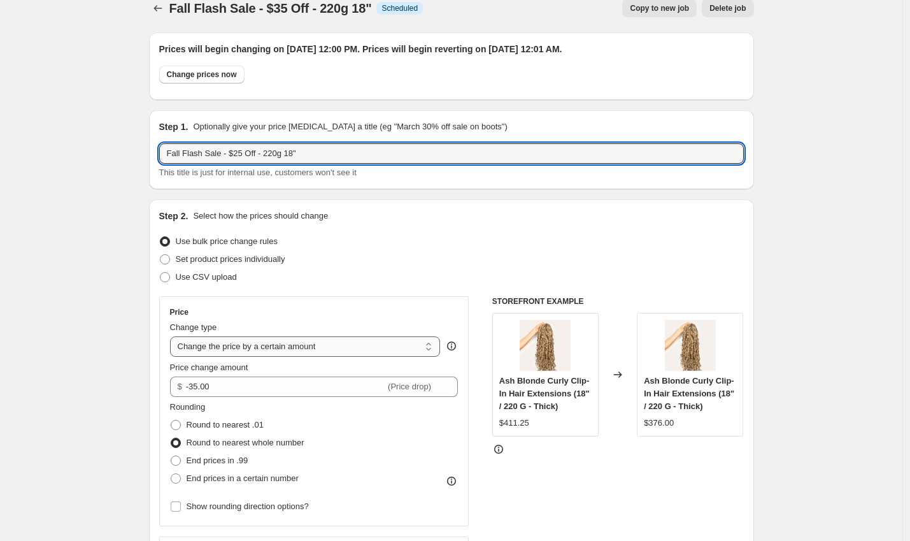
scroll to position [24, 0]
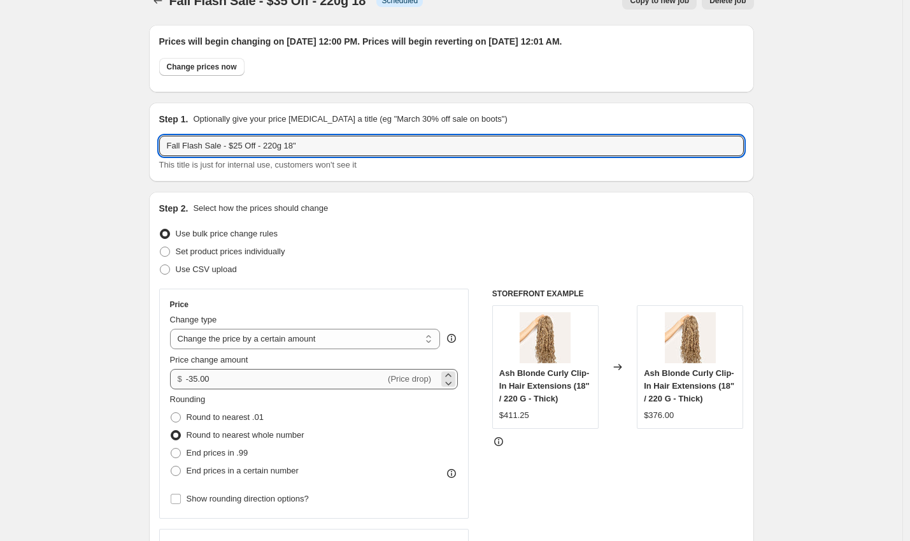
type input "Fall Flash Sale - $25 Off - 220g 18""
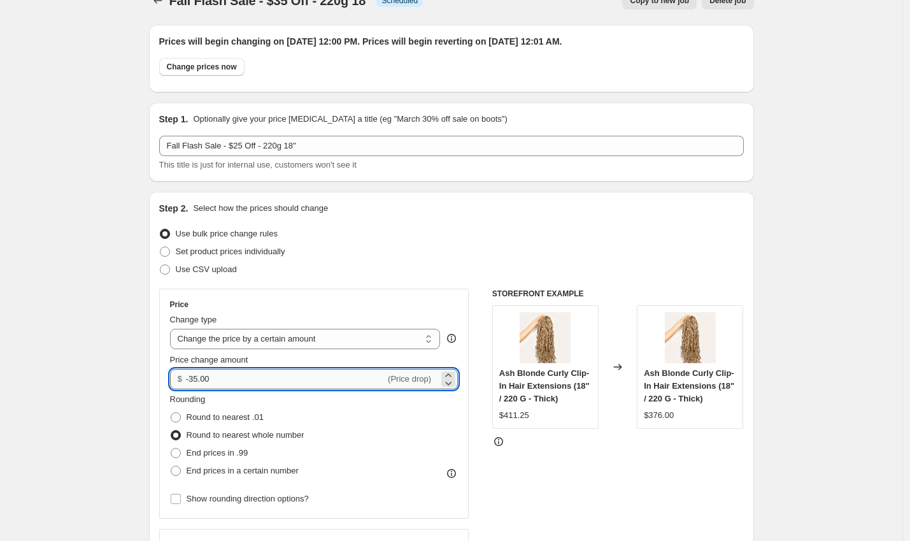
click at [197, 379] on input "-35.00" at bounding box center [285, 379] width 199 height 20
type input "25.00"
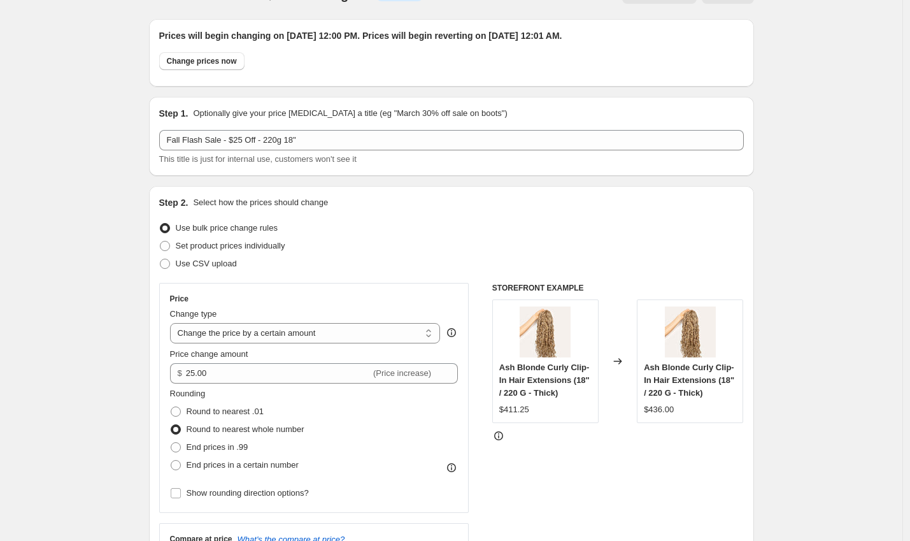
scroll to position [127, 0]
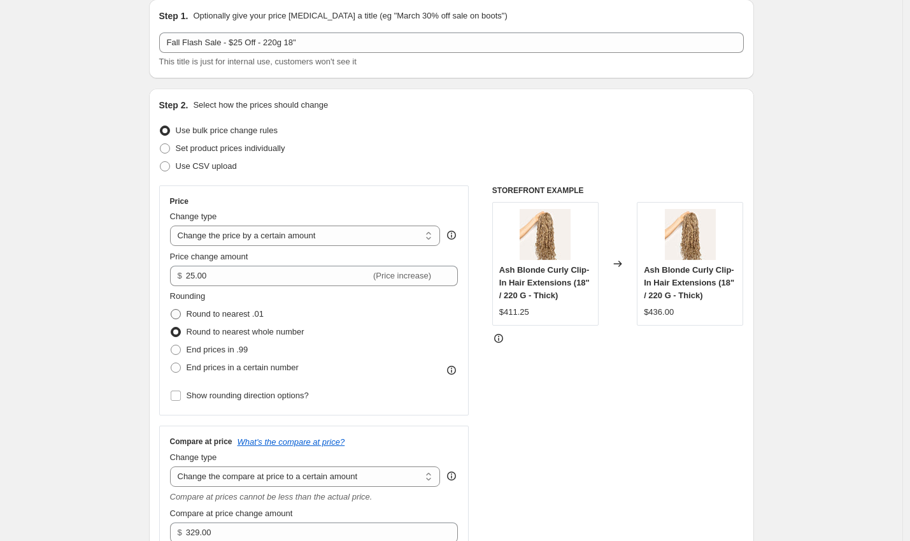
click at [231, 317] on span "Round to nearest .01" at bounding box center [225, 314] width 77 height 10
click at [171, 310] on input "Round to nearest .01" at bounding box center [171, 309] width 1 height 1
radio input "true"
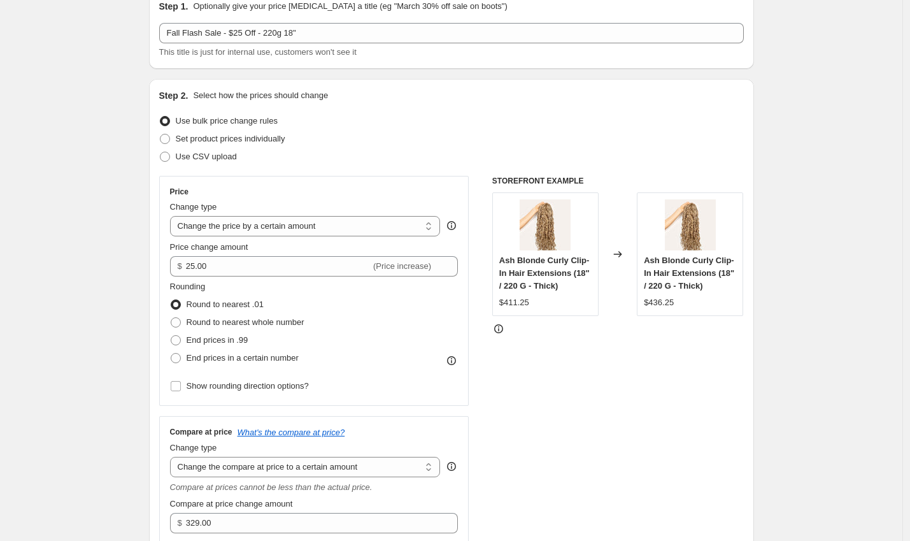
scroll to position [367, 0]
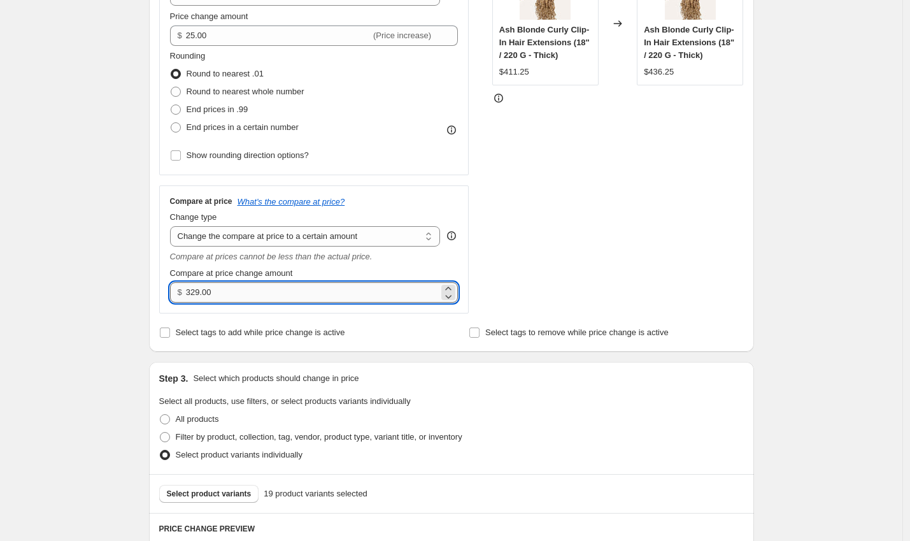
click at [206, 294] on input "329.00" at bounding box center [312, 292] width 253 height 20
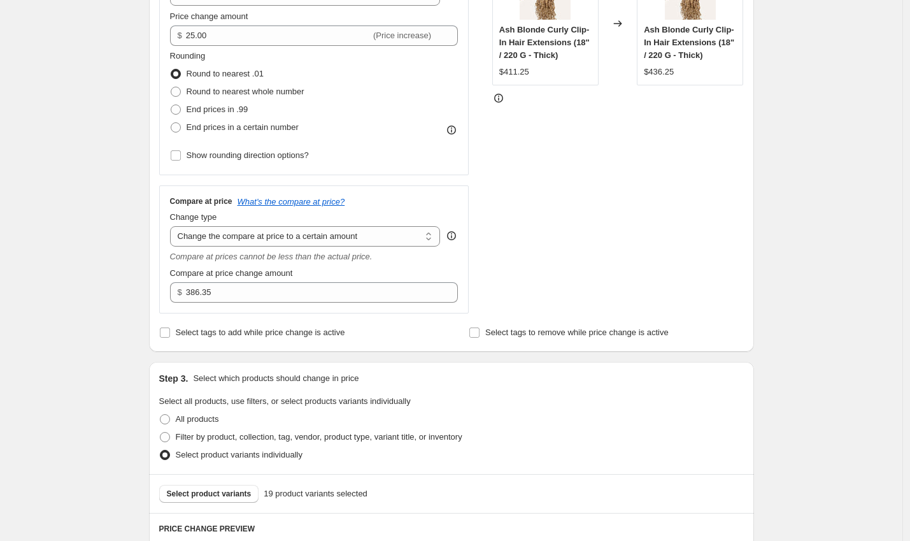
click at [128, 245] on div "Fall Flash Sale - $35 Off - 220g 18". This page is ready Fall Flash Sale - $35 …" at bounding box center [451, 475] width 903 height 1685
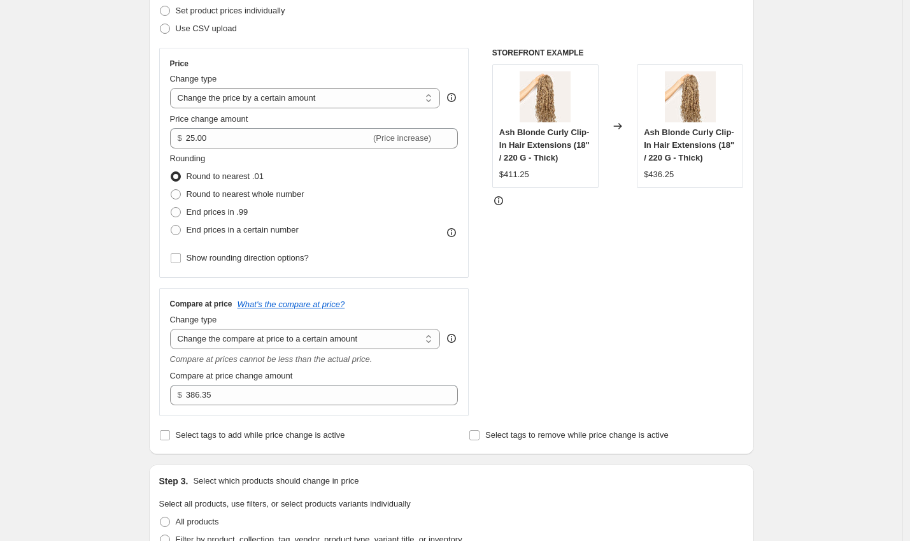
scroll to position [252, 0]
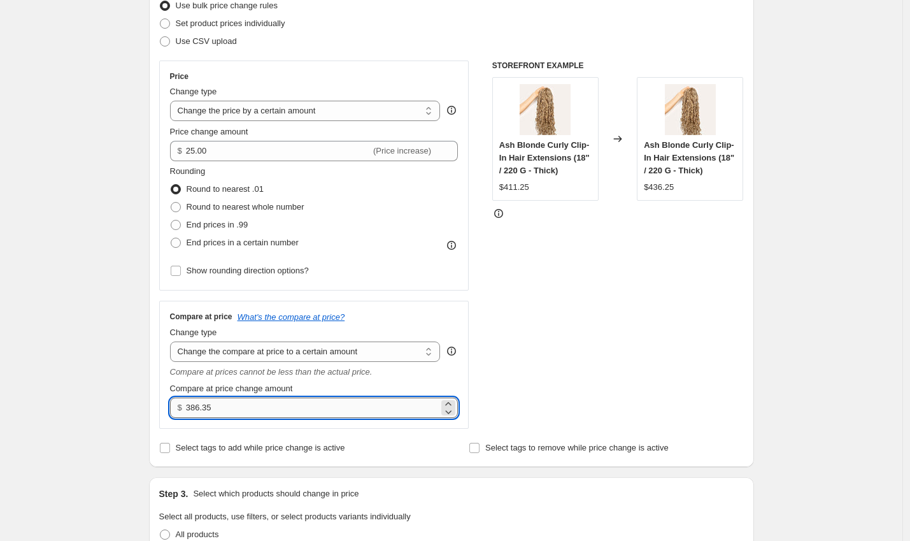
click at [211, 406] on input "386.35" at bounding box center [312, 407] width 253 height 20
type input "386.25"
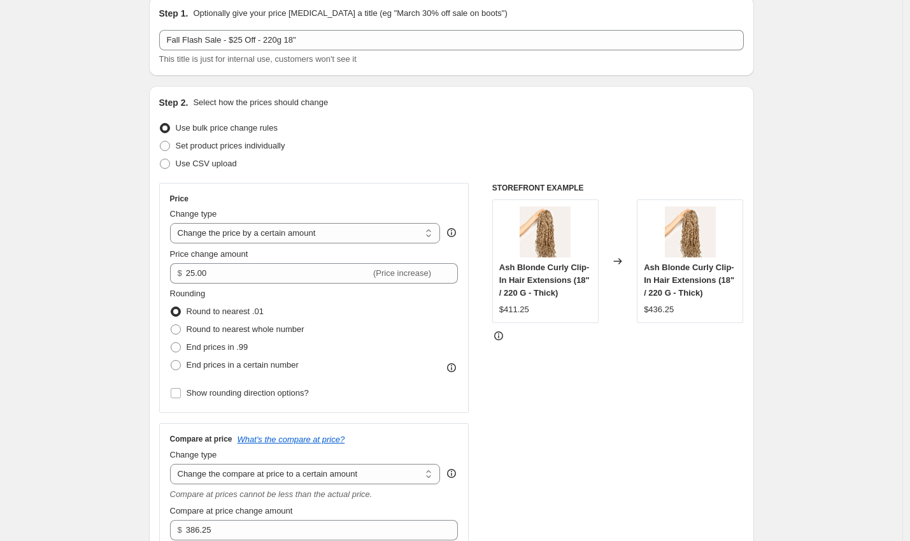
scroll to position [121, 0]
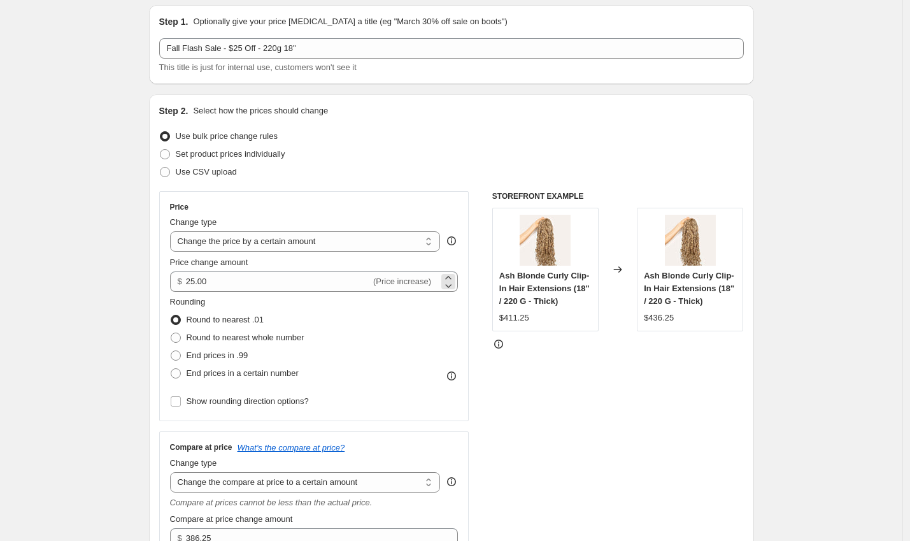
click at [394, 290] on div "$ 25.00 (Price increase)" at bounding box center [314, 281] width 289 height 20
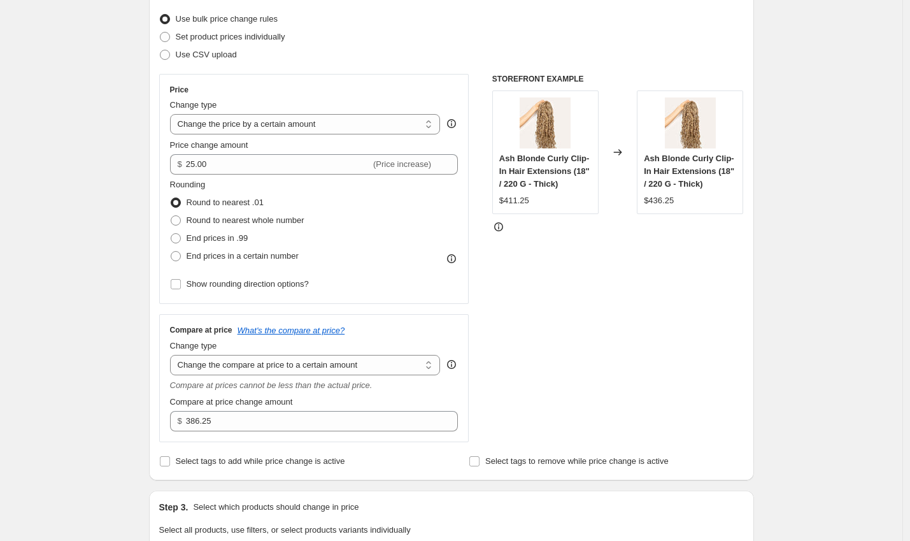
scroll to position [241, 0]
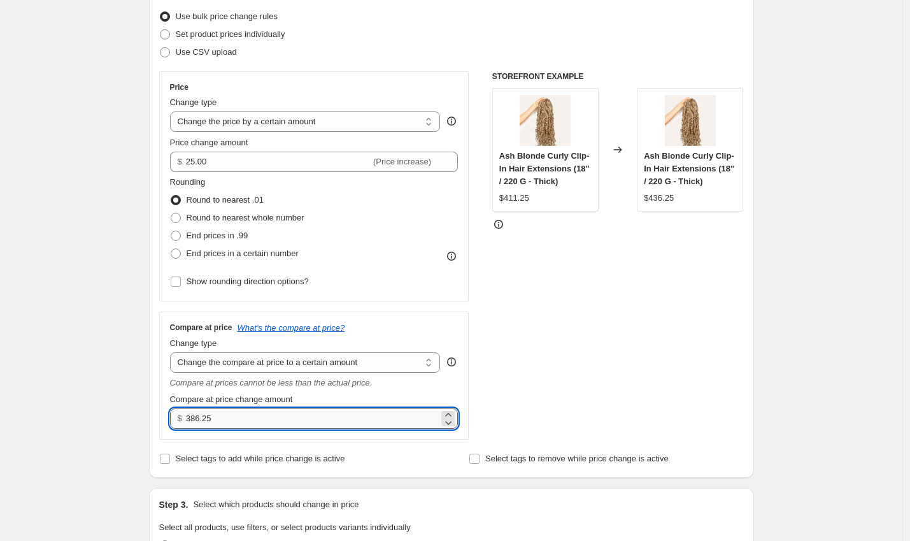
click at [218, 419] on input "386.25" at bounding box center [312, 418] width 253 height 20
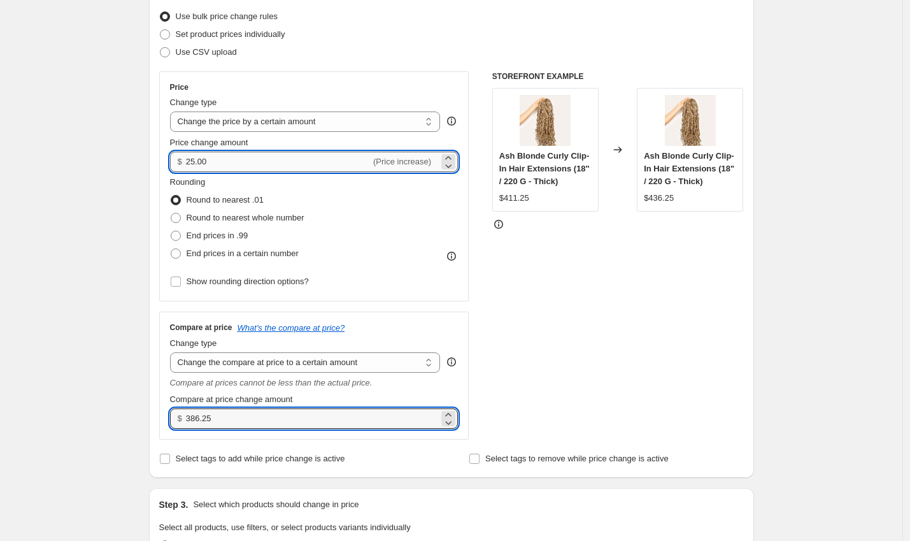
click at [303, 168] on input "25.00" at bounding box center [278, 162] width 185 height 20
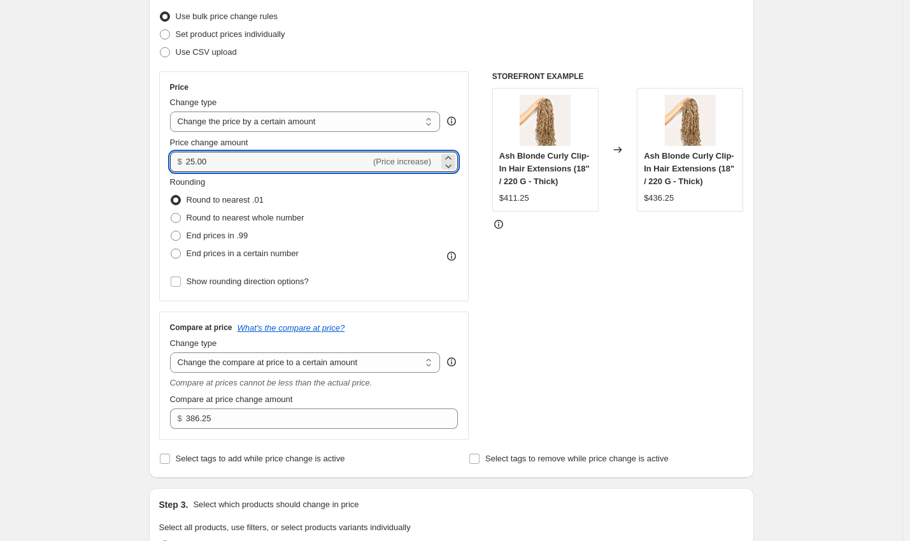
click at [582, 255] on div "STOREFRONT EXAMPLE Ash Blonde Curly Clip-In Hair Extensions (18" / 220 G - Thic…" at bounding box center [618, 255] width 252 height 368
click at [247, 161] on input "25.00" at bounding box center [278, 162] width 185 height 20
click at [190, 161] on input "25.00" at bounding box center [278, 162] width 185 height 20
type input "-25.00"
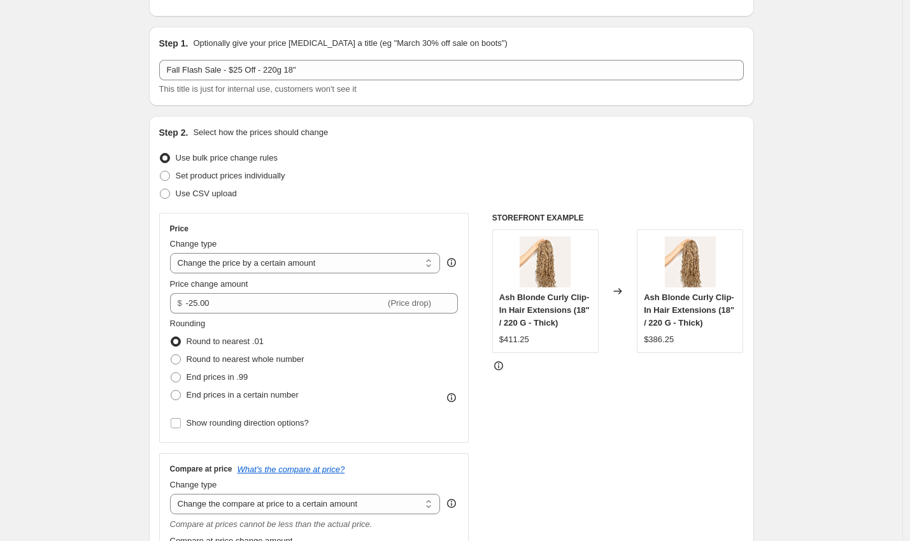
scroll to position [110, 0]
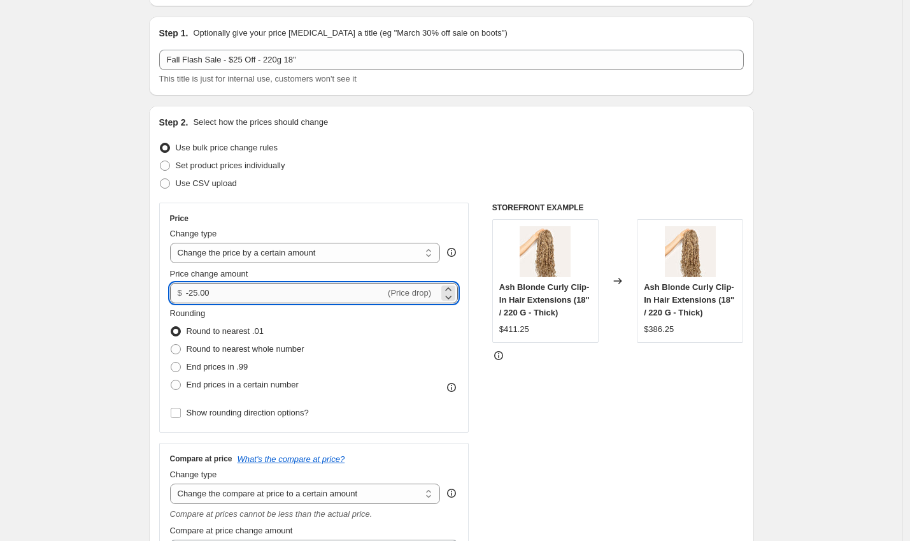
click at [219, 291] on input "-25.00" at bounding box center [285, 293] width 199 height 20
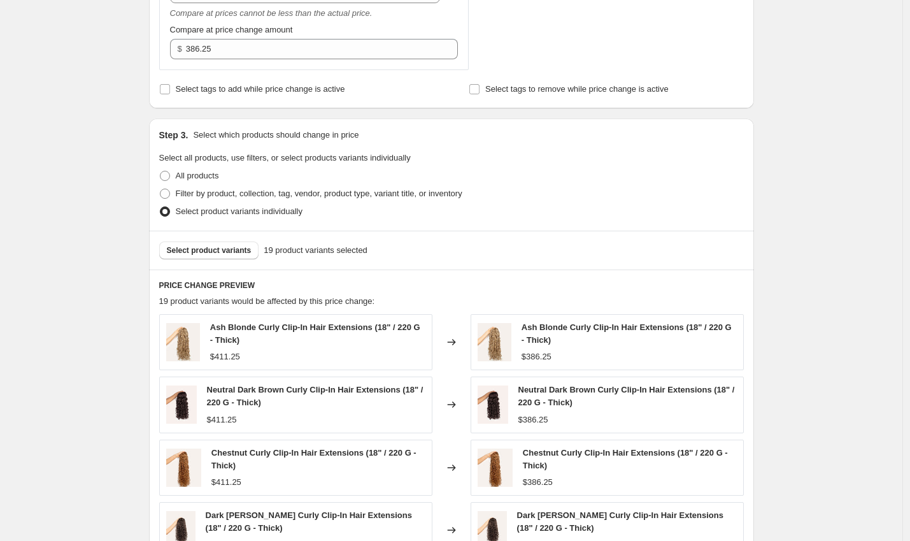
scroll to position [1144, 0]
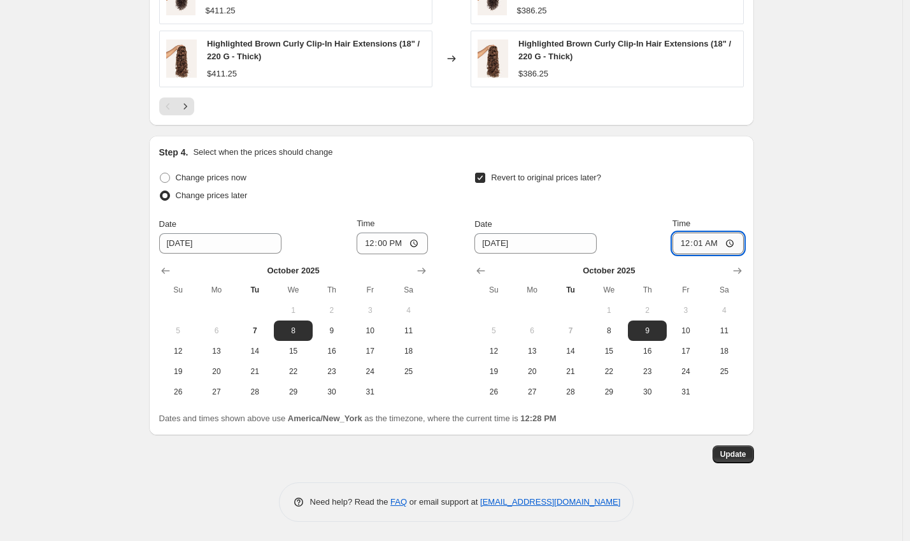
click at [708, 243] on input "00:01" at bounding box center [708, 243] width 71 height 22
click at [703, 242] on input "00:01" at bounding box center [708, 243] width 71 height 22
type input "00:00"
click at [754, 254] on div "Step 4. Select when the prices should change Change prices now Change prices la…" at bounding box center [451, 285] width 605 height 299
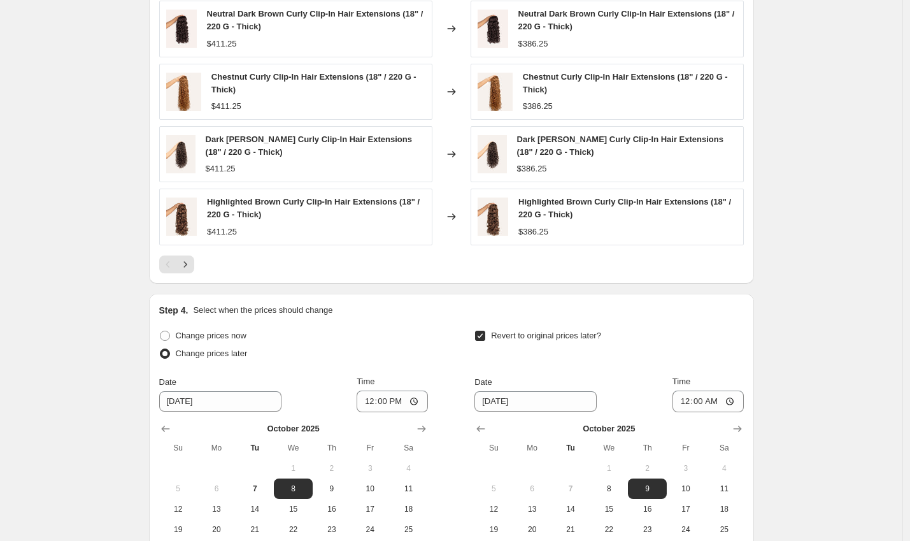
scroll to position [736, 0]
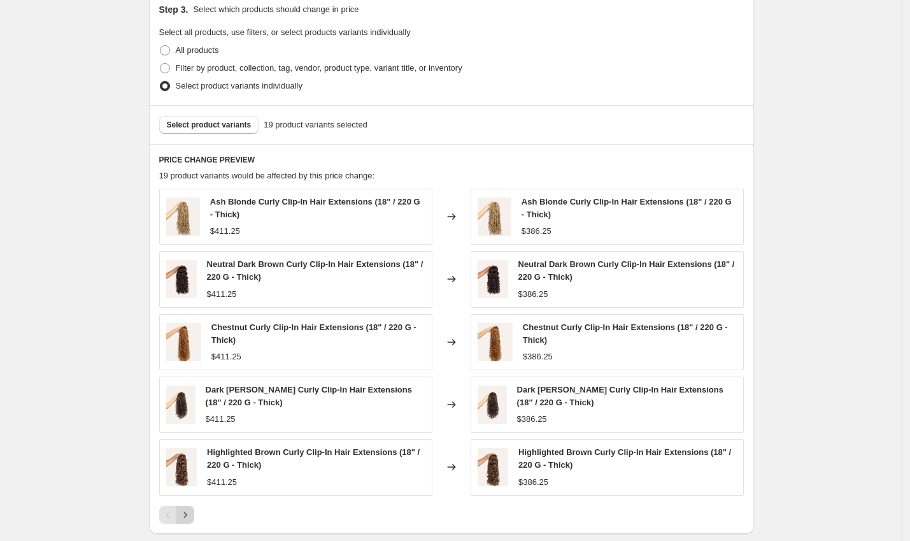
click at [192, 511] on icon "Next" at bounding box center [185, 514] width 13 height 13
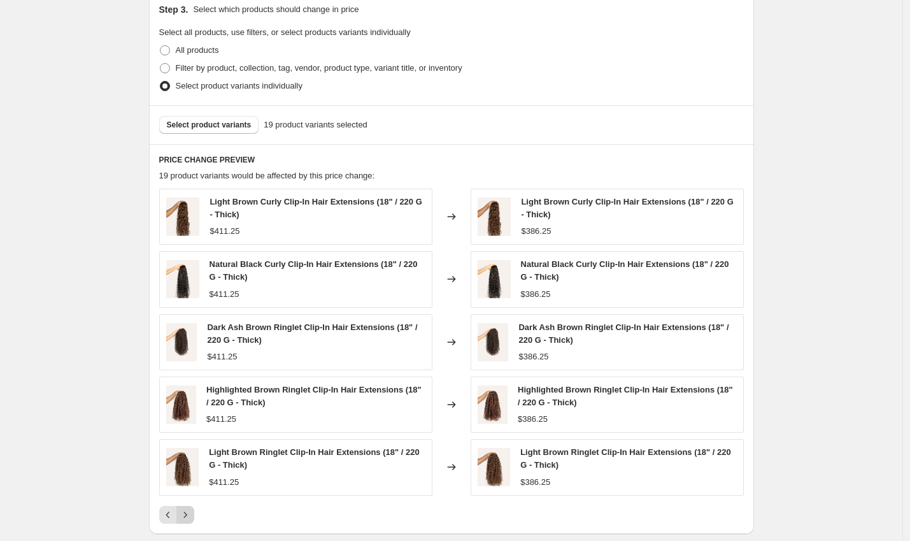
click at [192, 510] on icon "Next" at bounding box center [185, 514] width 13 height 13
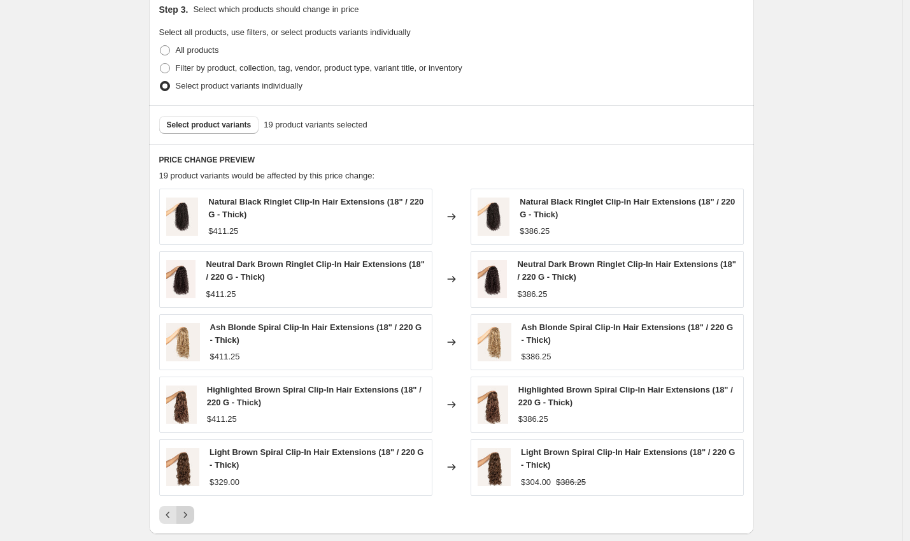
click at [192, 510] on icon "Next" at bounding box center [185, 514] width 13 height 13
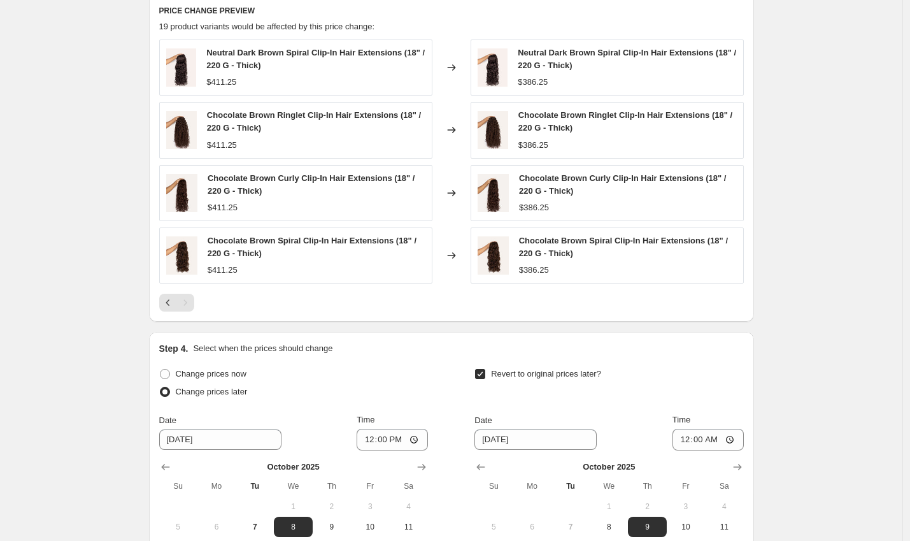
scroll to position [1081, 0]
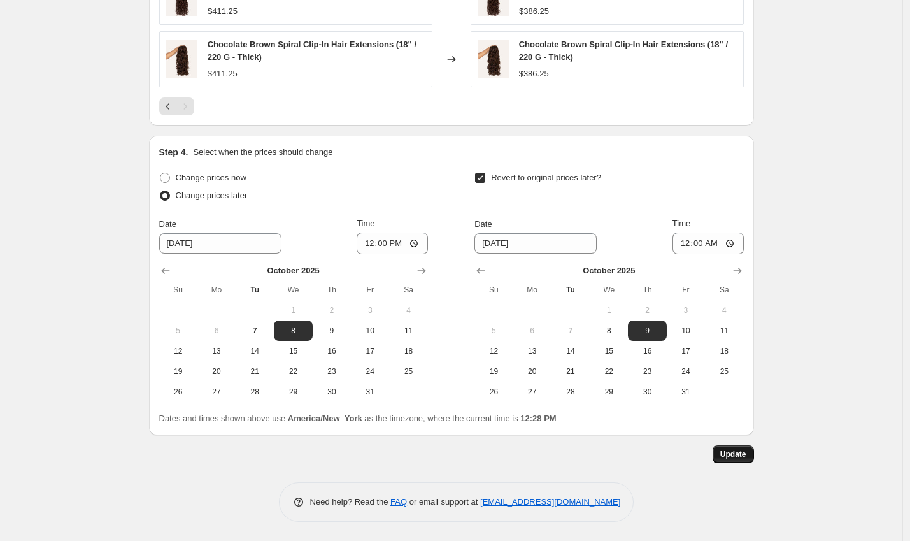
click at [729, 455] on span "Update" at bounding box center [733, 454] width 26 height 10
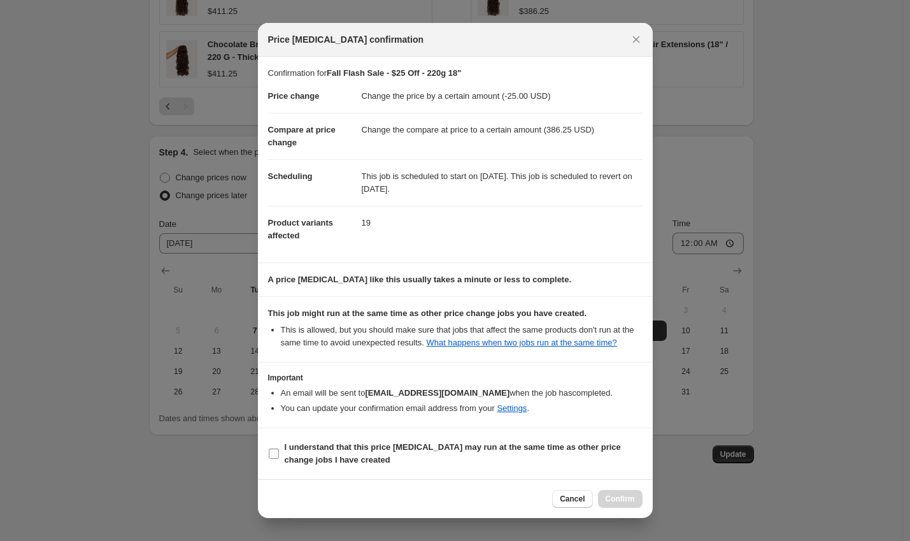
click at [345, 463] on span "I understand that this price change job may run at the same time as other price…" at bounding box center [464, 453] width 358 height 25
click at [279, 459] on input "I understand that this price change job may run at the same time as other price…" at bounding box center [274, 453] width 10 height 10
checkbox input "true"
click at [611, 504] on span "Confirm" at bounding box center [620, 499] width 29 height 10
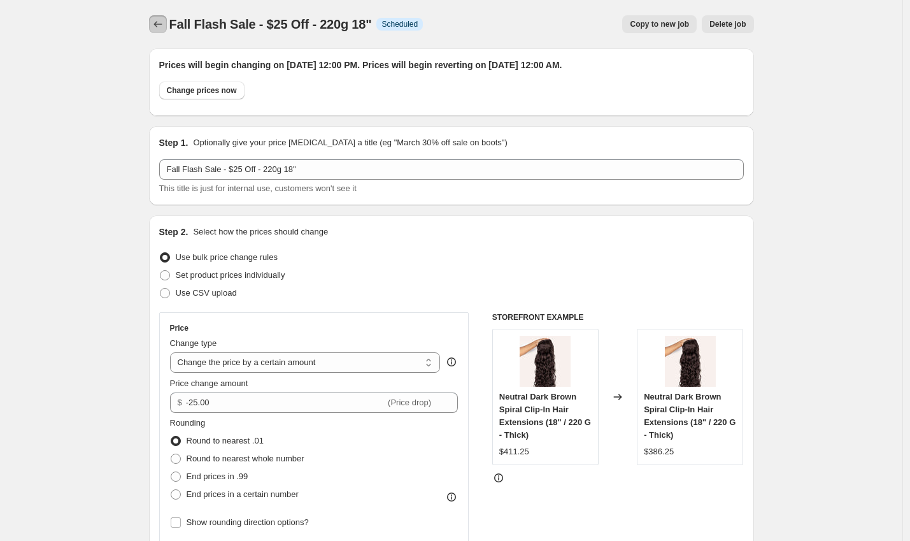
click at [161, 29] on icon "Price change jobs" at bounding box center [158, 24] width 13 height 13
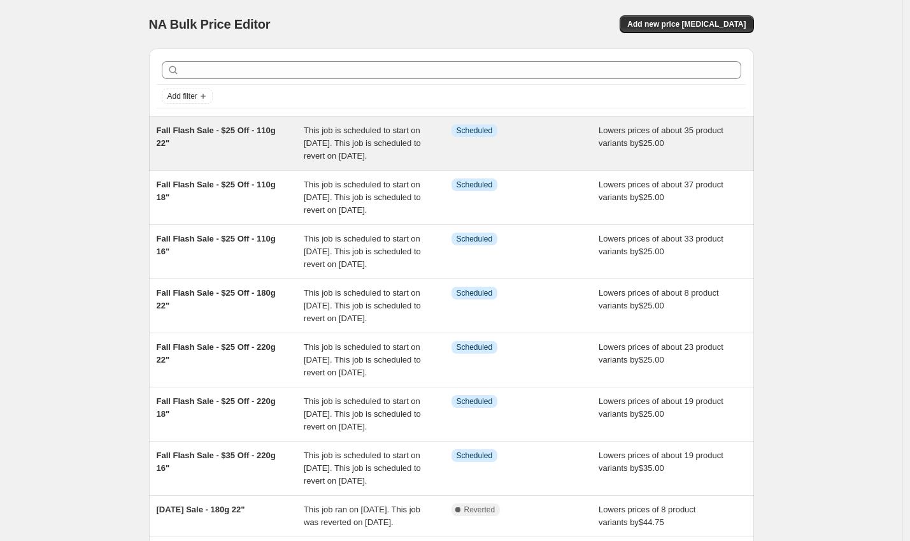
click at [229, 130] on span "Fall Flash Sale - $25 Off - 110g 22"" at bounding box center [216, 136] width 119 height 22
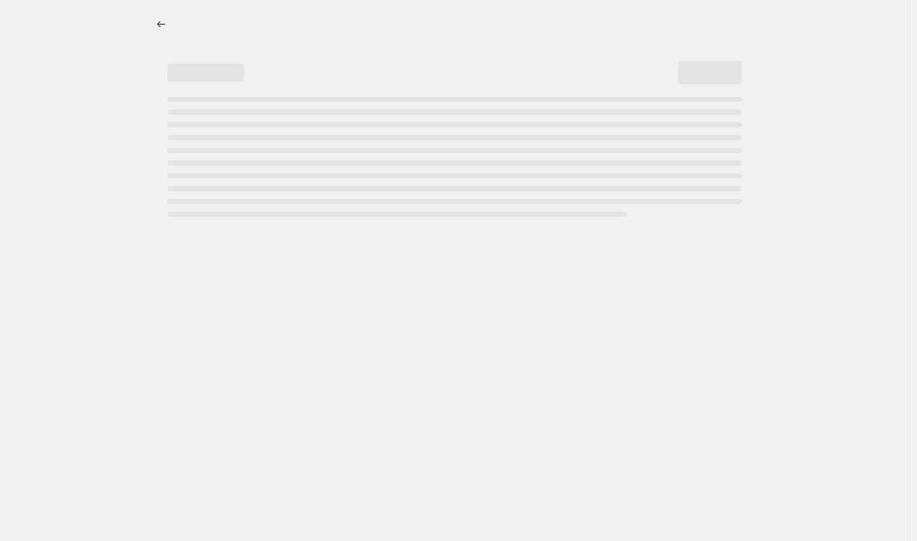
select select "by"
select select "to"
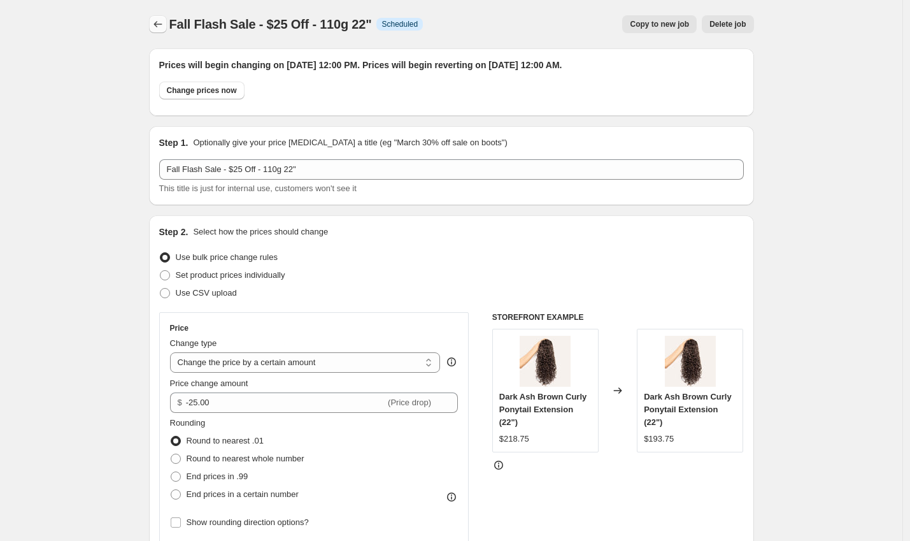
click at [152, 25] on button "Price change jobs" at bounding box center [158, 24] width 18 height 18
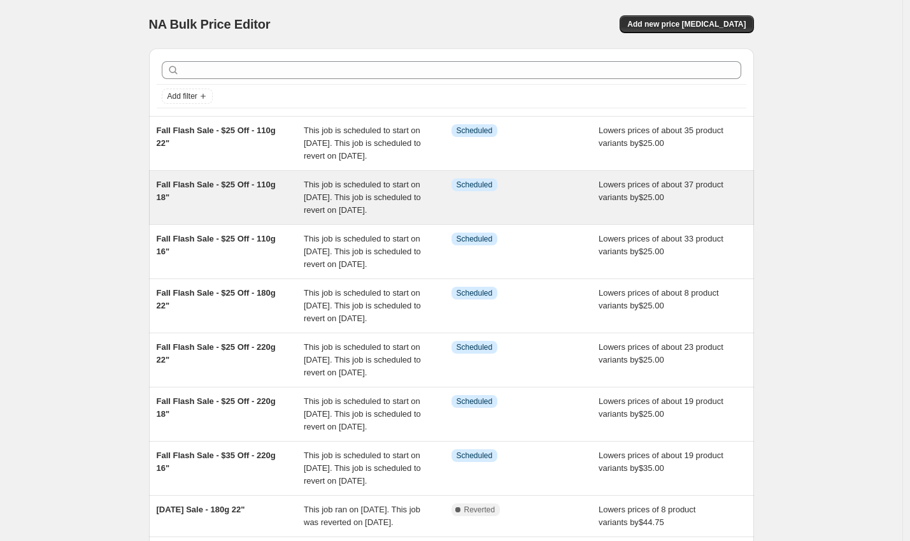
click at [204, 192] on span "Fall Flash Sale - $25 Off - 110g 18"" at bounding box center [216, 191] width 119 height 22
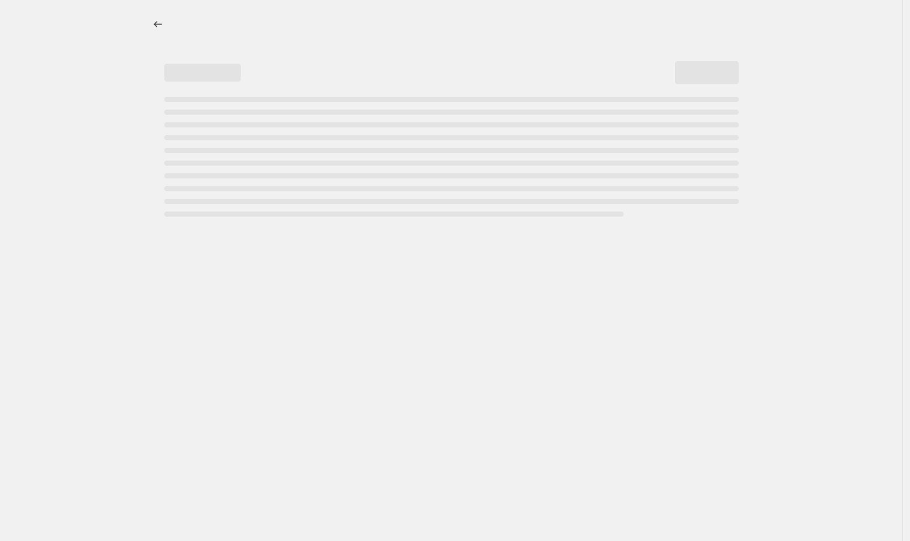
select select "by"
select select "to"
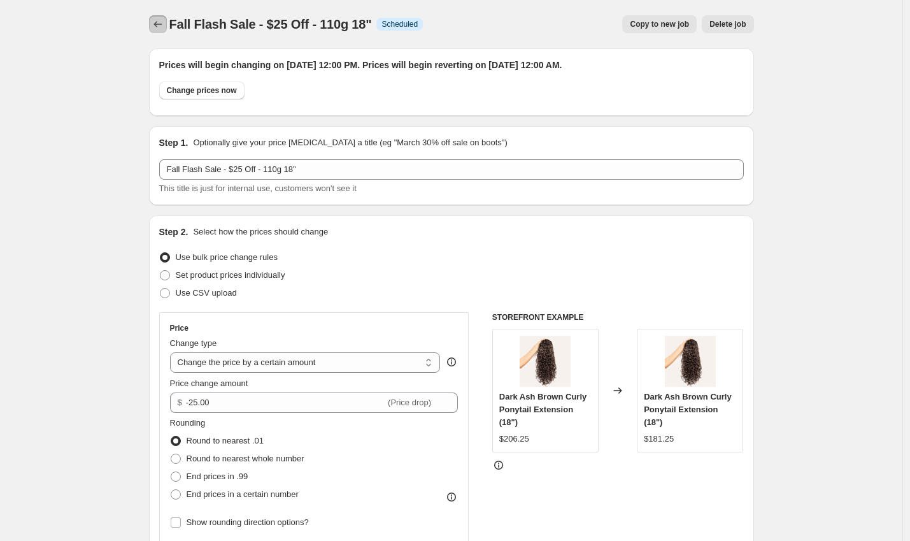
click at [164, 20] on icon "Price change jobs" at bounding box center [158, 24] width 13 height 13
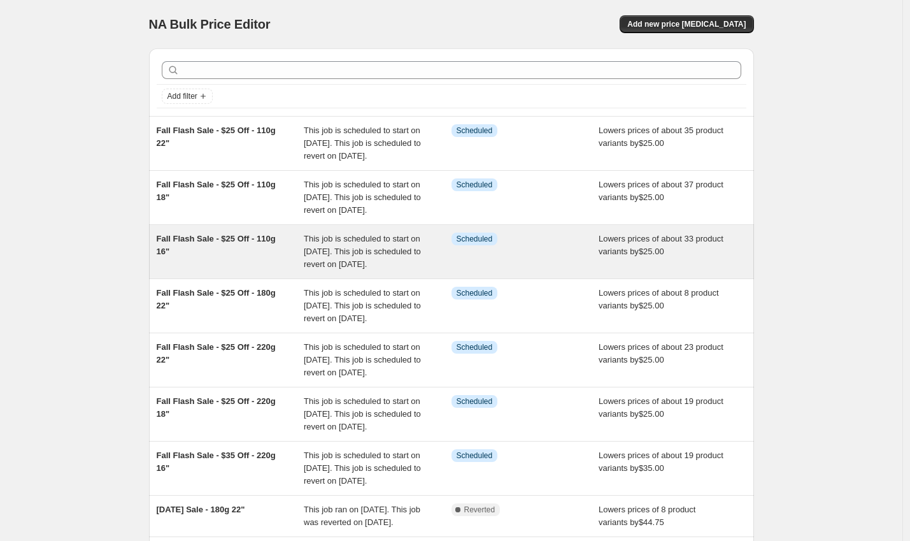
click at [231, 271] on div "Fall Flash Sale - $25 Off - 110g 16"" at bounding box center [231, 251] width 148 height 38
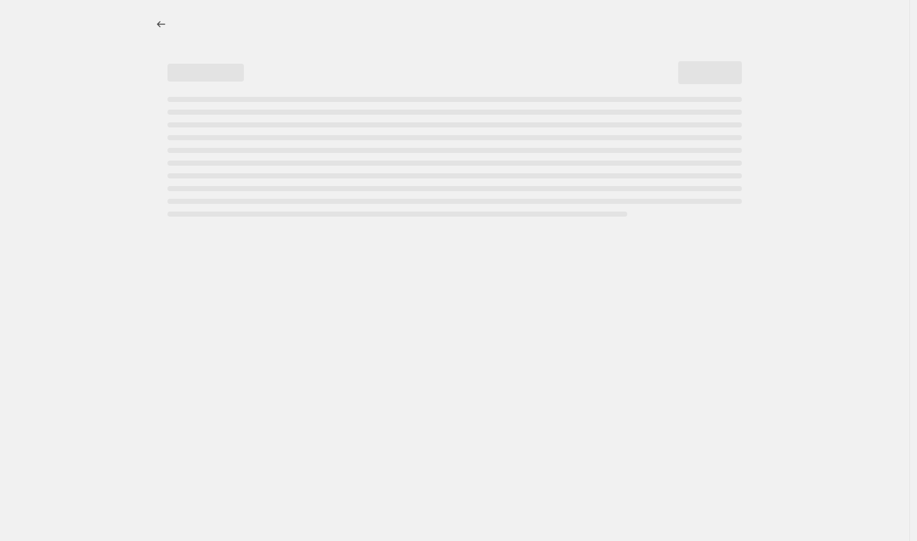
select select "by"
select select "to"
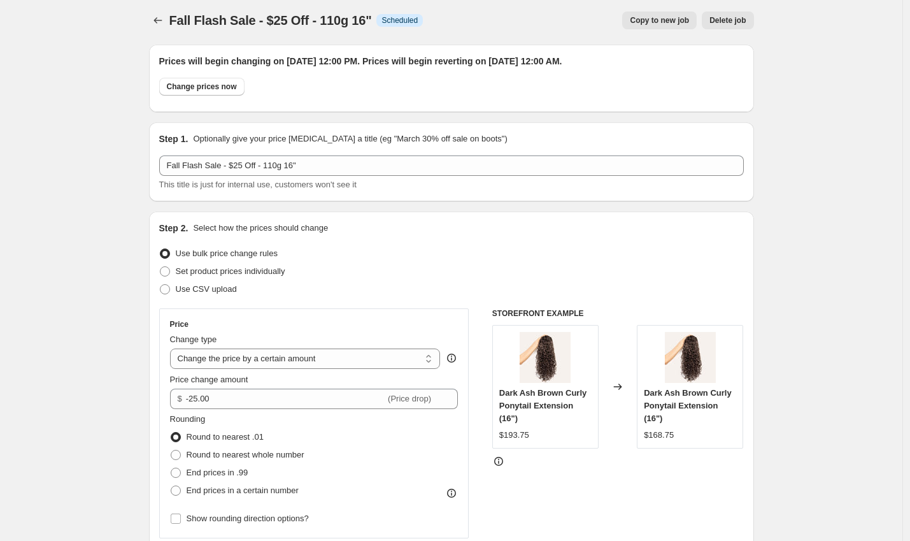
scroll to position [3, 0]
click at [159, 15] on icon "Price change jobs" at bounding box center [158, 21] width 13 height 13
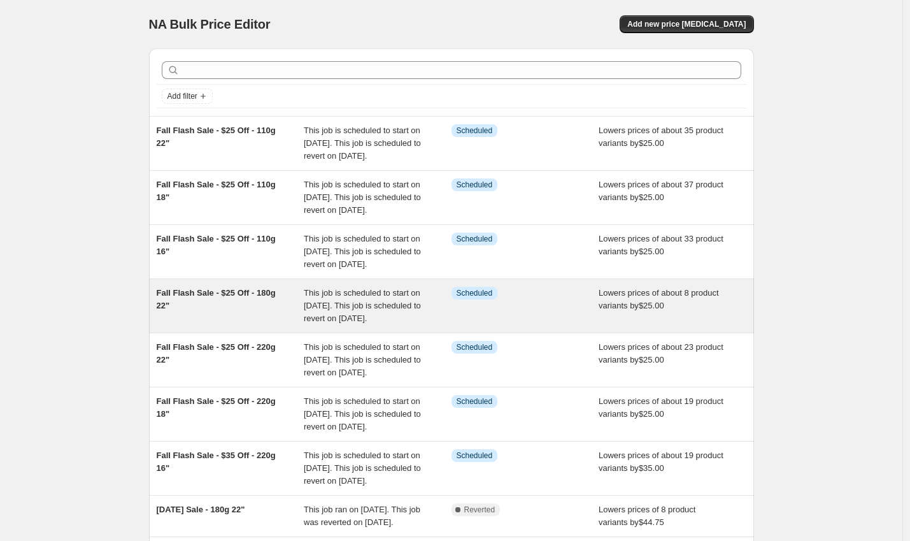
click at [268, 325] on div "Fall Flash Sale - $25 Off - 180g 22"" at bounding box center [231, 306] width 148 height 38
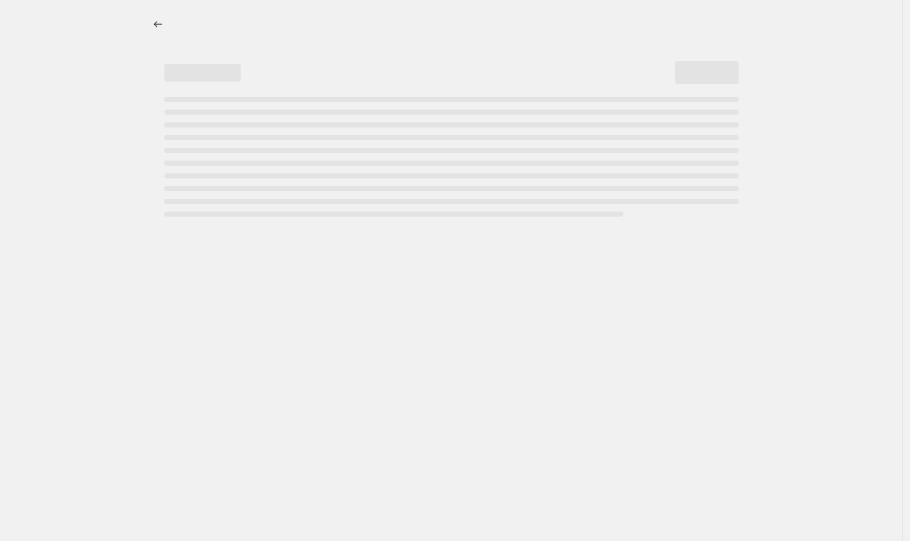
select select "by"
select select "to"
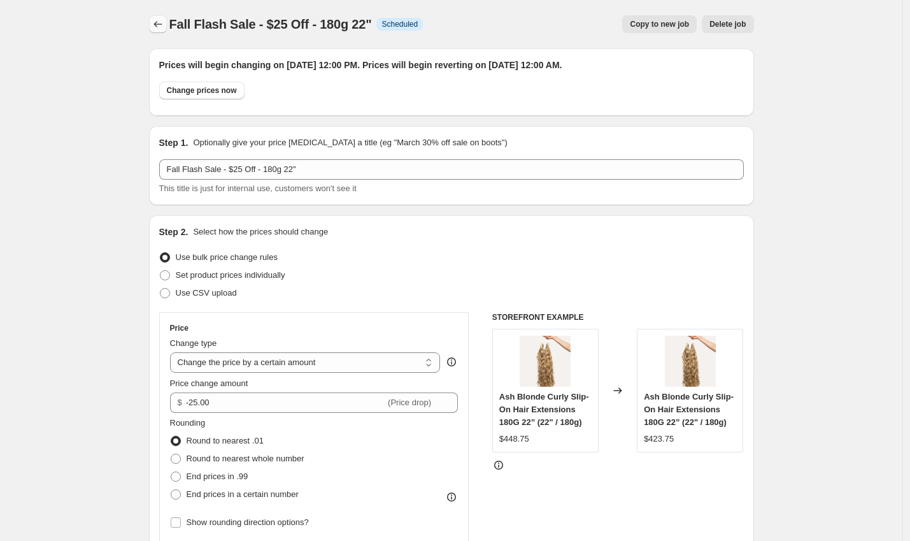
click at [155, 23] on icon "Price change jobs" at bounding box center [158, 24] width 13 height 13
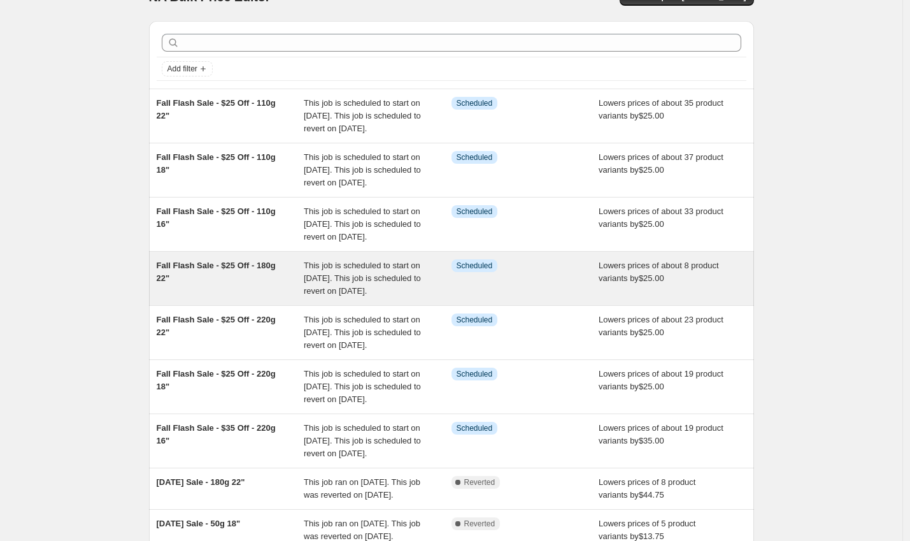
scroll to position [98, 0]
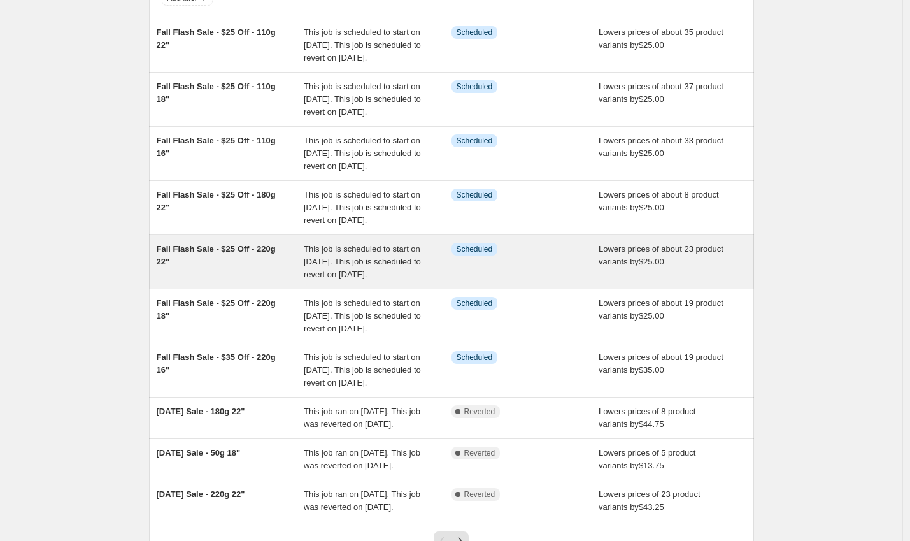
click at [264, 266] on span "Fall Flash Sale - $25 Off - 220g 22"" at bounding box center [216, 255] width 119 height 22
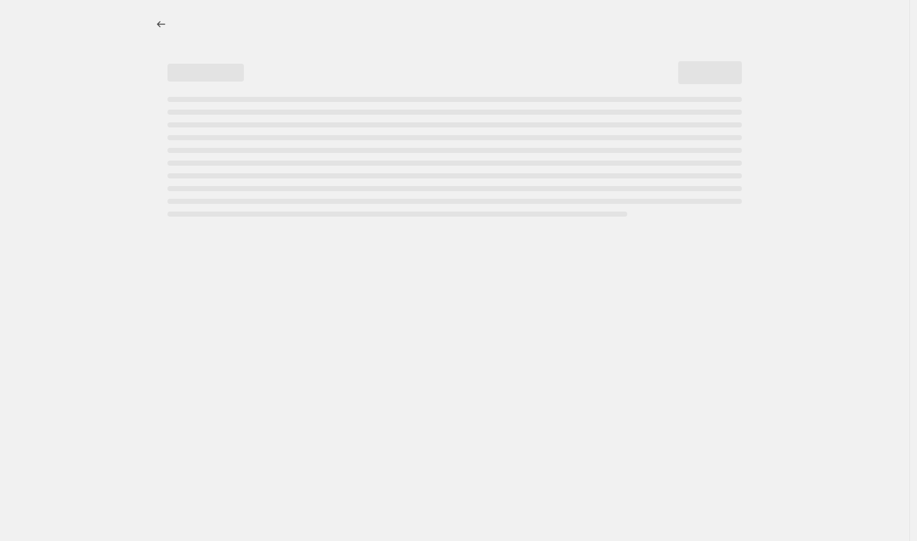
select select "by"
select select "to"
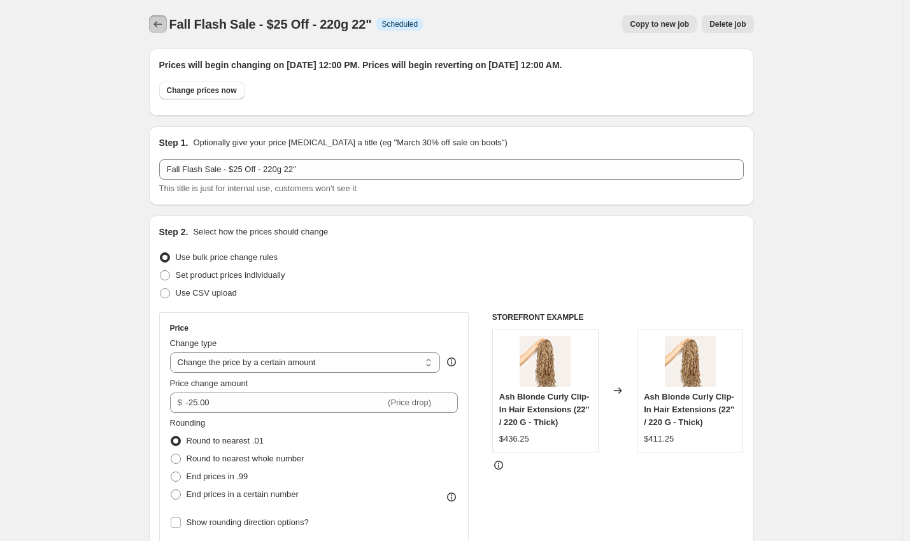
click at [161, 27] on icon "Price change jobs" at bounding box center [158, 24] width 13 height 13
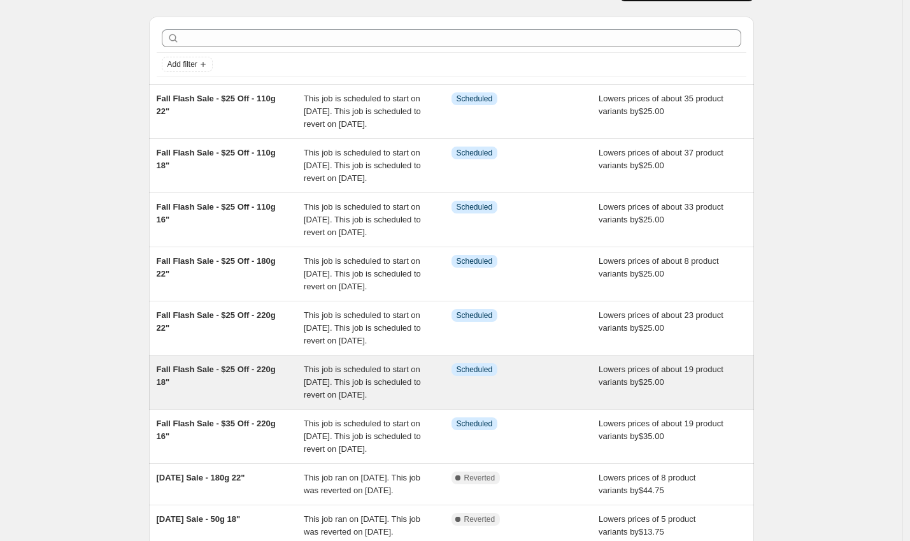
scroll to position [89, 0]
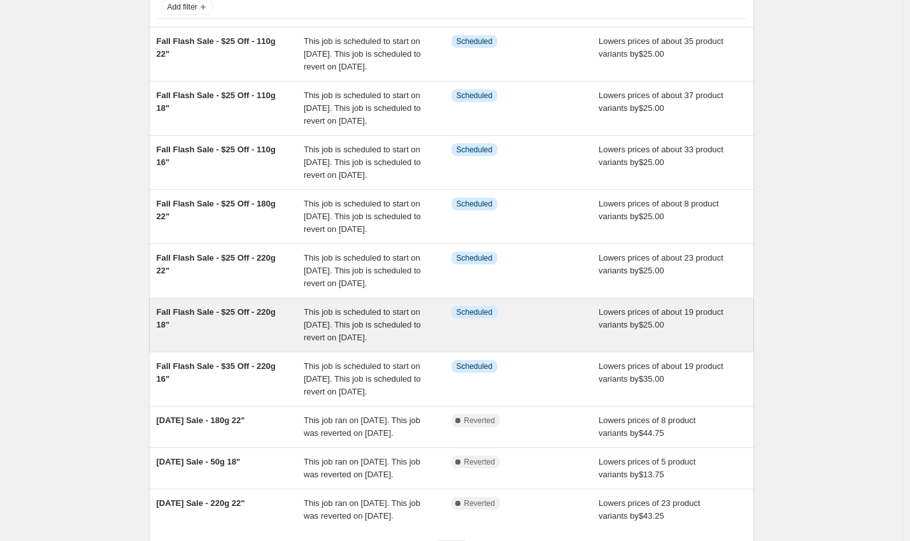
click at [253, 329] on span "Fall Flash Sale - $25 Off - 220g 18"" at bounding box center [216, 318] width 119 height 22
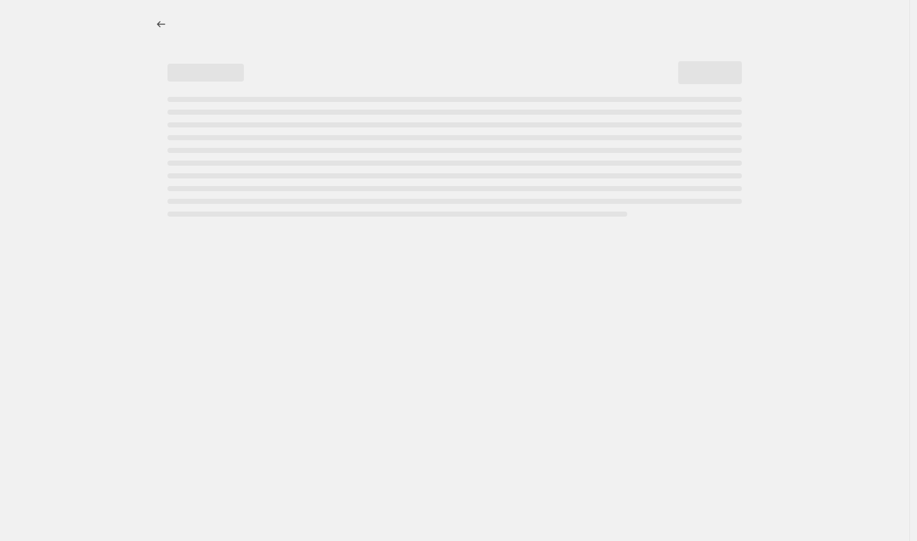
select select "by"
select select "to"
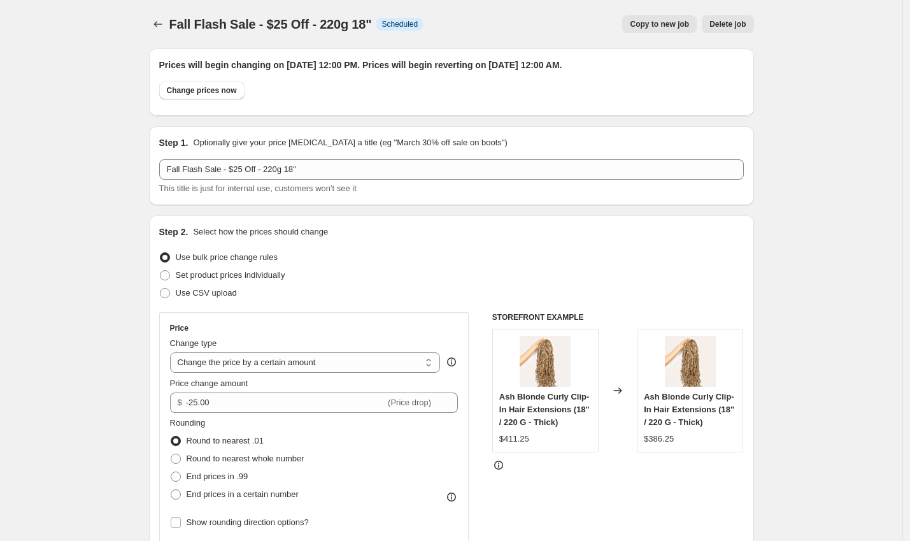
click at [155, 25] on icon "Price change jobs" at bounding box center [158, 24] width 13 height 13
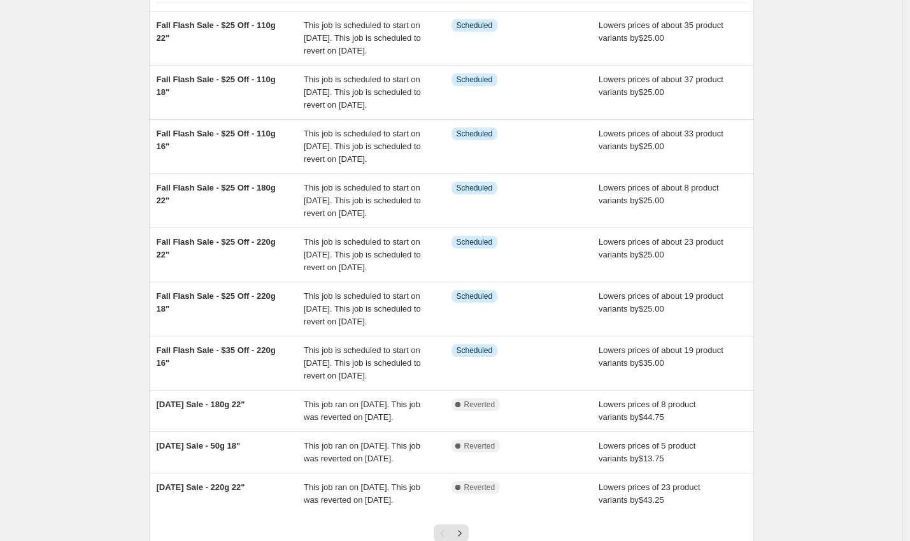
scroll to position [233, 0]
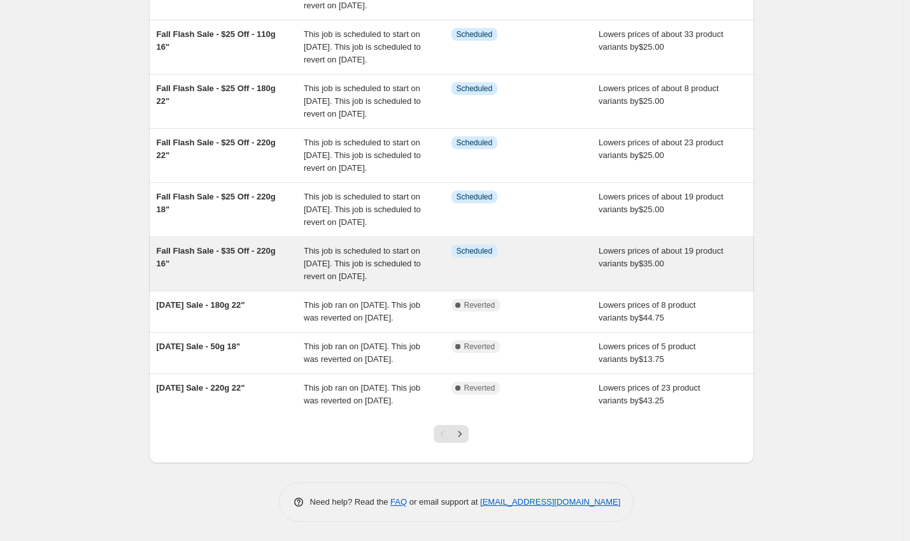
click at [255, 268] on span "Fall Flash Sale - $35 Off - 220g 16"" at bounding box center [216, 257] width 119 height 22
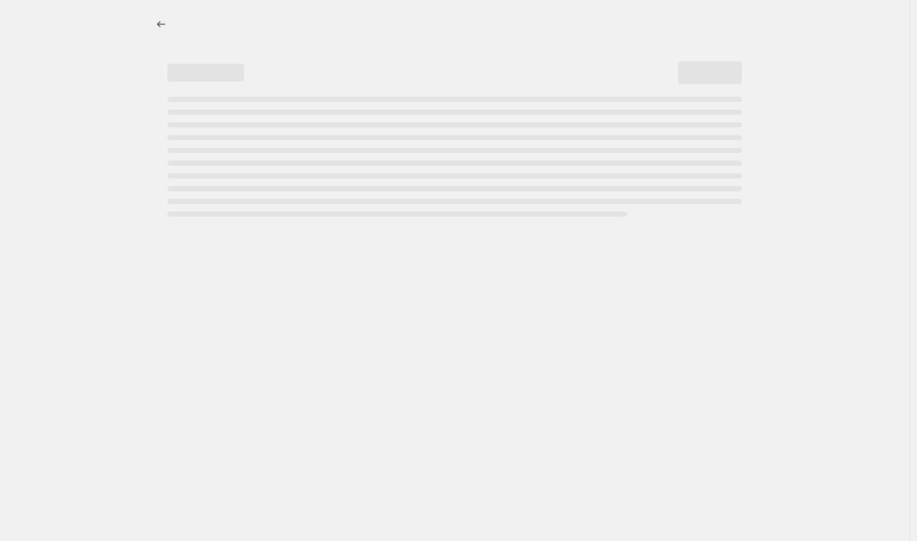
select select "by"
select select "to"
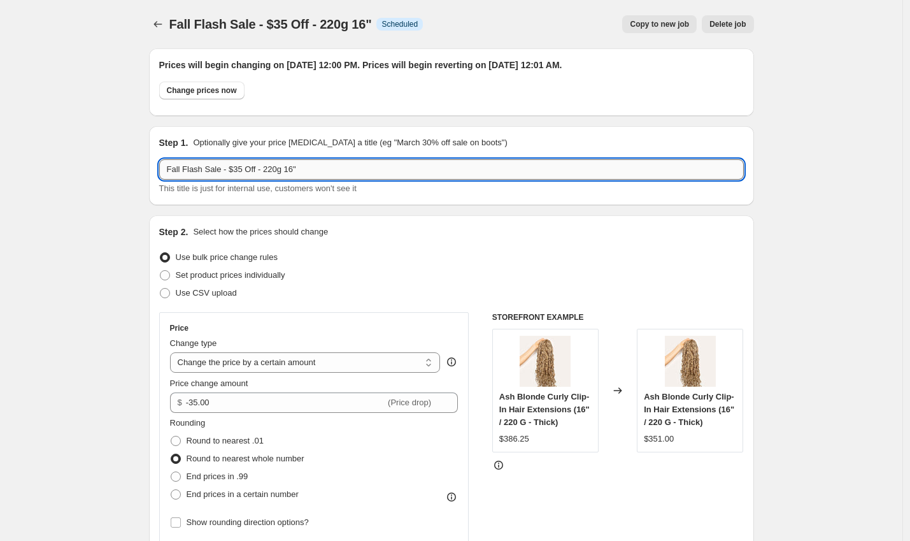
click at [241, 169] on input "Fall Flash Sale - $35 Off - 220g 16"" at bounding box center [451, 169] width 585 height 20
click at [243, 170] on input "Fall Flash Sale - $35 Off - 220g 16"" at bounding box center [451, 169] width 585 height 20
type input "Fall Flash Sale - $25 Off - 220g 16""
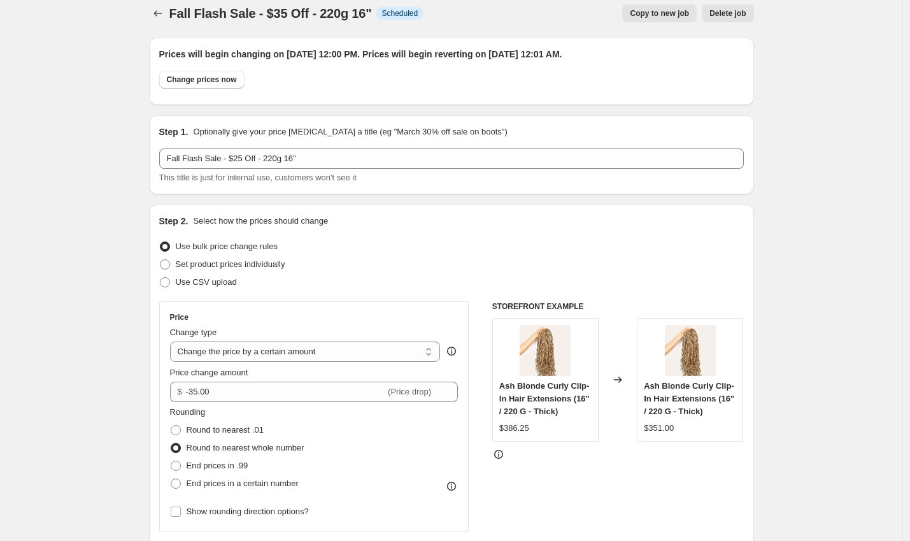
scroll to position [110, 0]
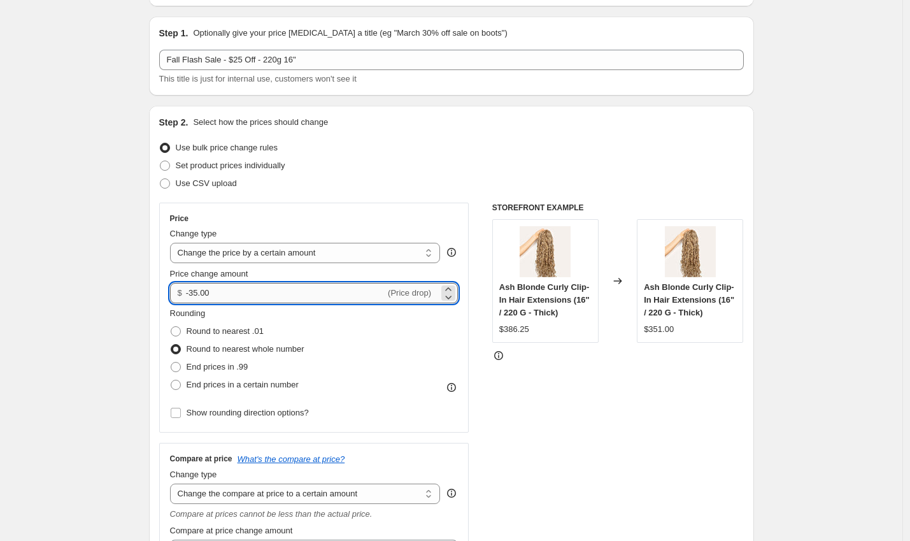
click at [196, 291] on input "-35.00" at bounding box center [285, 293] width 199 height 20
type input "-25.00"
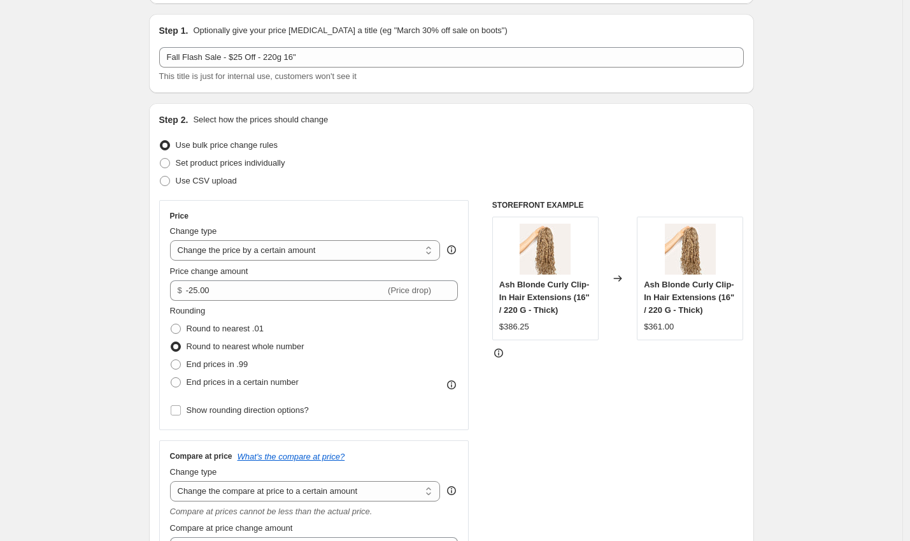
scroll to position [112, 0]
click at [186, 329] on label "Round to nearest .01" at bounding box center [217, 329] width 94 height 18
click at [171, 324] on input "Round to nearest .01" at bounding box center [171, 324] width 1 height 1
radio input "true"
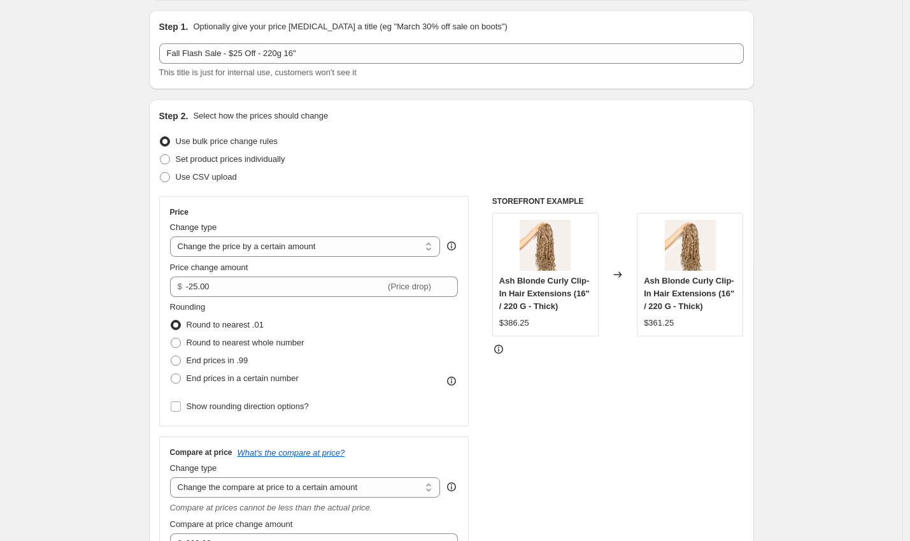
scroll to position [192, 0]
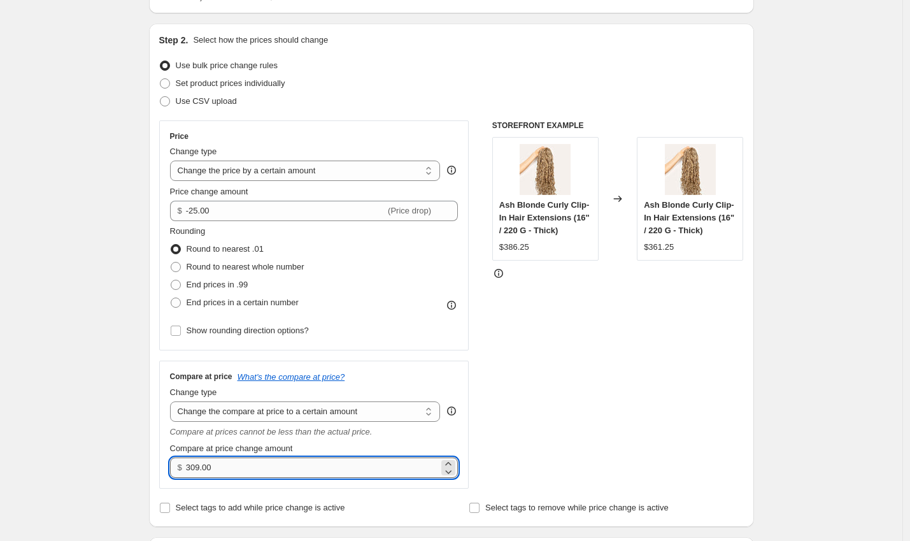
click at [205, 466] on input "309.00" at bounding box center [312, 467] width 253 height 20
type input "361.25"
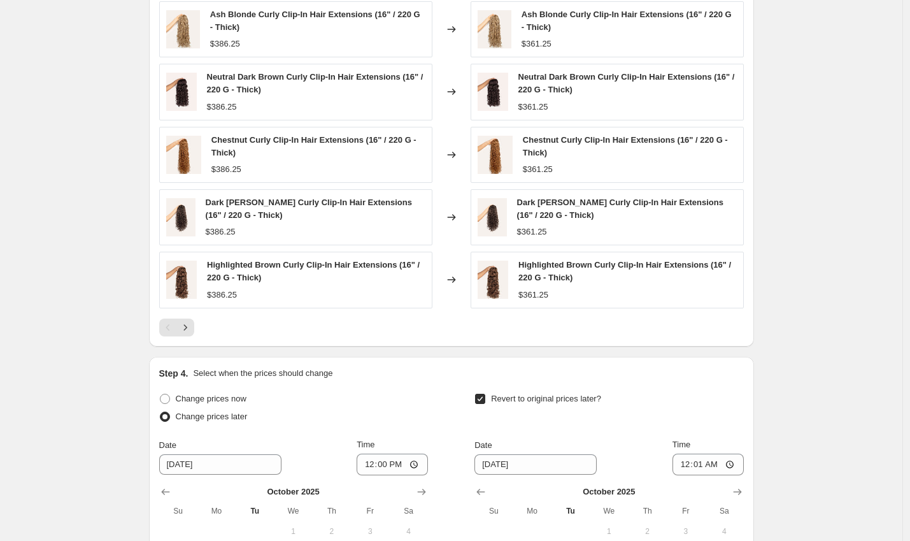
scroll to position [1078, 0]
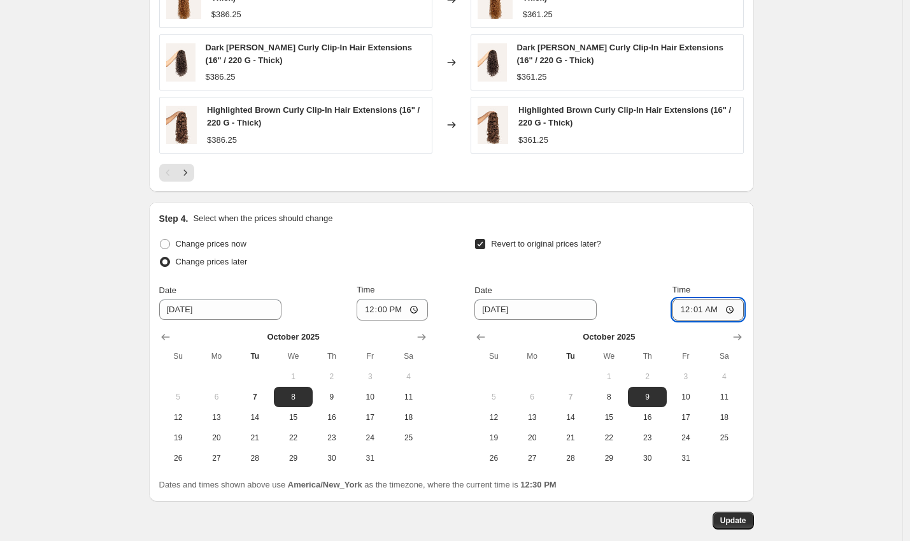
click at [701, 308] on input "00:01" at bounding box center [708, 310] width 71 height 22
type input "00:00"
click at [726, 523] on span "Update" at bounding box center [733, 520] width 26 height 10
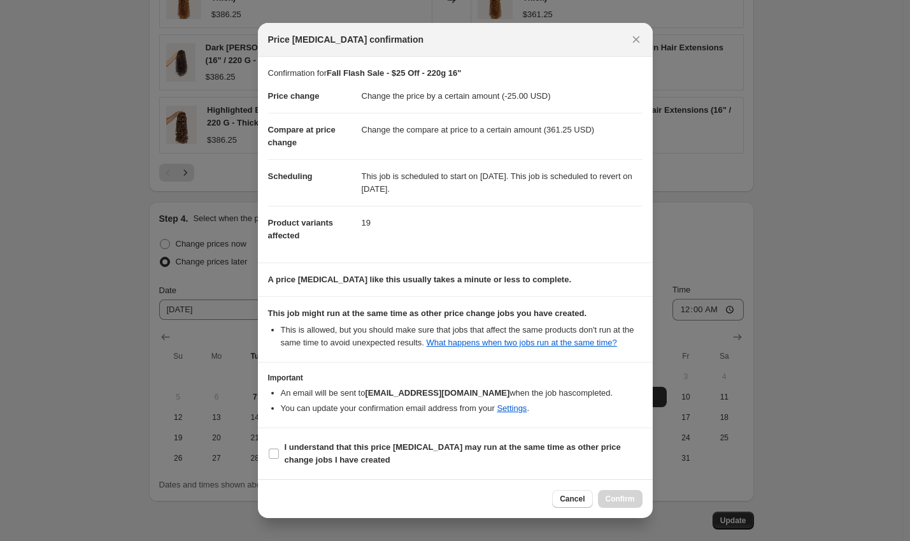
click at [428, 441] on section "I understand that this price change job may run at the same time as other price…" at bounding box center [455, 453] width 395 height 51
click at [428, 452] on b "I understand that this price change job may run at the same time as other price…" at bounding box center [453, 453] width 336 height 22
click at [279, 452] on input "I understand that this price change job may run at the same time as other price…" at bounding box center [274, 453] width 10 height 10
checkbox input "true"
click at [622, 503] on span "Confirm" at bounding box center [620, 499] width 29 height 10
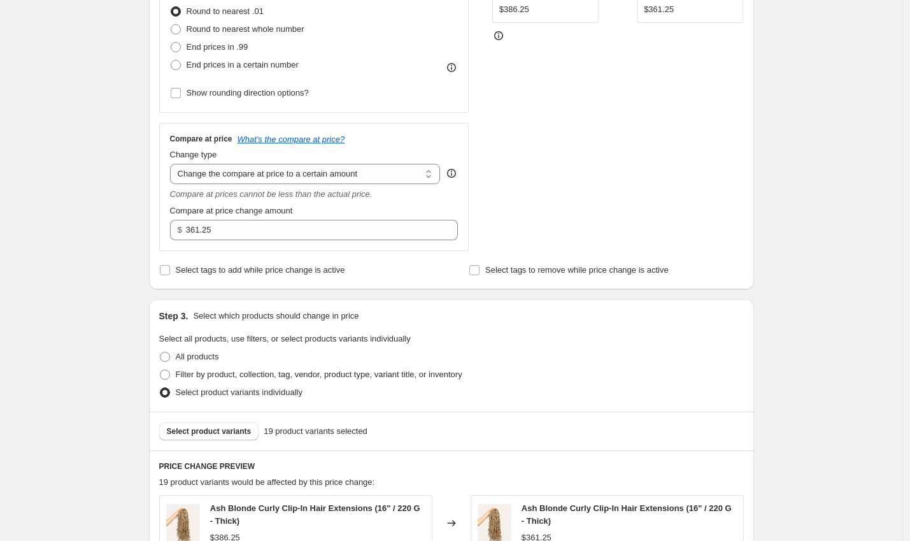
scroll to position [158, 0]
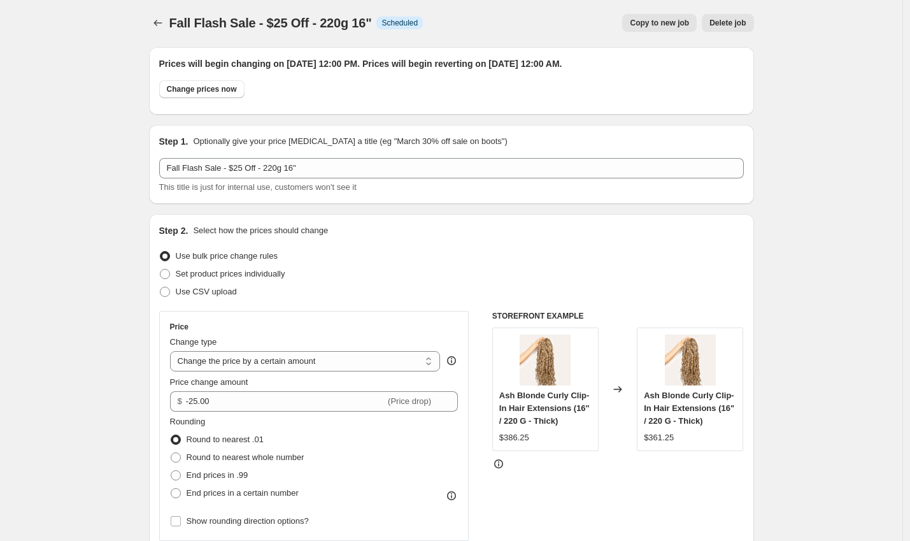
scroll to position [0, 0]
click at [162, 21] on icon "Price change jobs" at bounding box center [158, 24] width 13 height 13
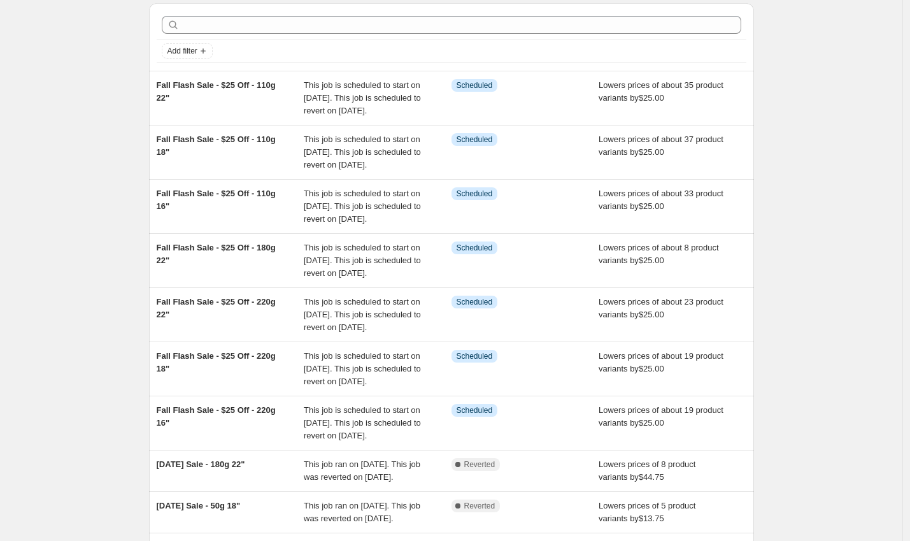
scroll to position [38, 0]
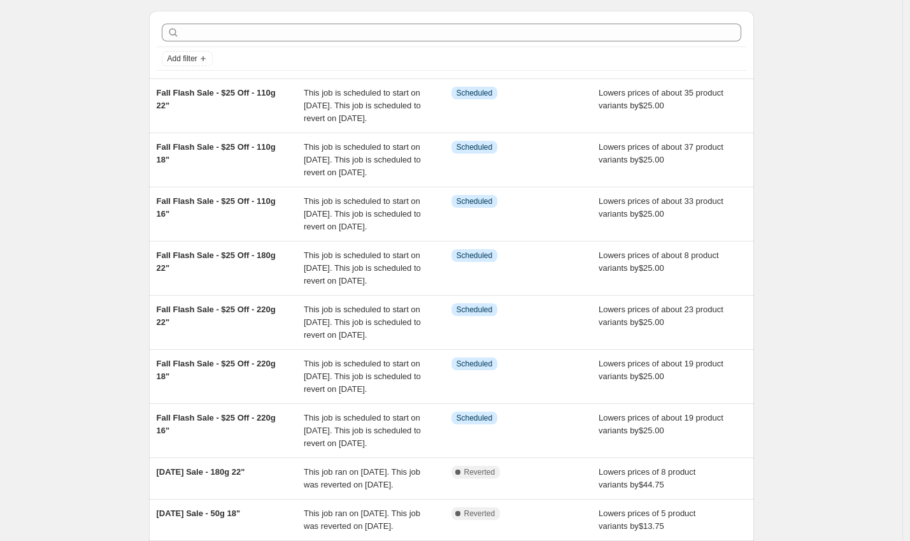
click at [91, 143] on div "NA Bulk Price Editor. This page is ready NA Bulk Price Editor Add new price cha…" at bounding box center [451, 334] width 903 height 745
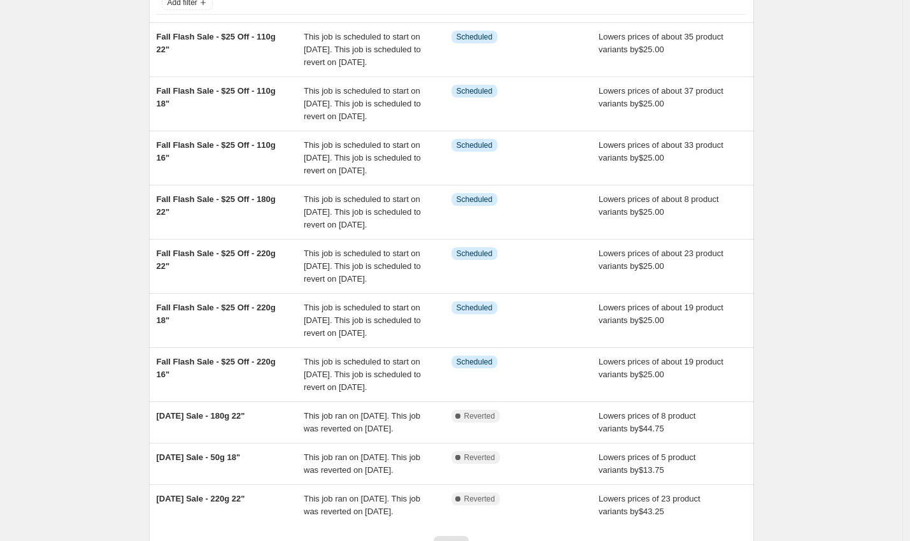
scroll to position [109, 0]
